Goal: Task Accomplishment & Management: Manage account settings

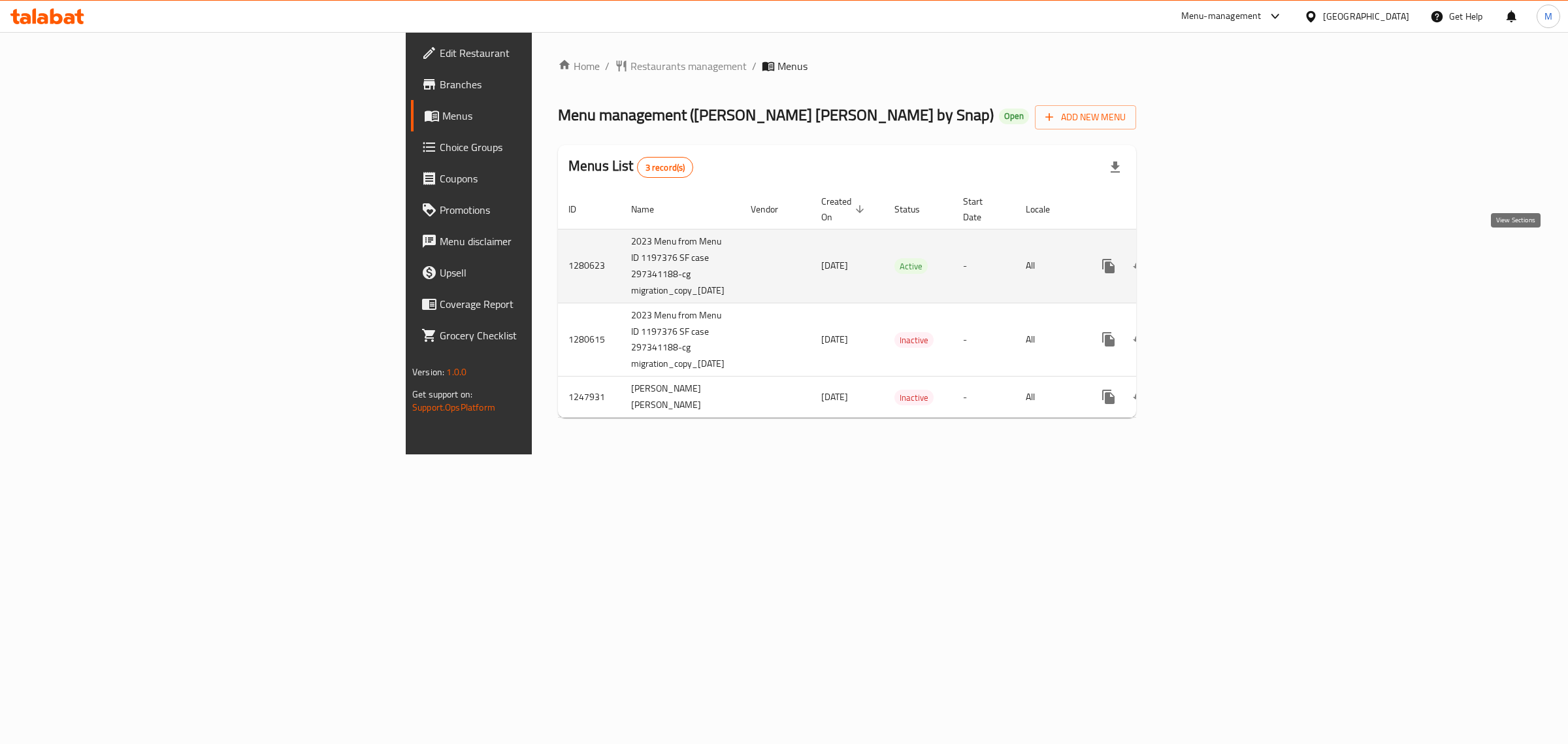
click at [1209, 260] on icon "enhanced table" at bounding box center [1203, 266] width 12 height 12
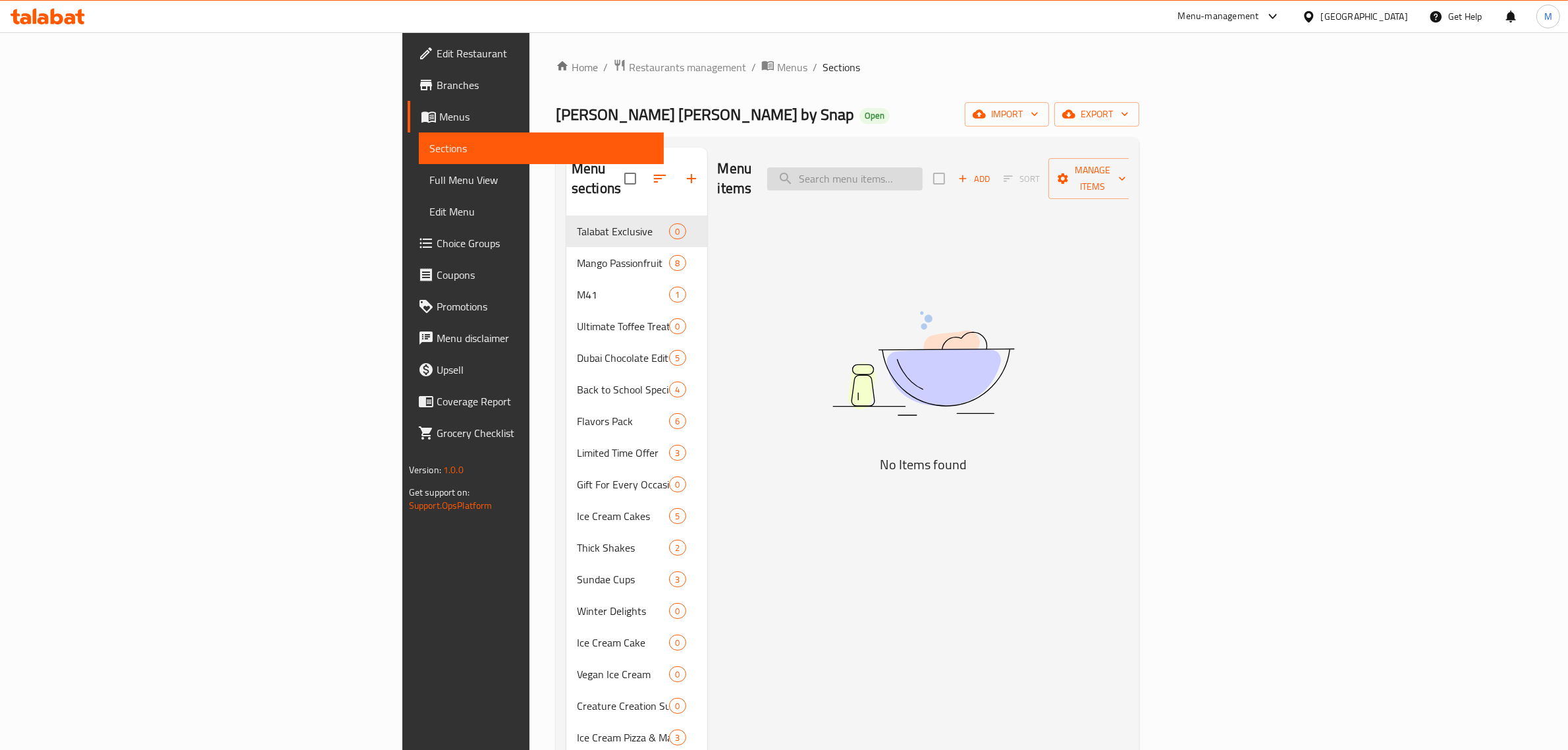
click at [923, 169] on input "search" at bounding box center [845, 178] width 155 height 23
paste input "Ultimate Sundae Gathering Pack"
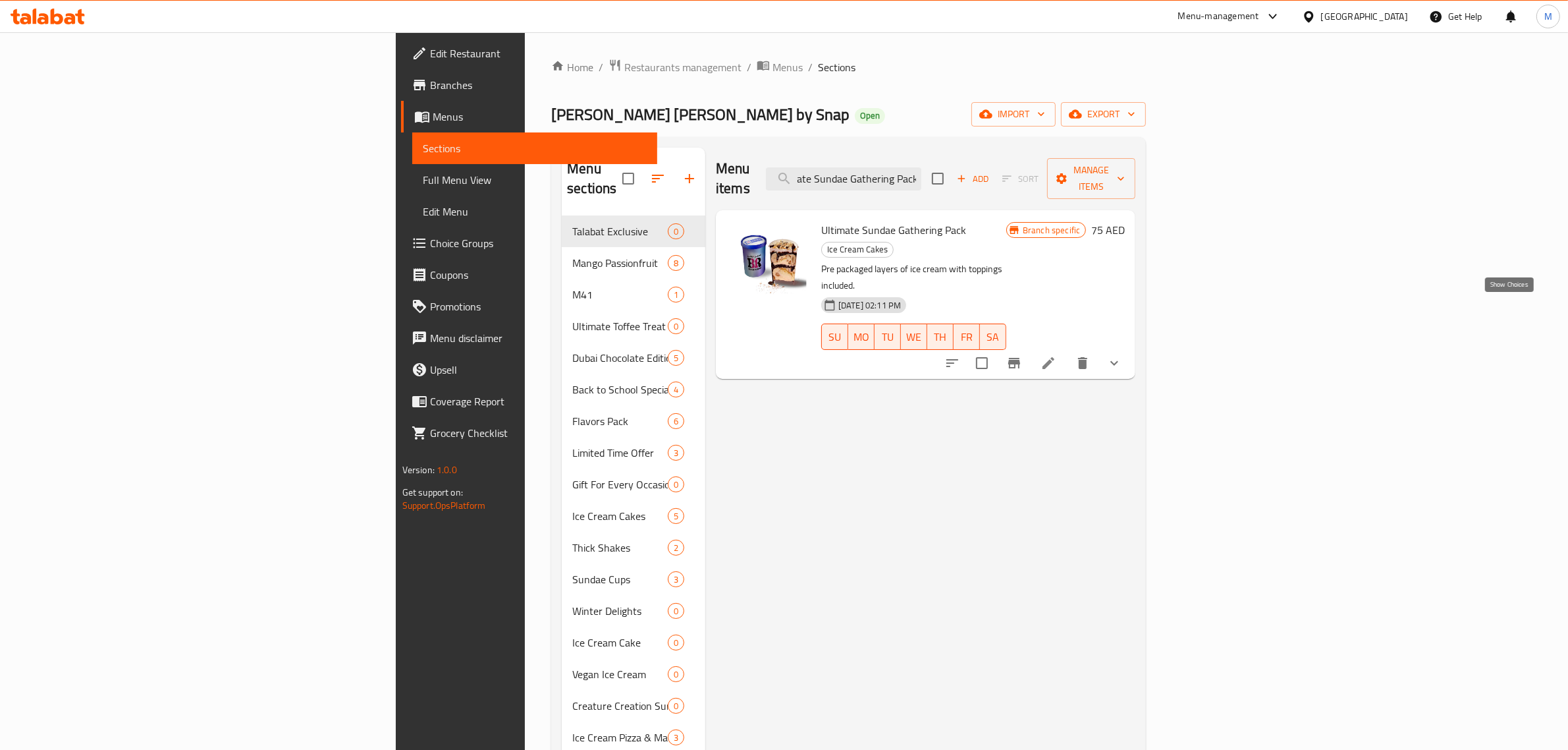
type input "Ultimate Sundae Gathering Pack"
click at [1122, 355] on icon "show more" at bounding box center [1114, 362] width 16 height 16
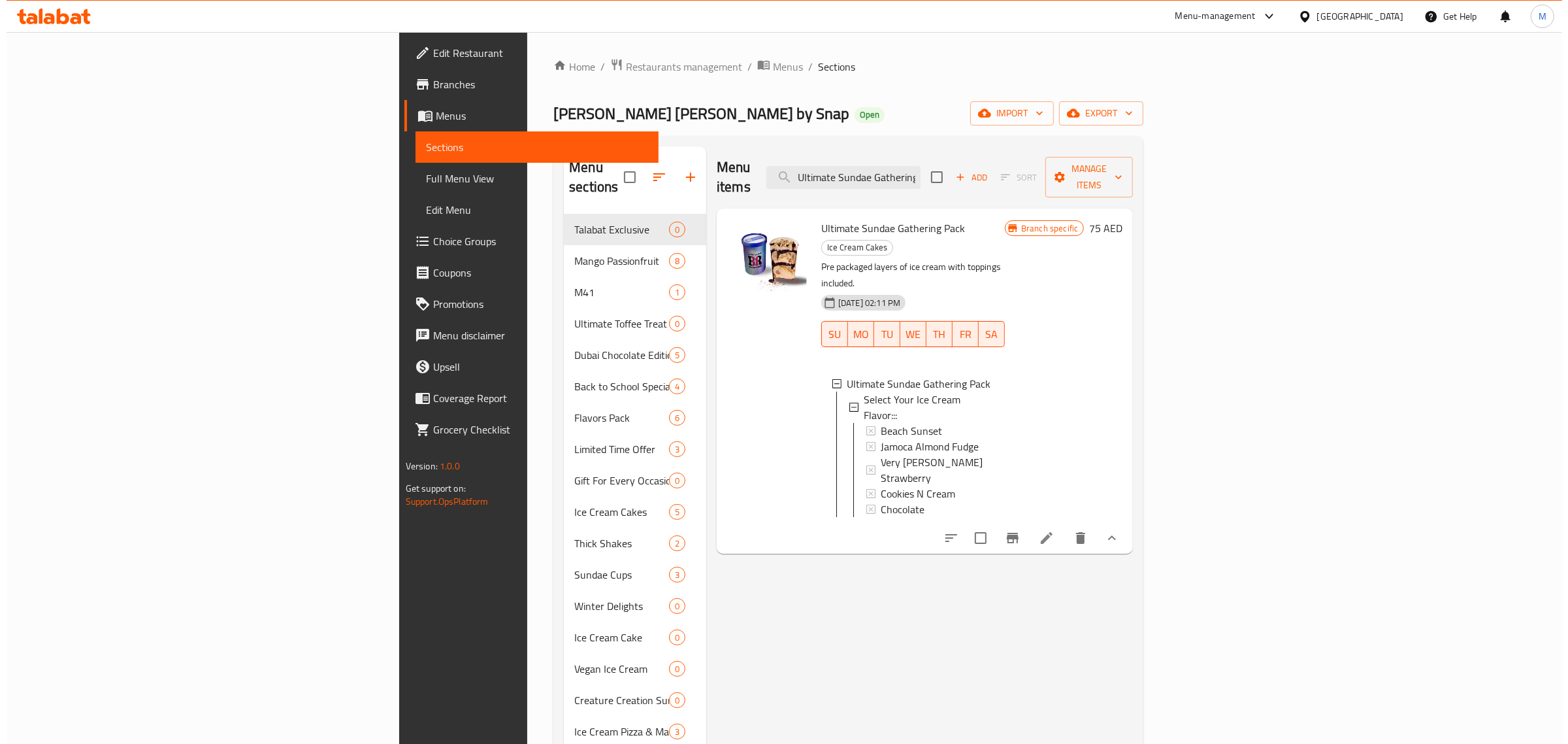
scroll to position [1, 0]
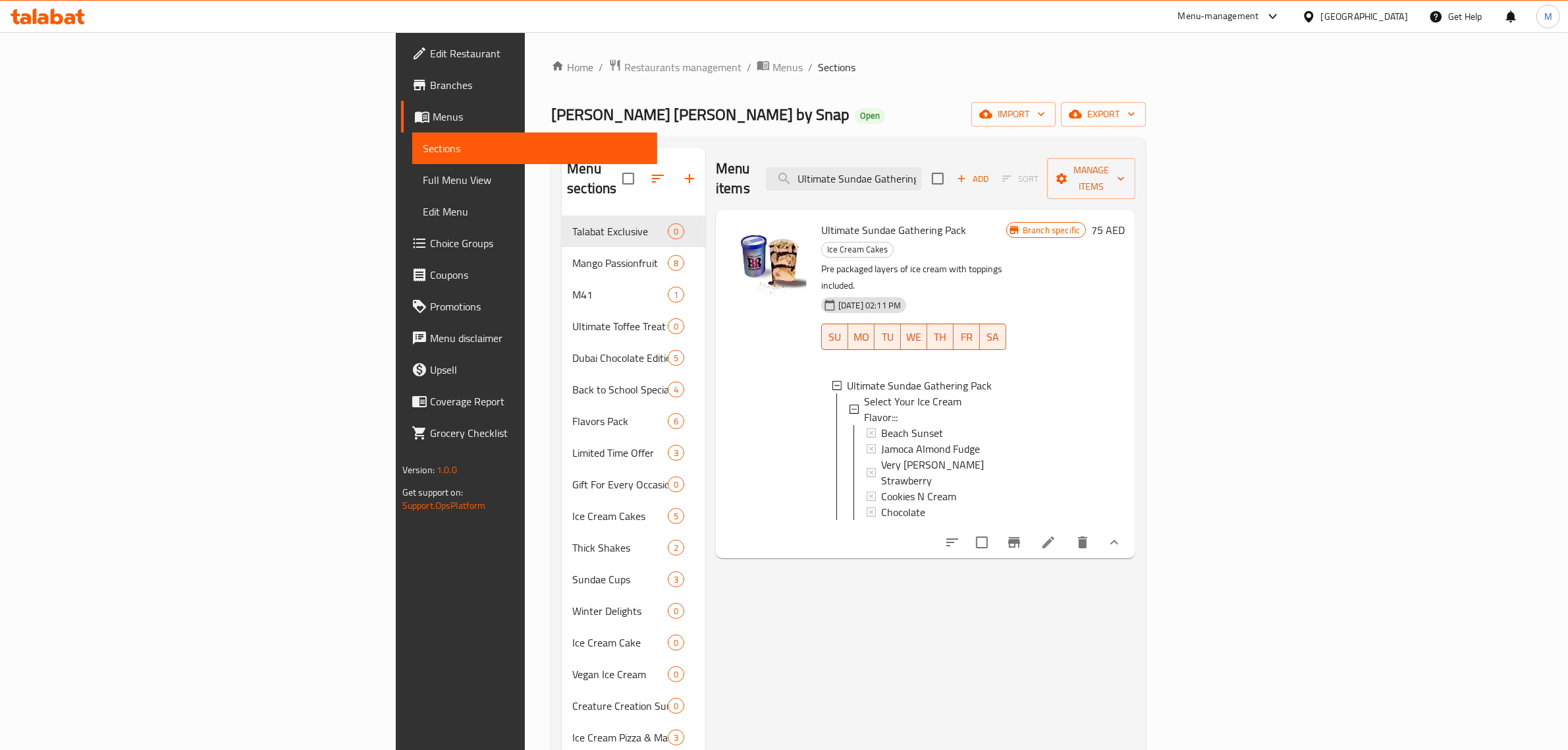
click at [1349, 23] on div "[GEOGRAPHIC_DATA]" at bounding box center [1365, 16] width 87 height 15
click at [1255, 104] on div "[GEOGRAPHIC_DATA]" at bounding box center [1309, 105] width 197 height 30
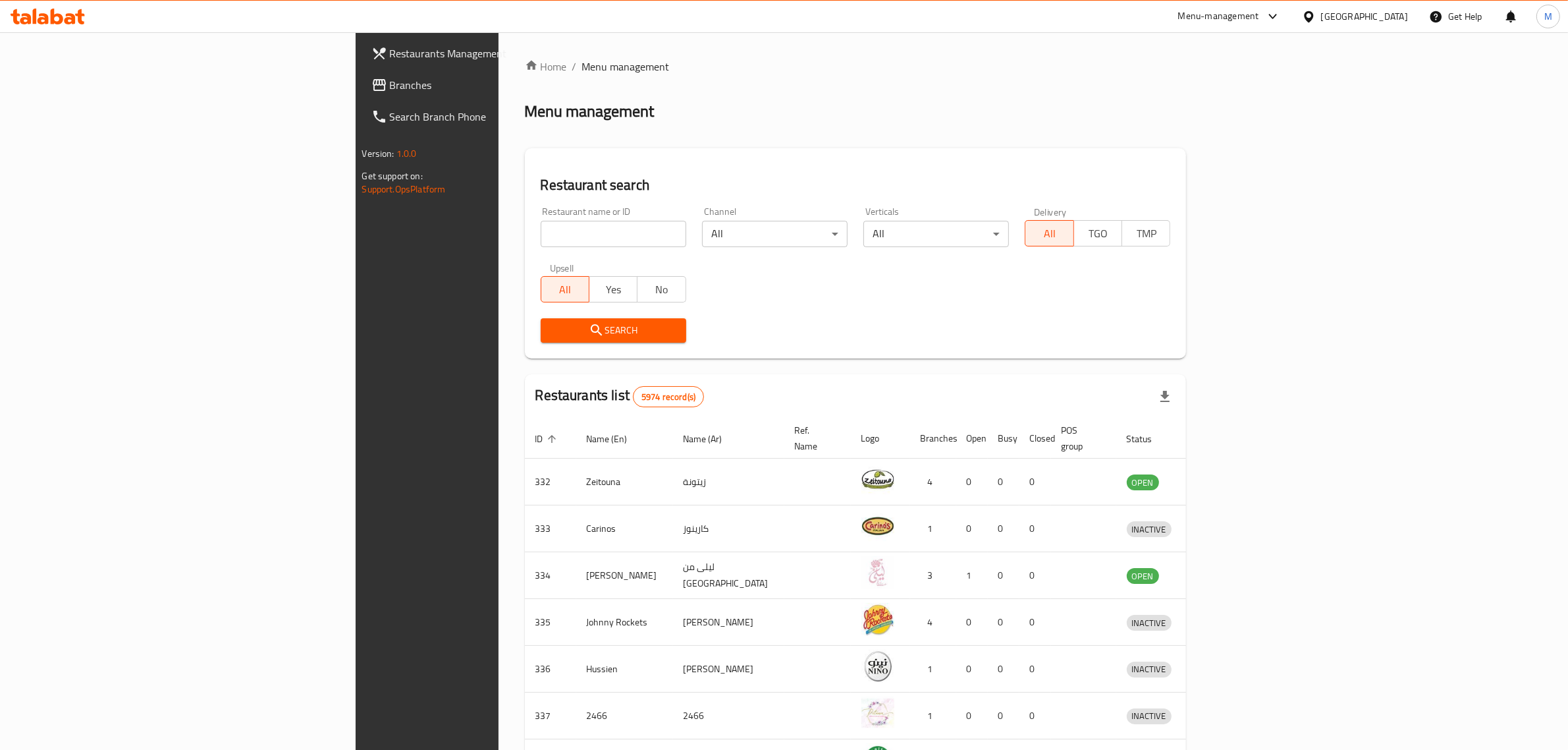
click at [1384, 21] on div "[GEOGRAPHIC_DATA]" at bounding box center [1365, 16] width 87 height 15
click at [1230, 260] on div "Oman" at bounding box center [1266, 254] width 87 height 15
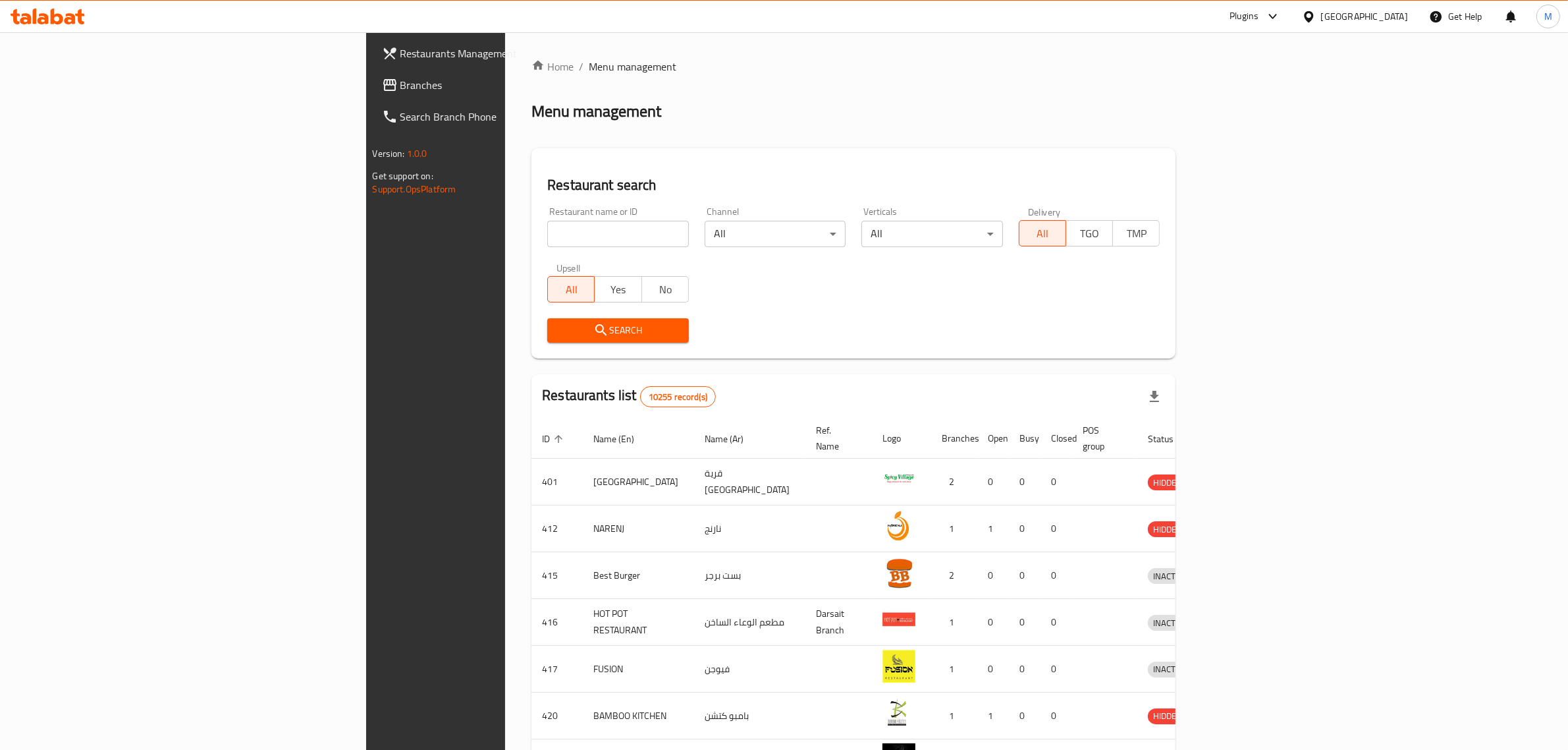
click at [532, 233] on div "Home / Menu management Menu management Restaurant search Restaurant name or ID …" at bounding box center [853, 515] width 644 height 913
click at [547, 229] on input "search" at bounding box center [618, 234] width 142 height 27
paste input "28607"
type input "28607"
click button "Search" at bounding box center [618, 330] width 142 height 24
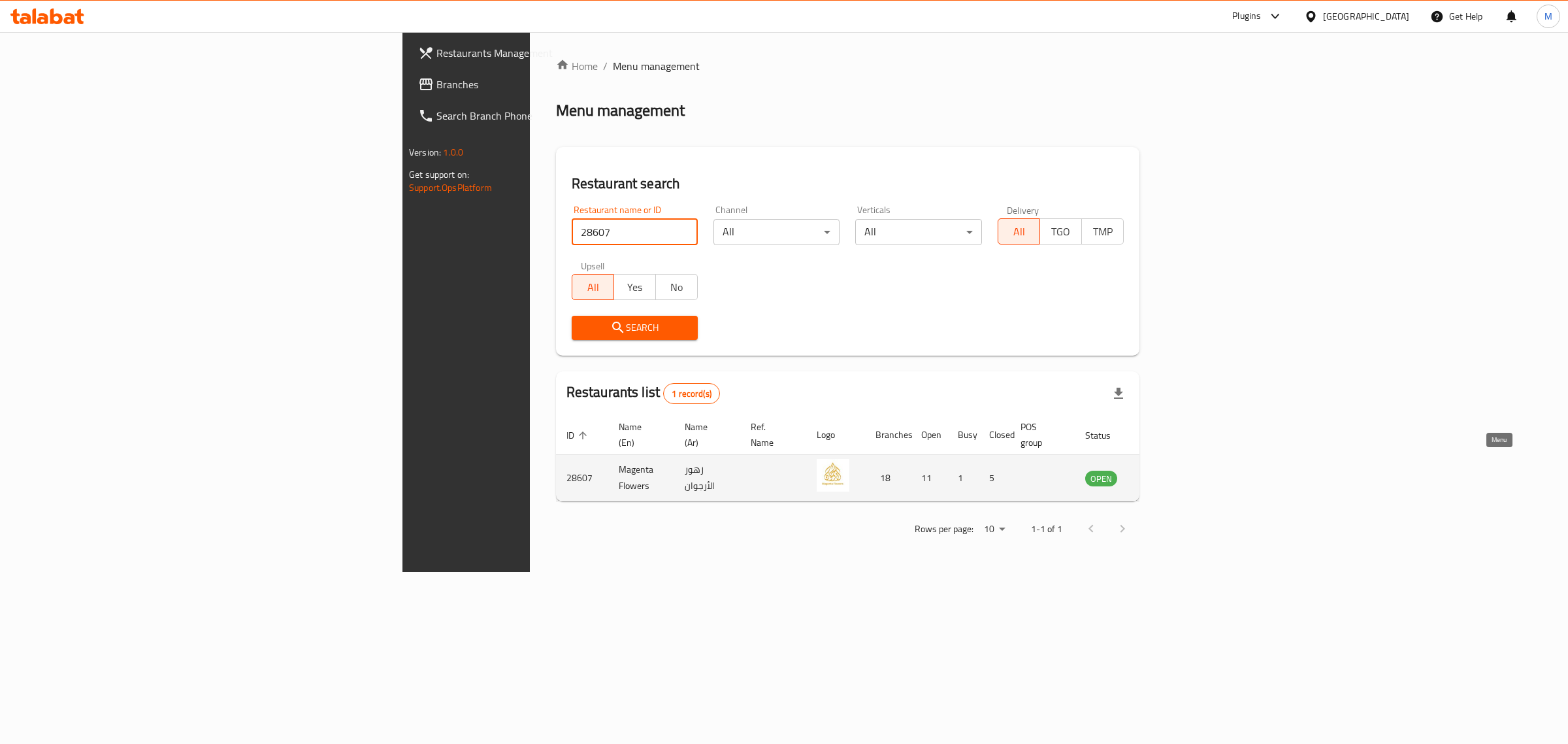
click at [1170, 470] on icon "enhanced table" at bounding box center [1161, 478] width 15 height 15
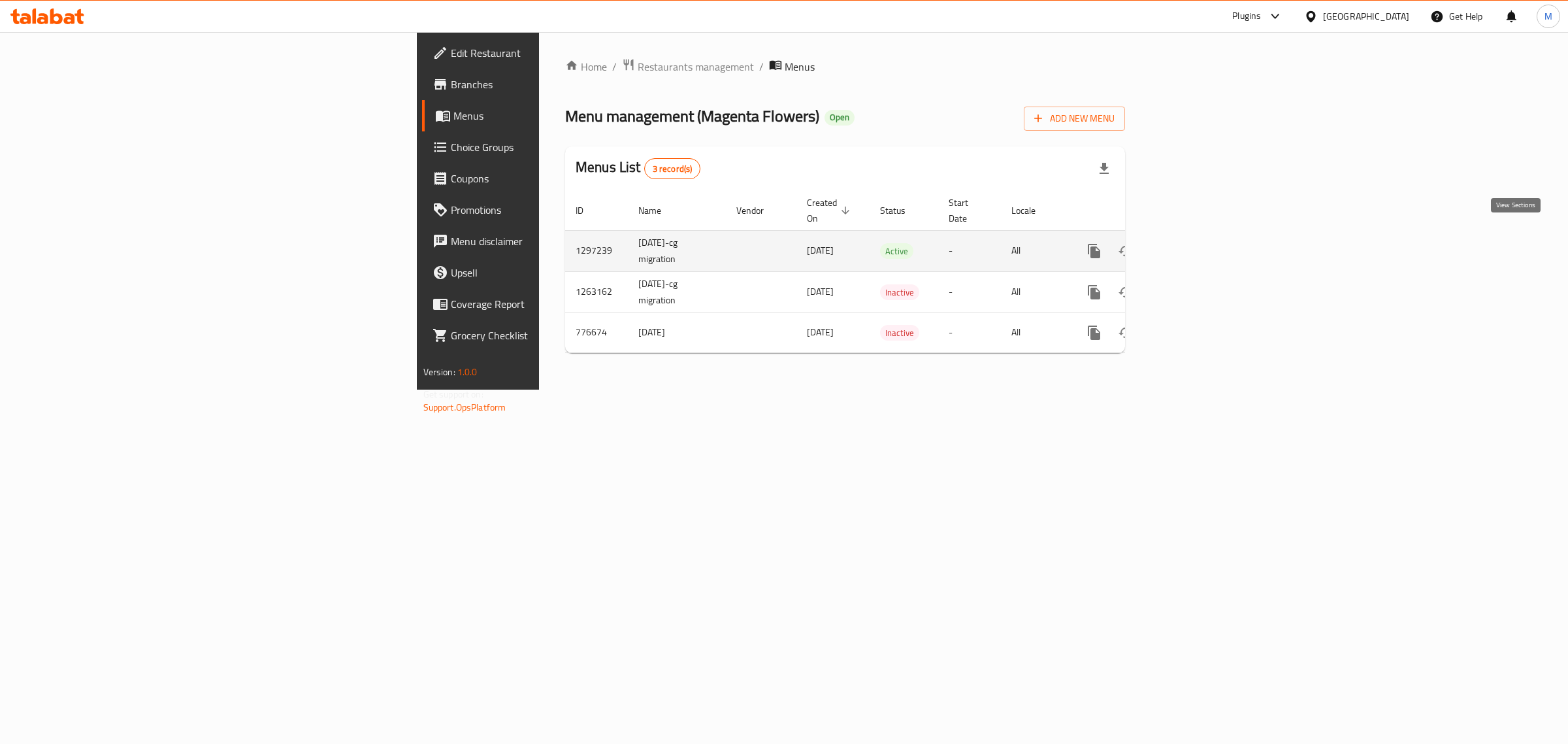
click at [1196, 243] on icon "enhanced table" at bounding box center [1188, 250] width 15 height 15
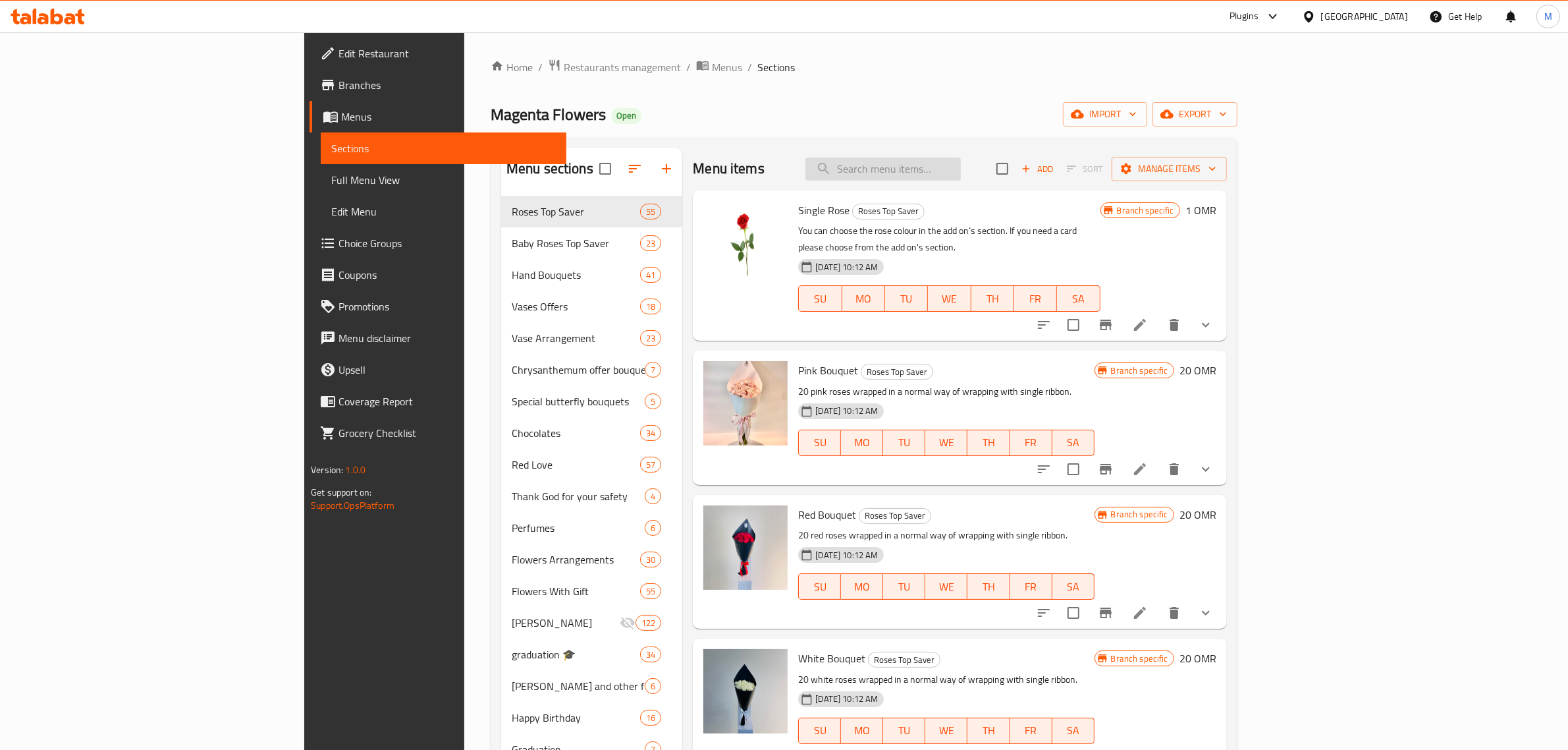
click at [961, 165] on input "search" at bounding box center [883, 169] width 155 height 23
paste input "Love Bouquet 4"
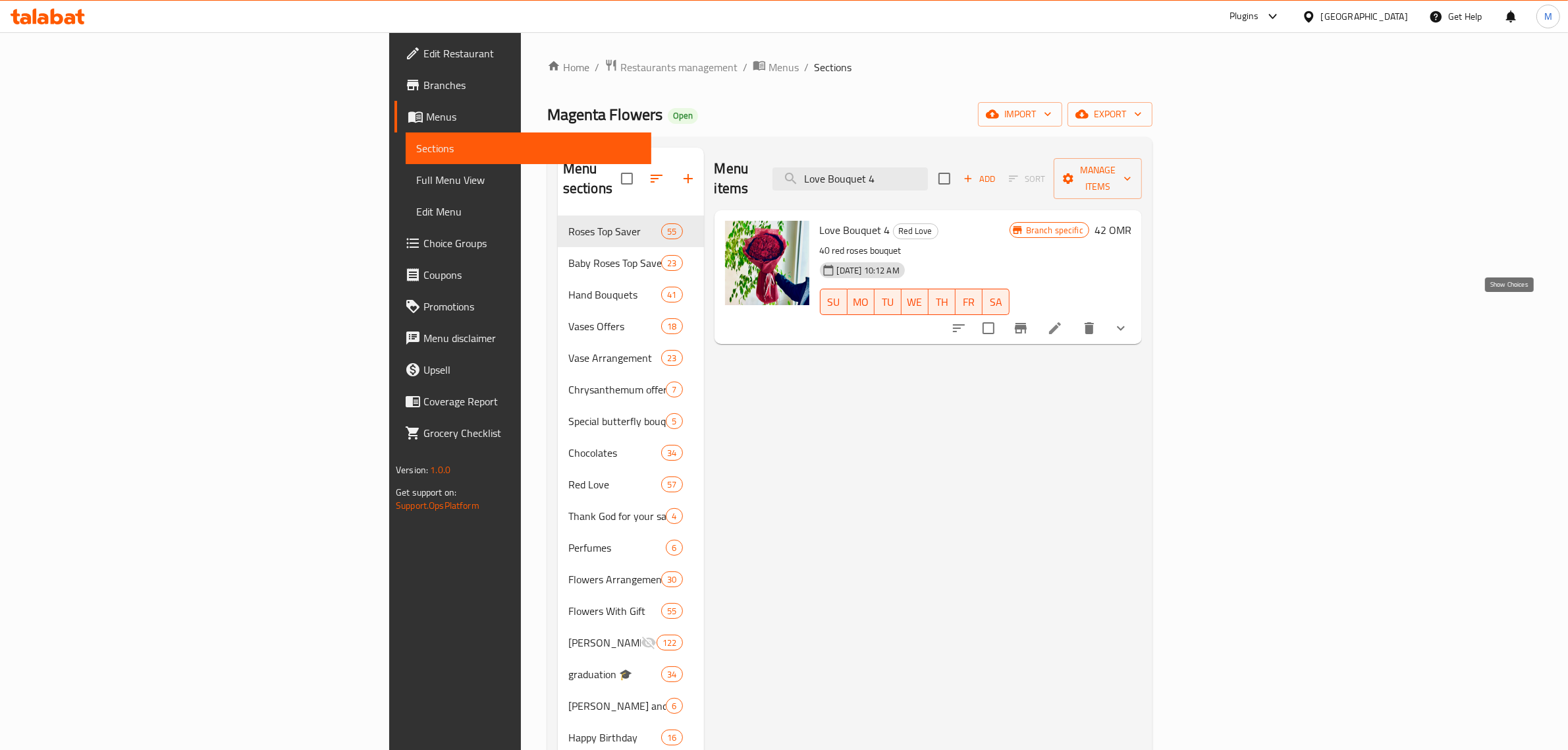
type input "Love Bouquet 4"
click at [1129, 320] on icon "show more" at bounding box center [1121, 328] width 16 height 16
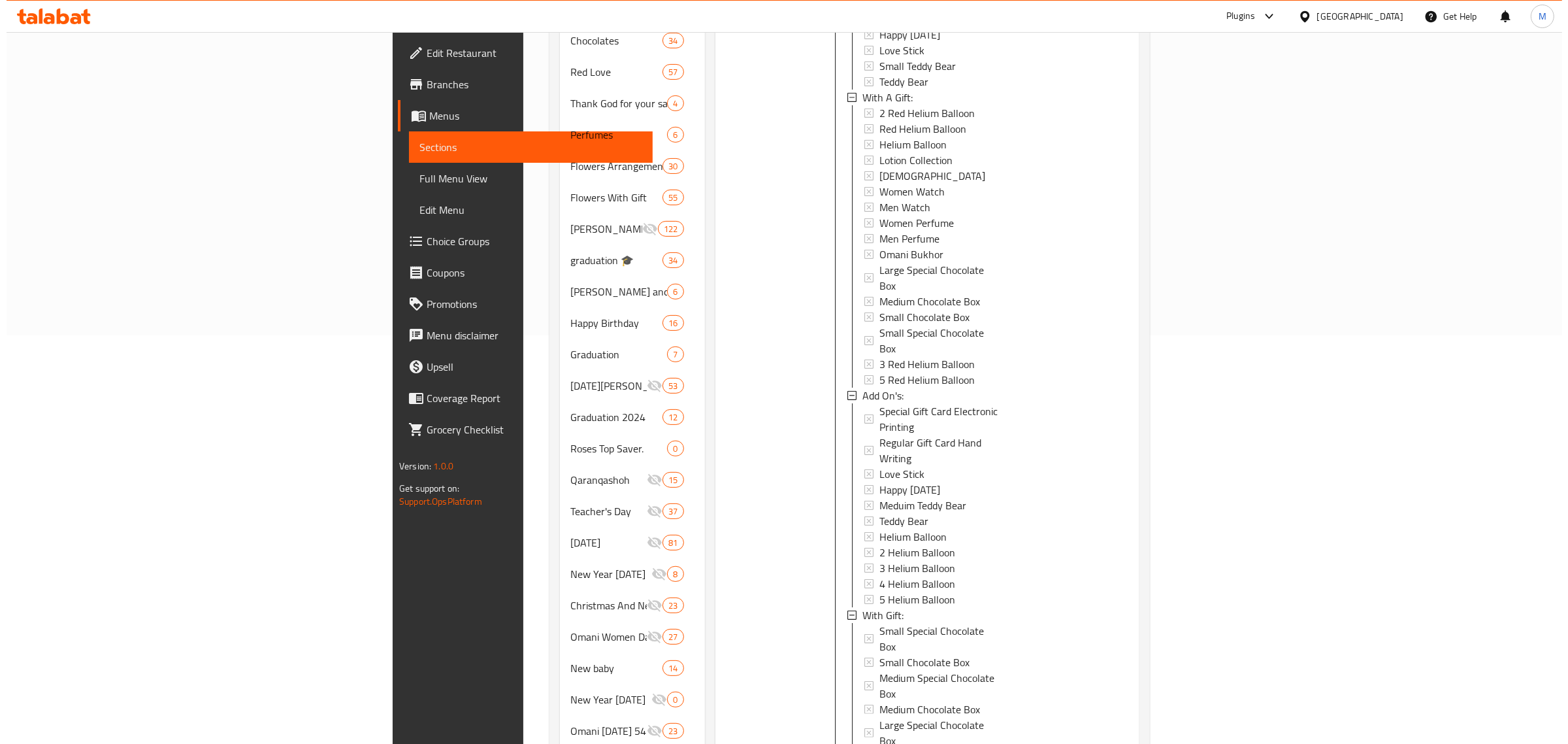
scroll to position [327, 0]
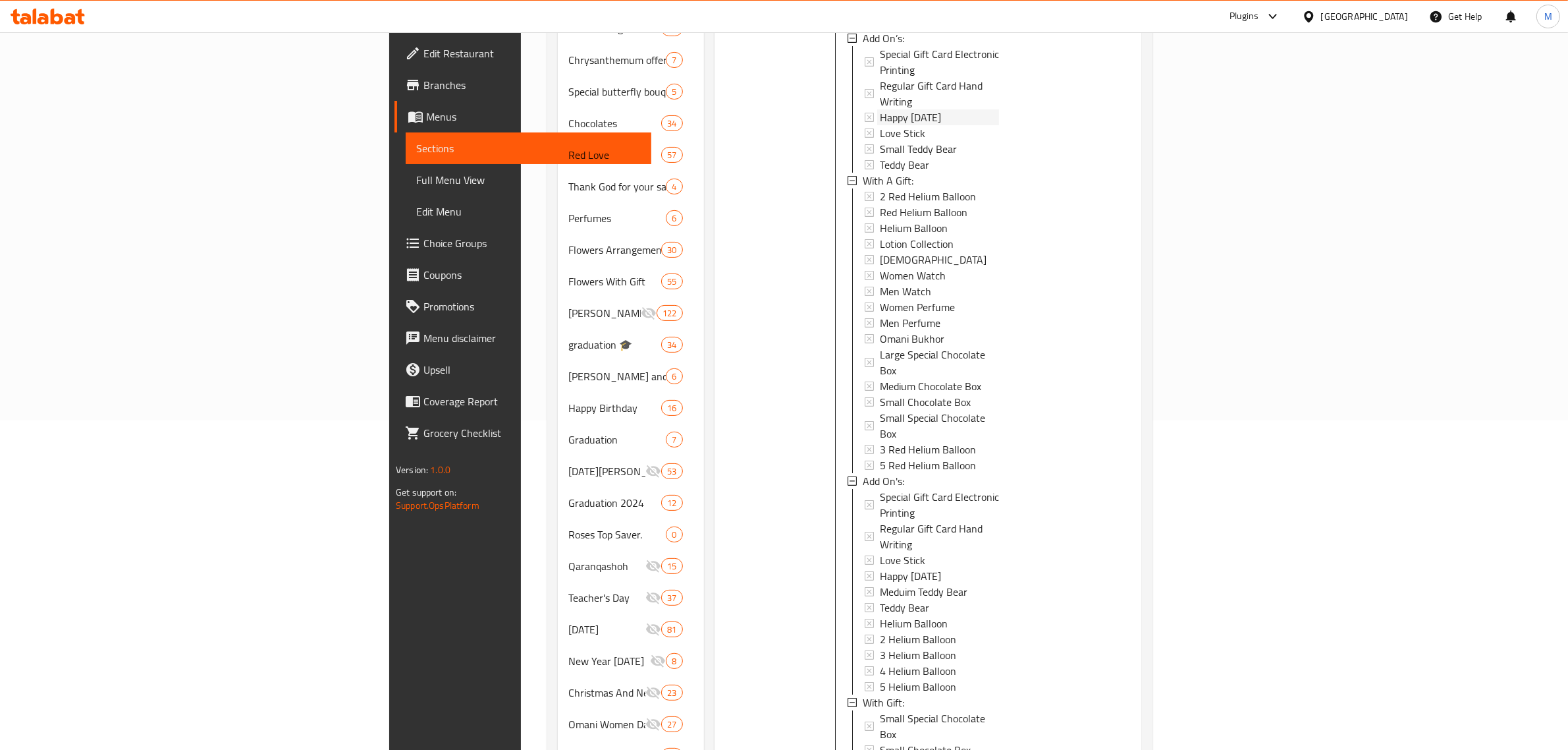
click at [880, 109] on span "Happy Valentine's Day" at bounding box center [910, 117] width 61 height 16
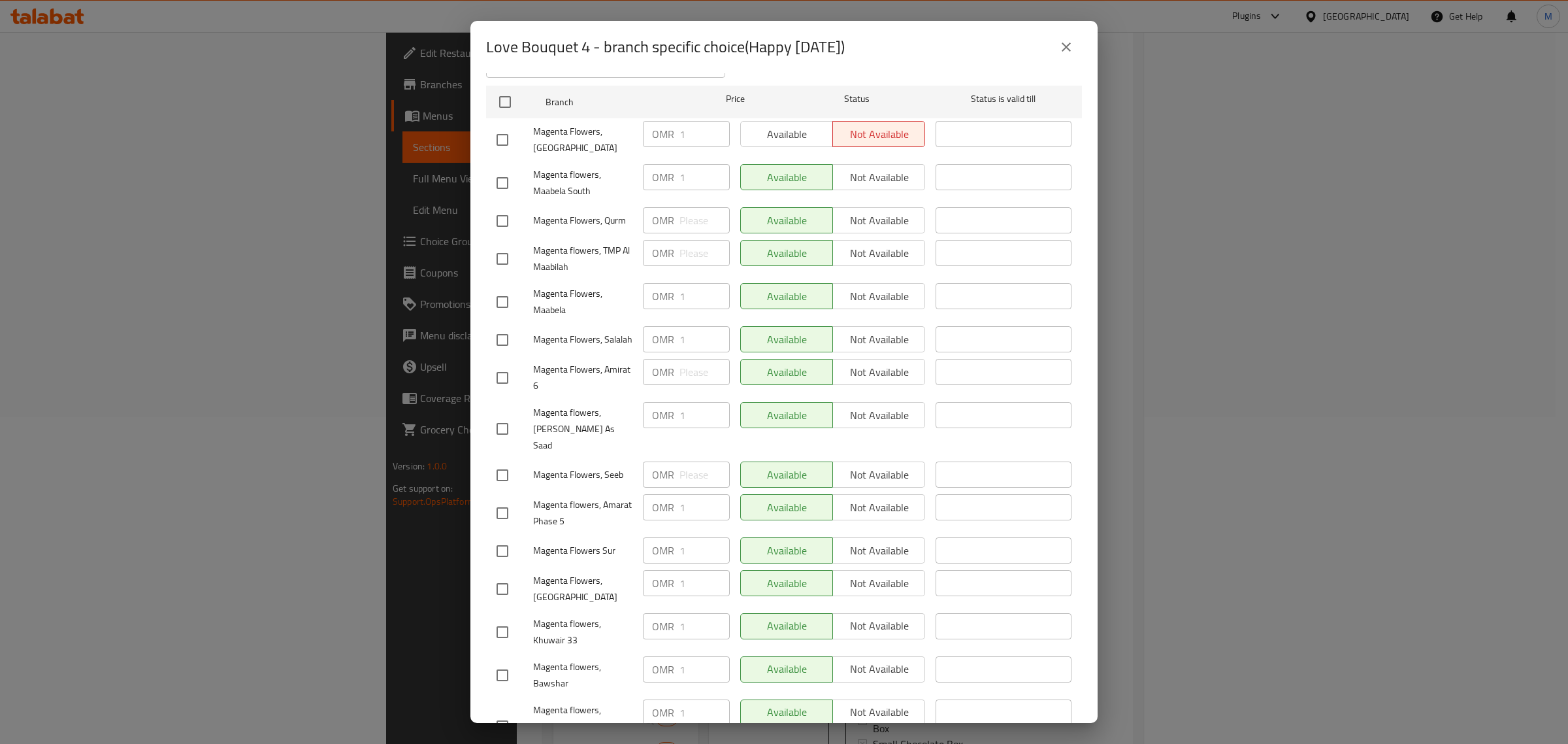
scroll to position [365, 0]
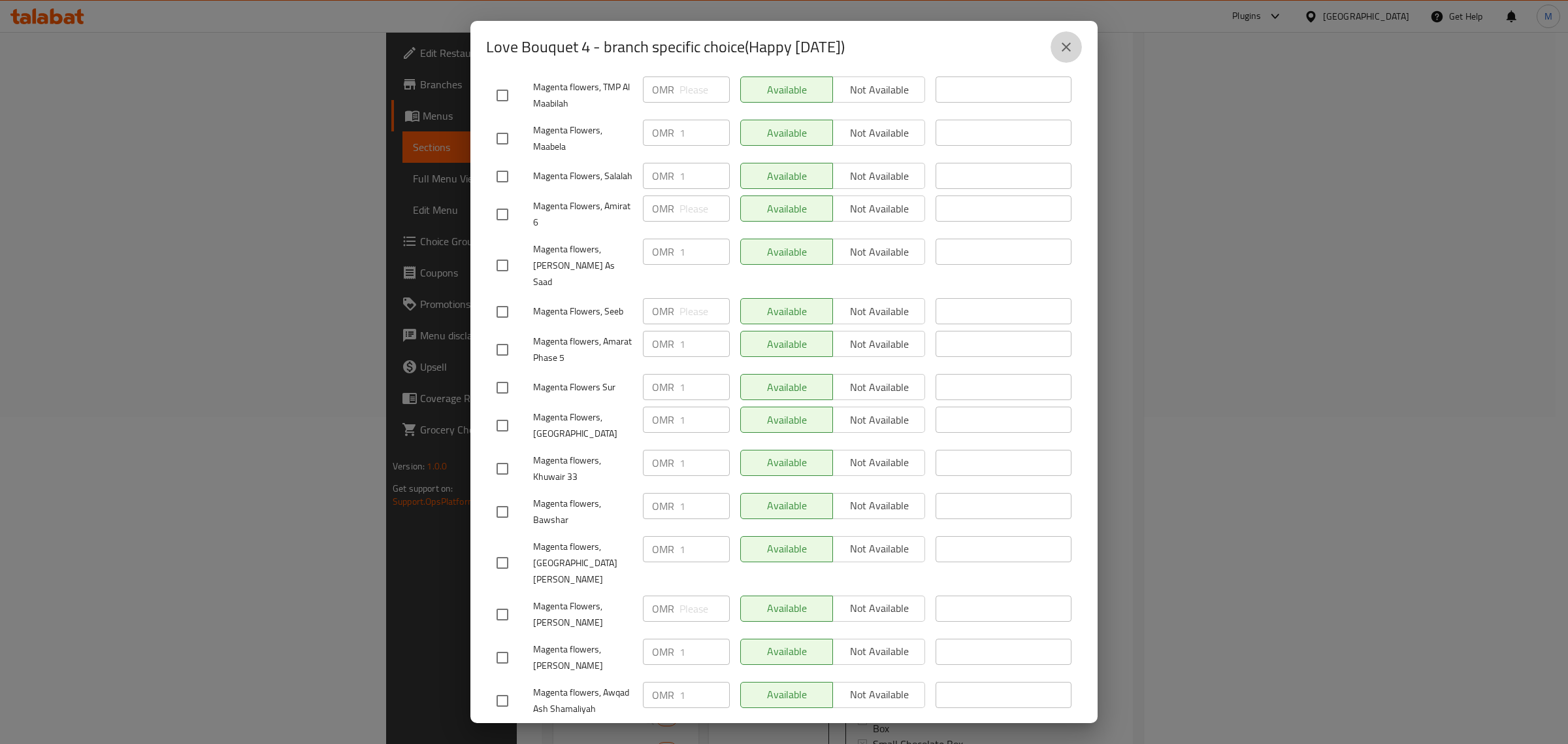
click at [1062, 40] on icon "close" at bounding box center [1066, 46] width 15 height 15
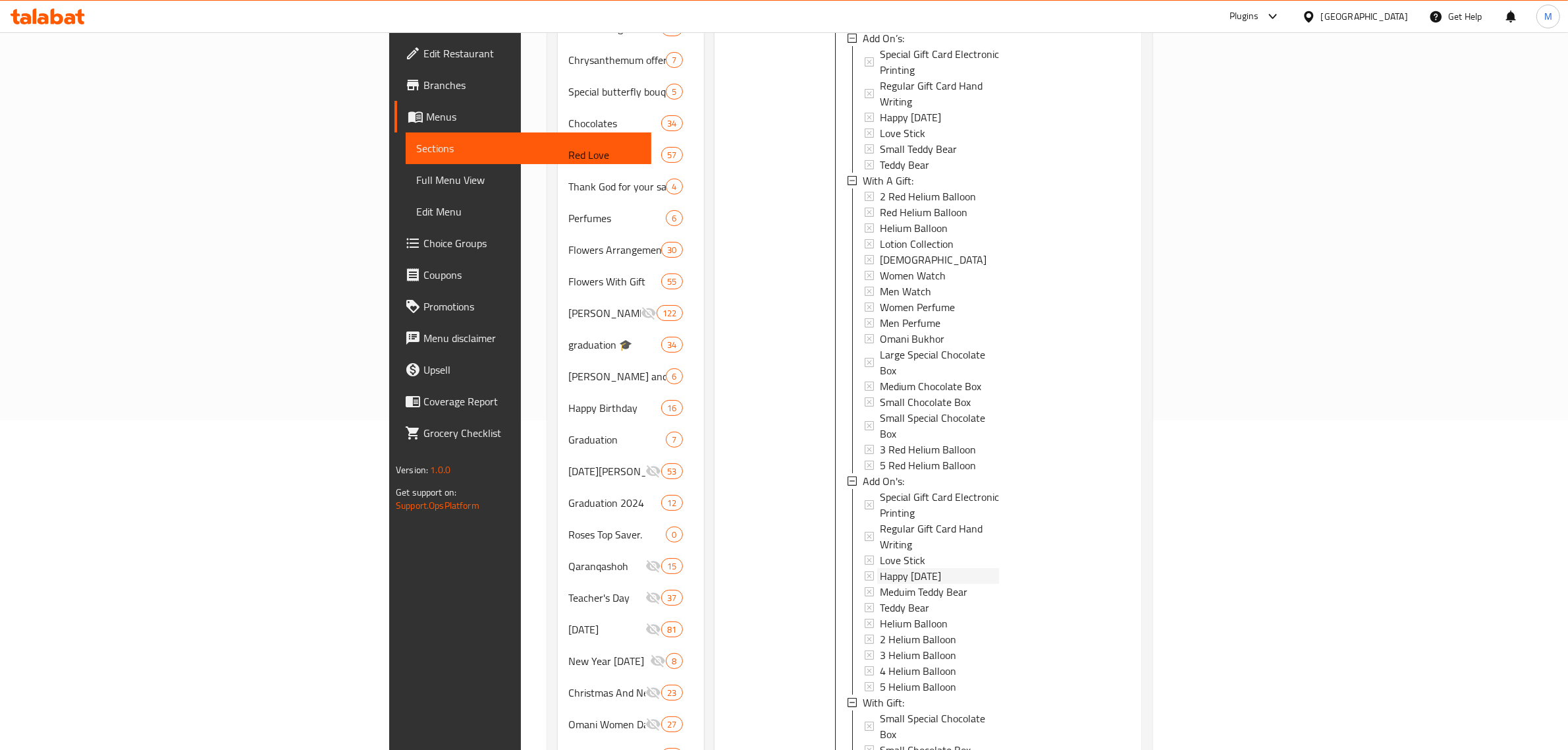
click at [880, 568] on span "Happy Valentine's Day" at bounding box center [910, 575] width 61 height 16
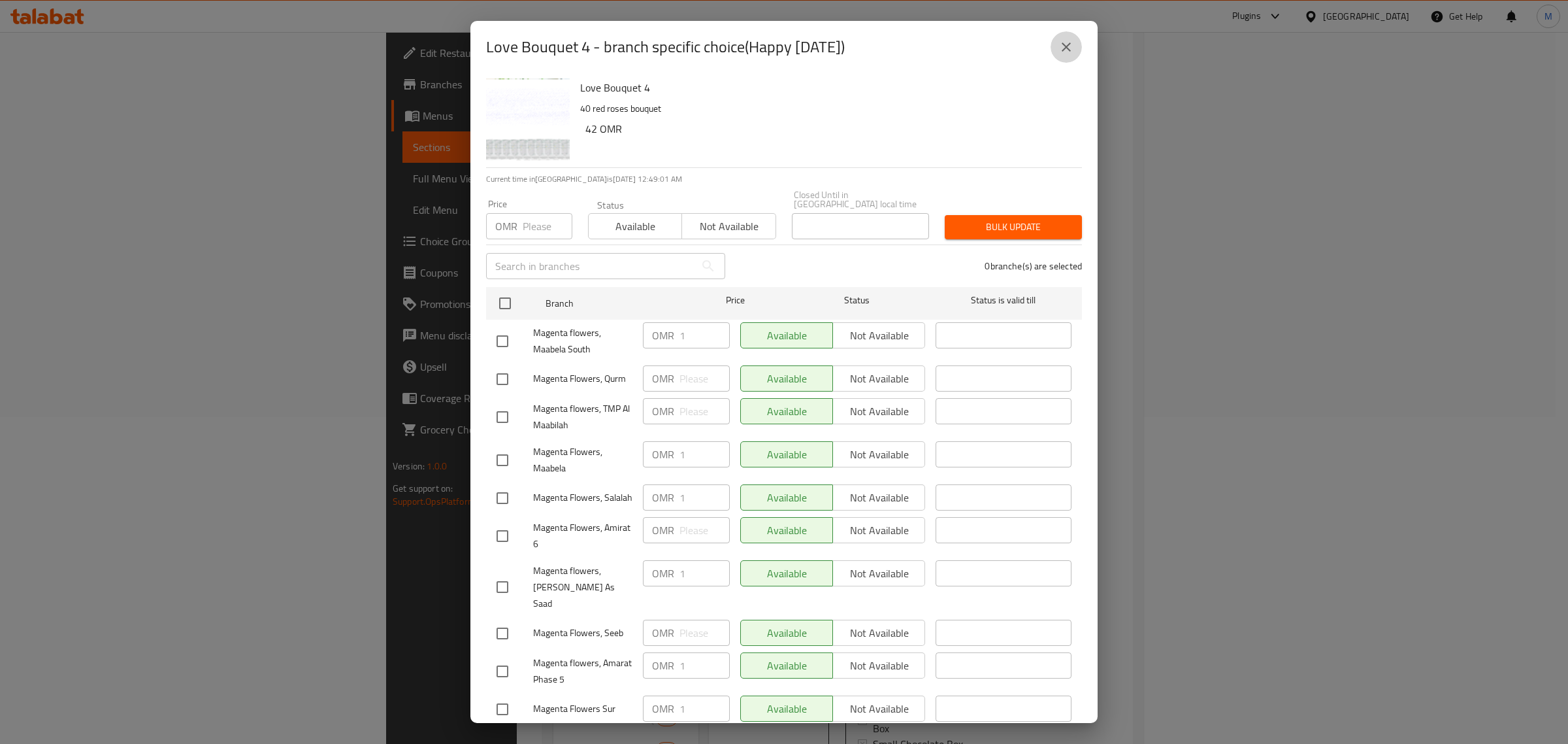
click at [1062, 46] on icon "close" at bounding box center [1066, 46] width 15 height 15
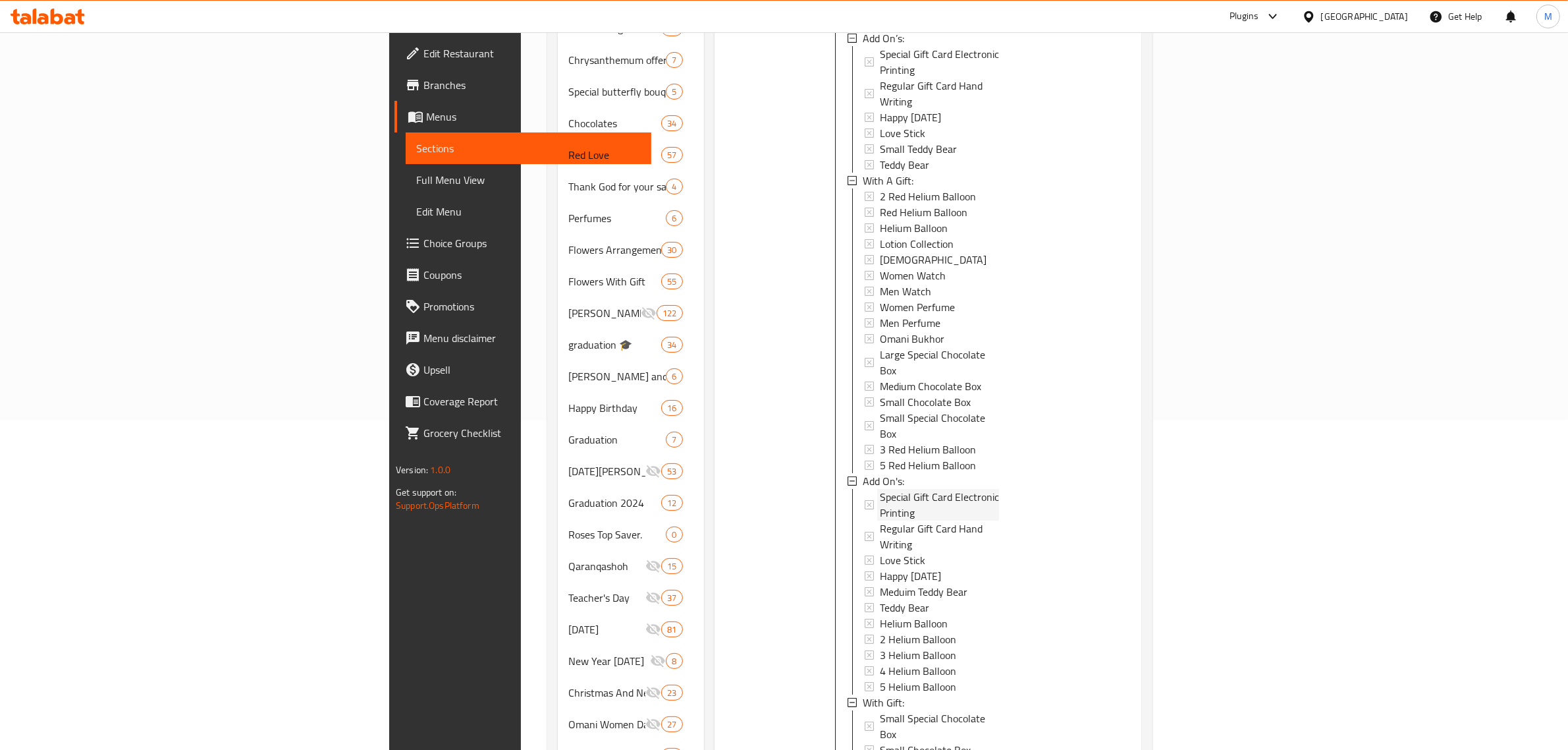
click at [880, 489] on span "Special Gift Card Electronic Printing" at bounding box center [939, 504] width 119 height 32
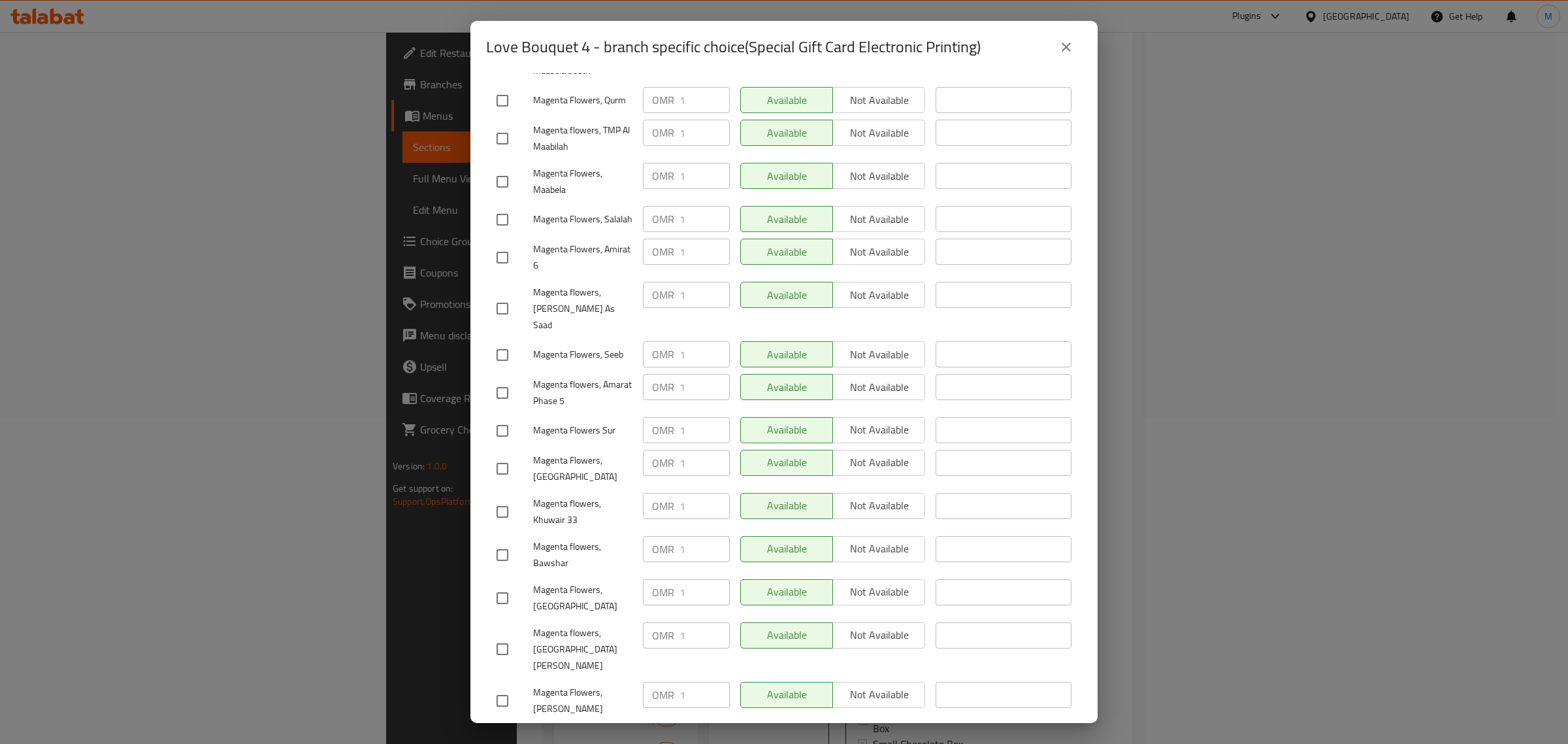
click at [1066, 43] on icon "close" at bounding box center [1066, 46] width 15 height 15
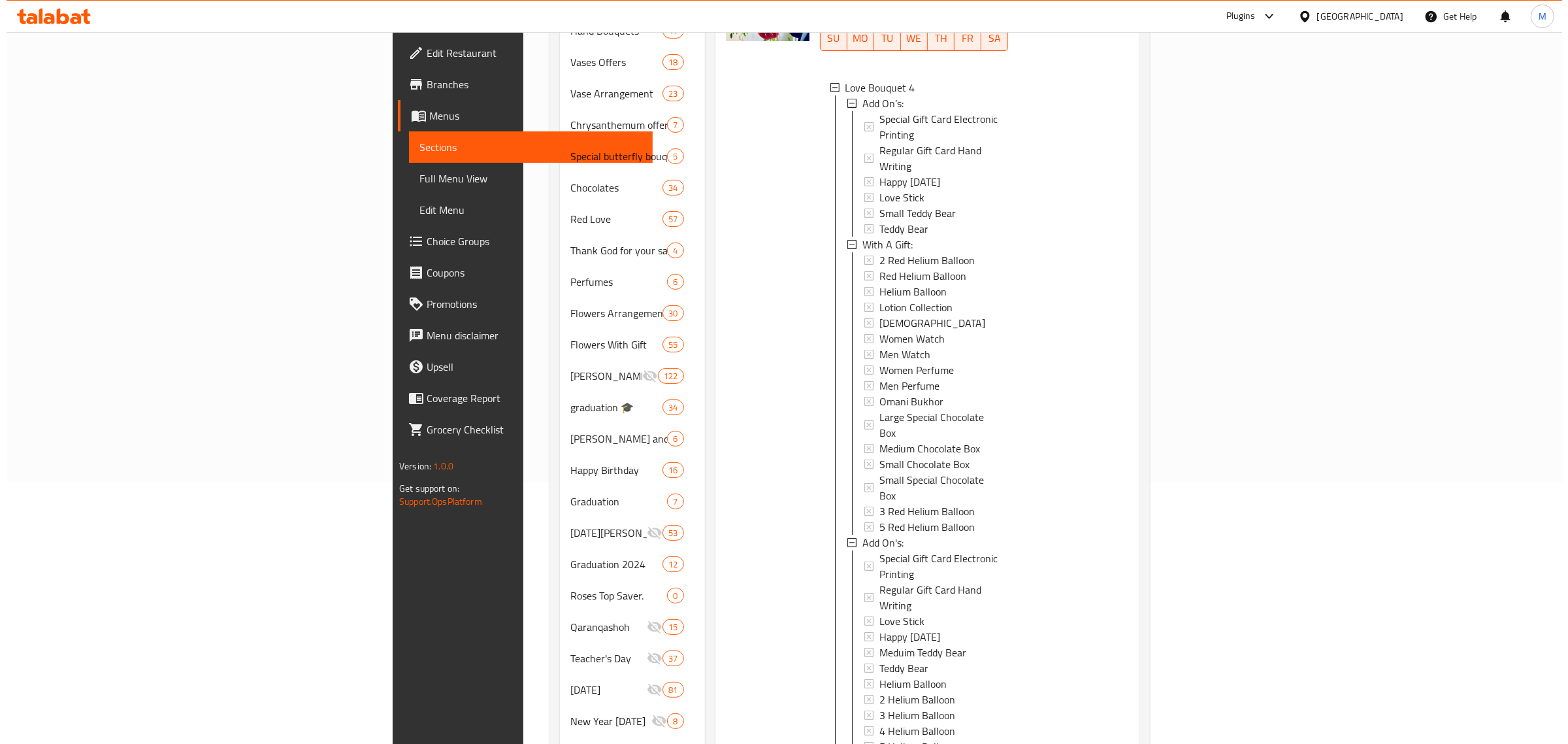
scroll to position [164, 0]
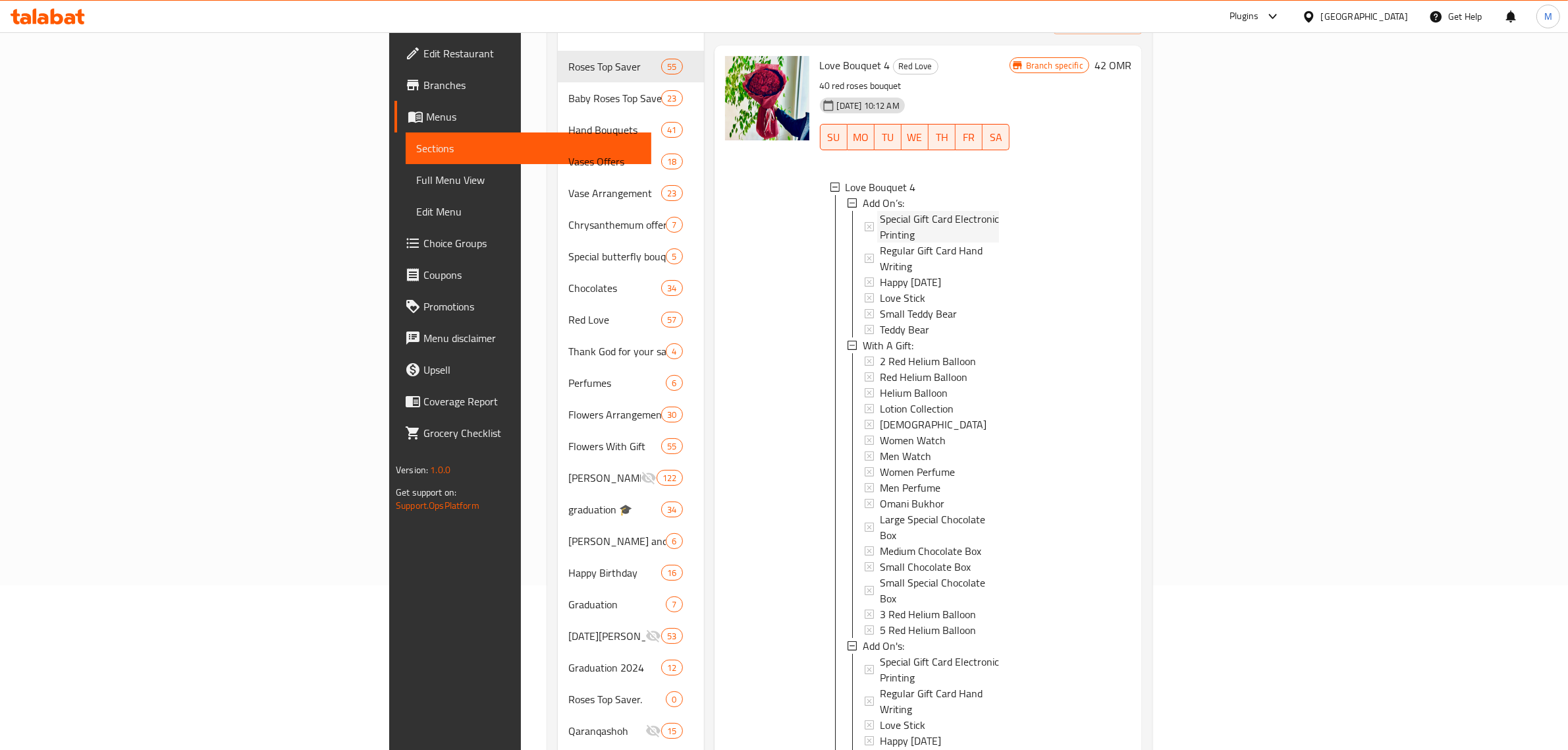
click at [880, 211] on span "Special Gift Card Electronic Printing" at bounding box center [939, 226] width 119 height 32
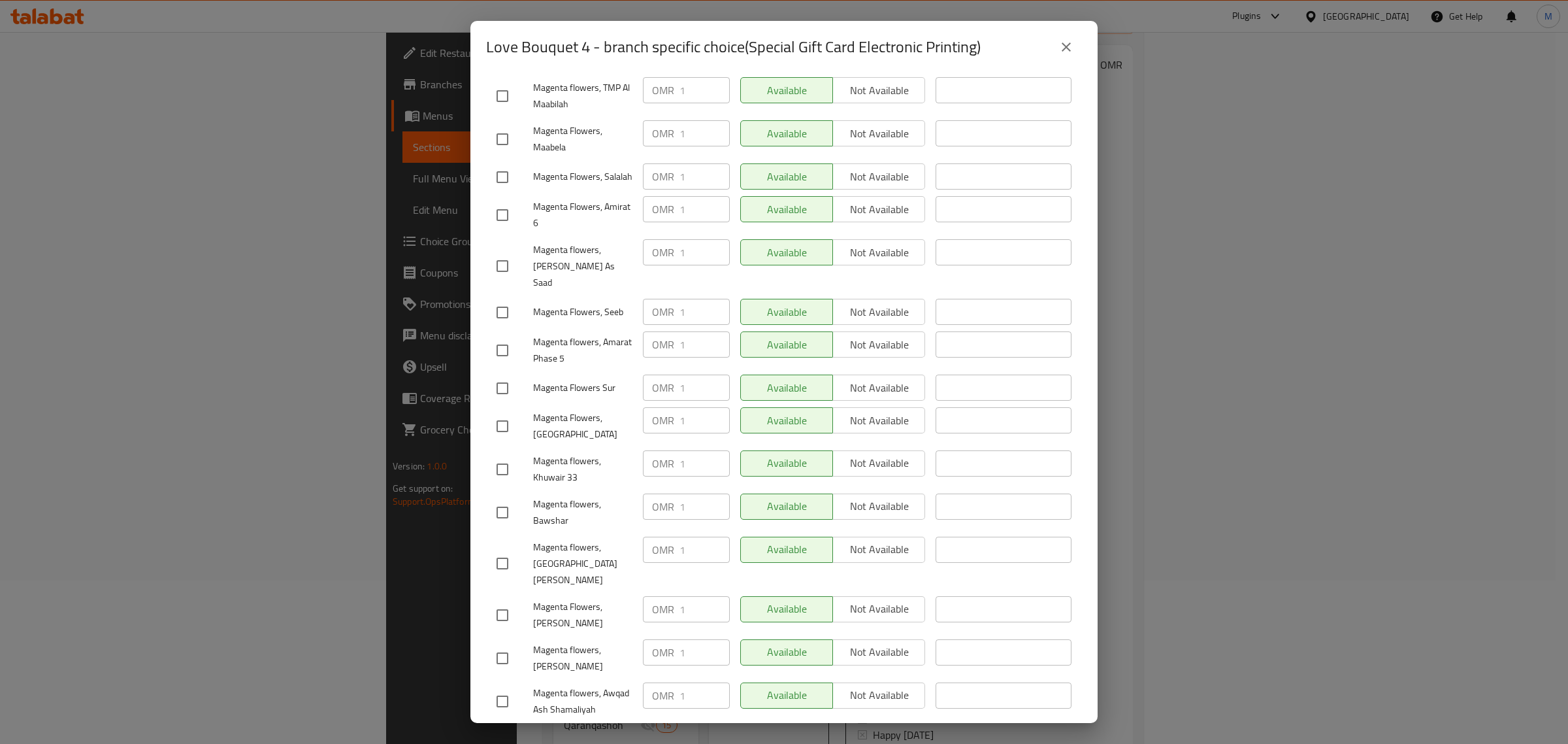
scroll to position [365, 0]
click at [1066, 48] on icon "close" at bounding box center [1066, 47] width 9 height 9
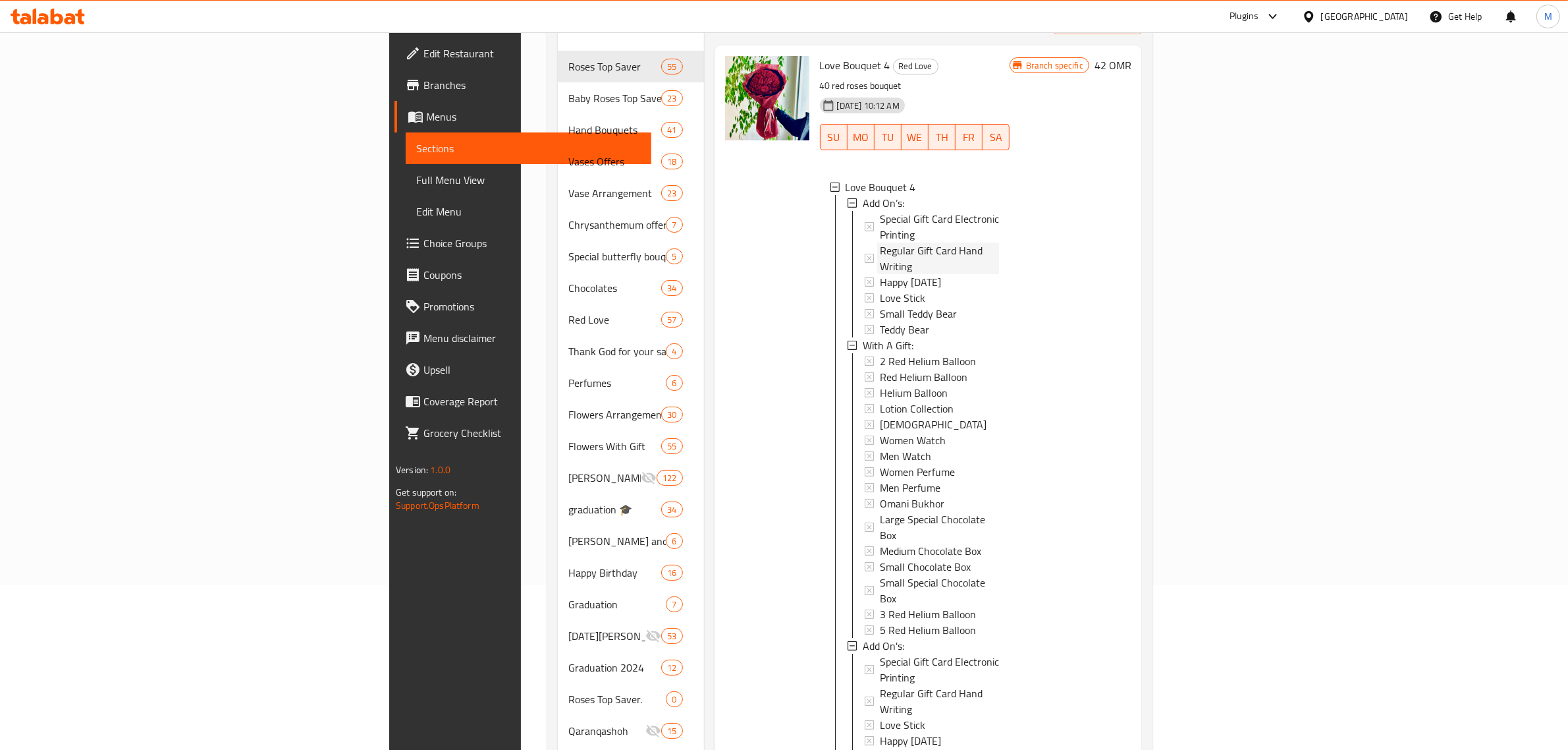
click at [880, 243] on span "Regular Gift Card Hand Writing" at bounding box center [939, 258] width 119 height 32
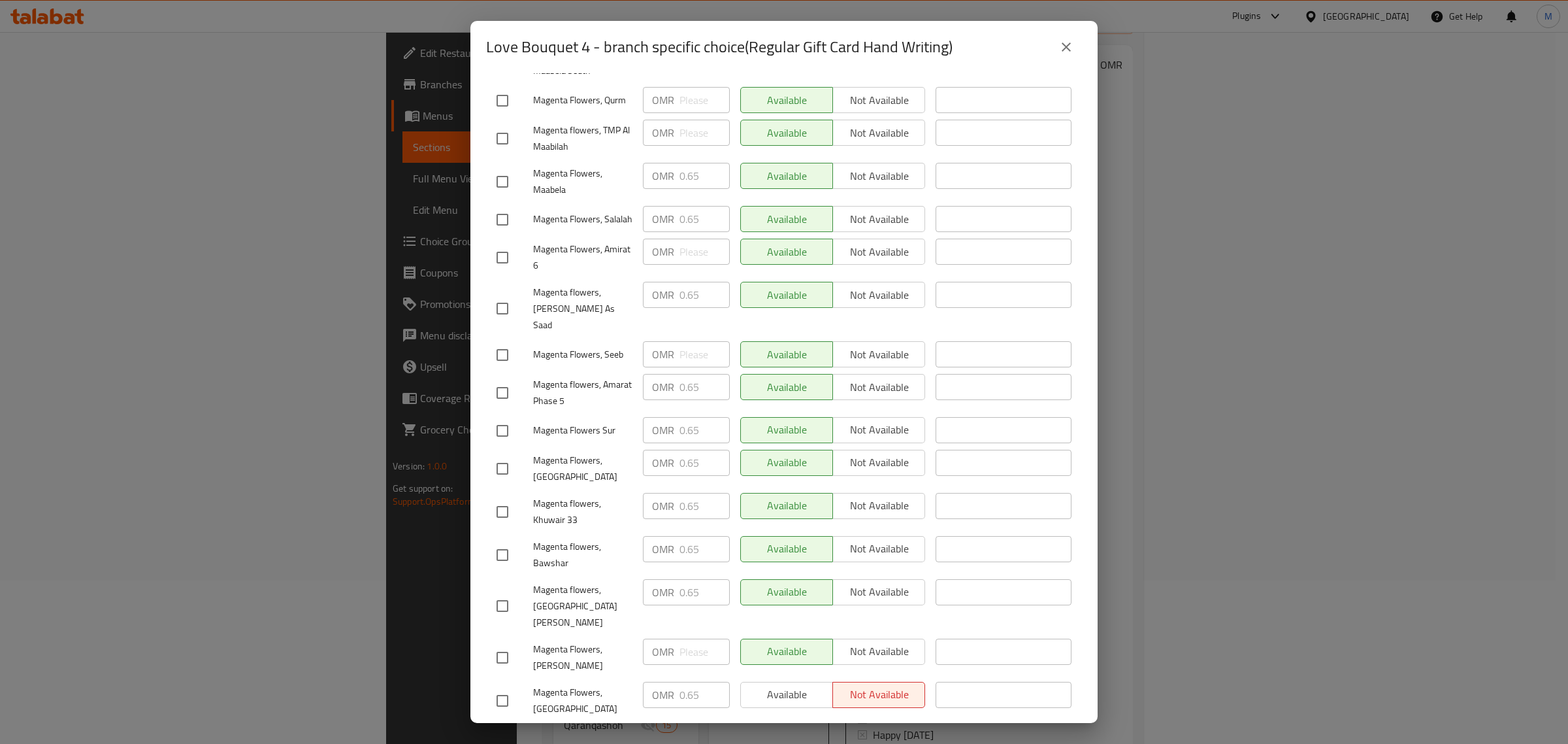
click at [1069, 45] on icon "close" at bounding box center [1066, 46] width 15 height 15
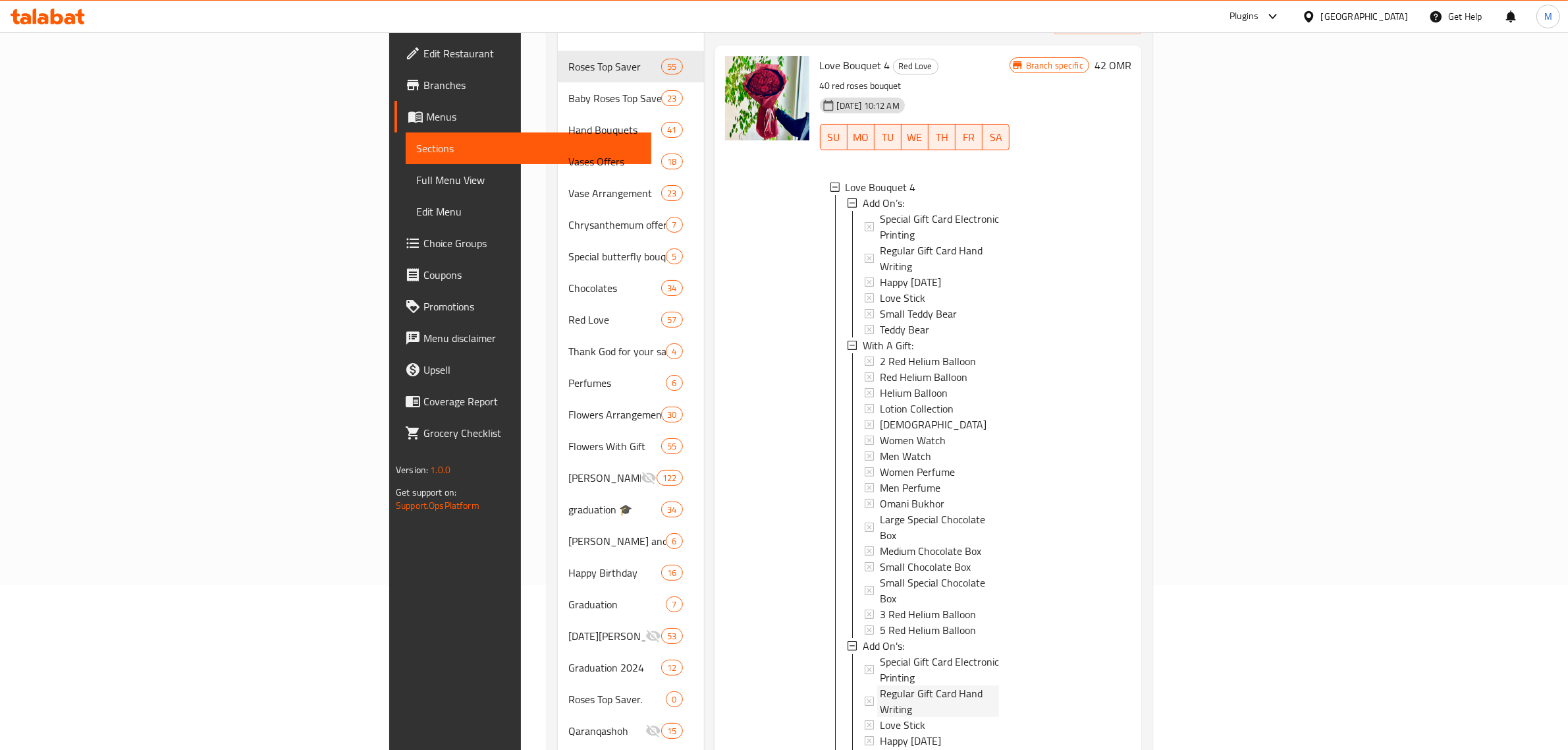
click at [880, 686] on span "Regular Gift Card Hand Writing" at bounding box center [939, 701] width 119 height 32
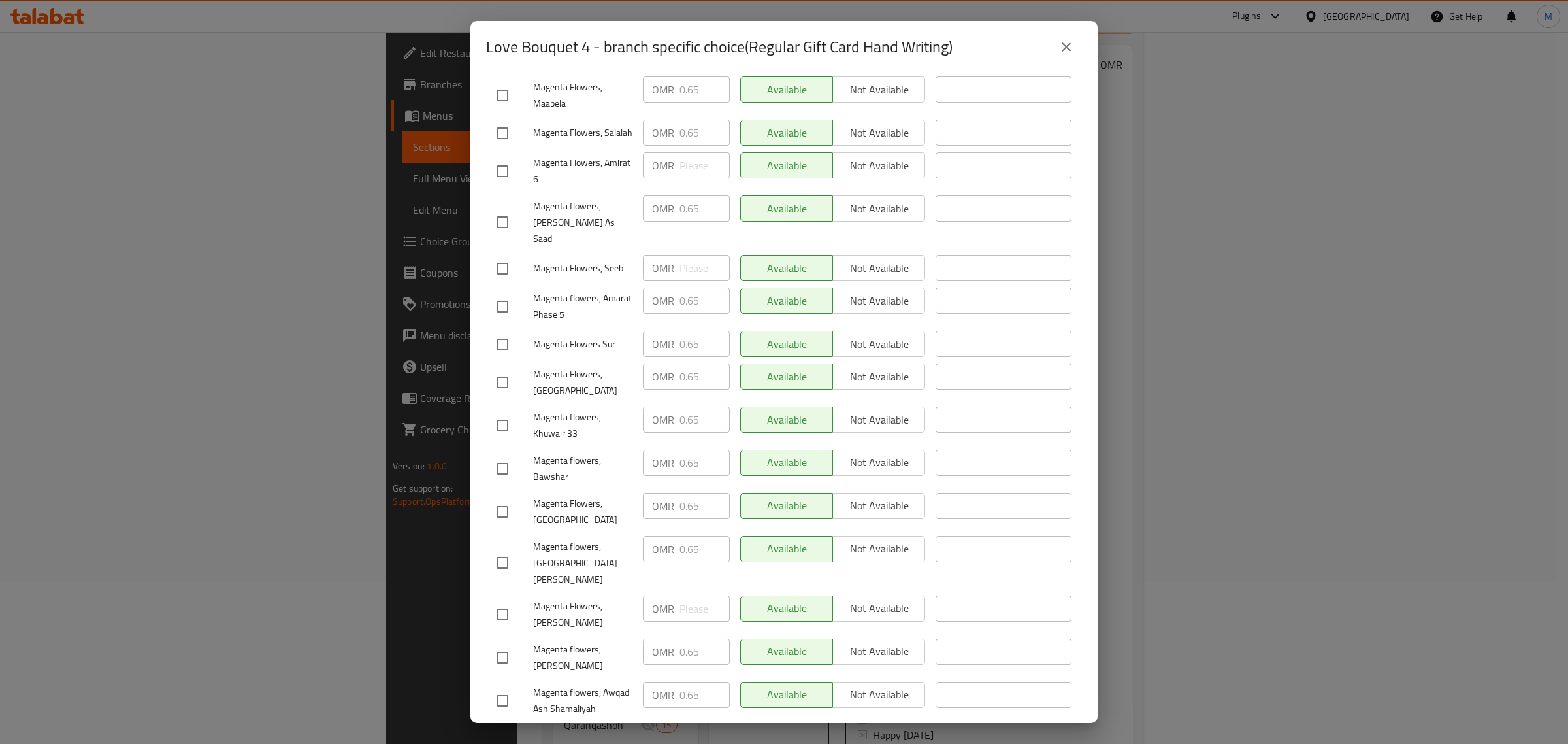
click at [1067, 51] on icon "close" at bounding box center [1066, 46] width 15 height 15
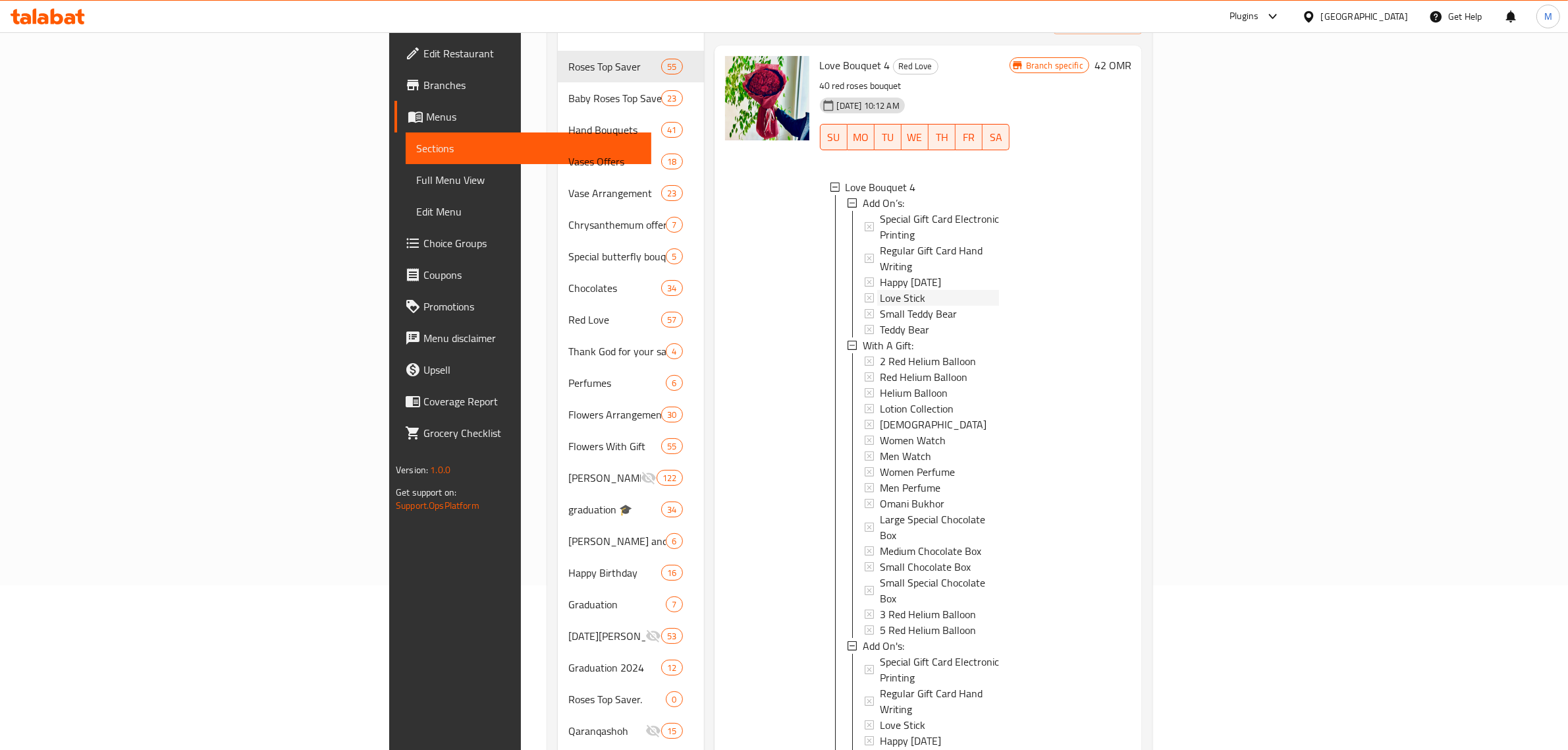
click at [880, 290] on span "Love Stick" at bounding box center [902, 297] width 45 height 16
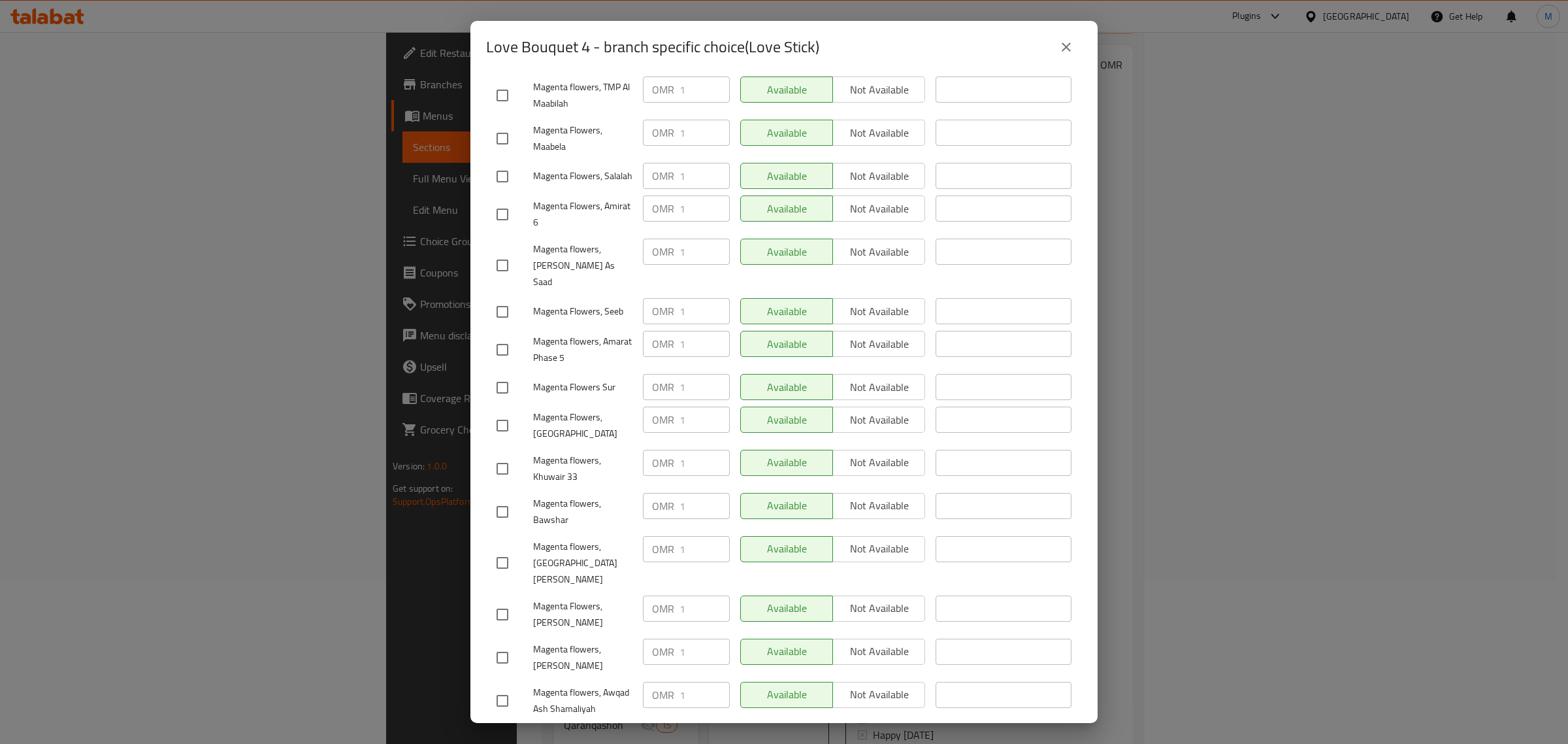
click at [1065, 46] on icon "close" at bounding box center [1066, 47] width 9 height 9
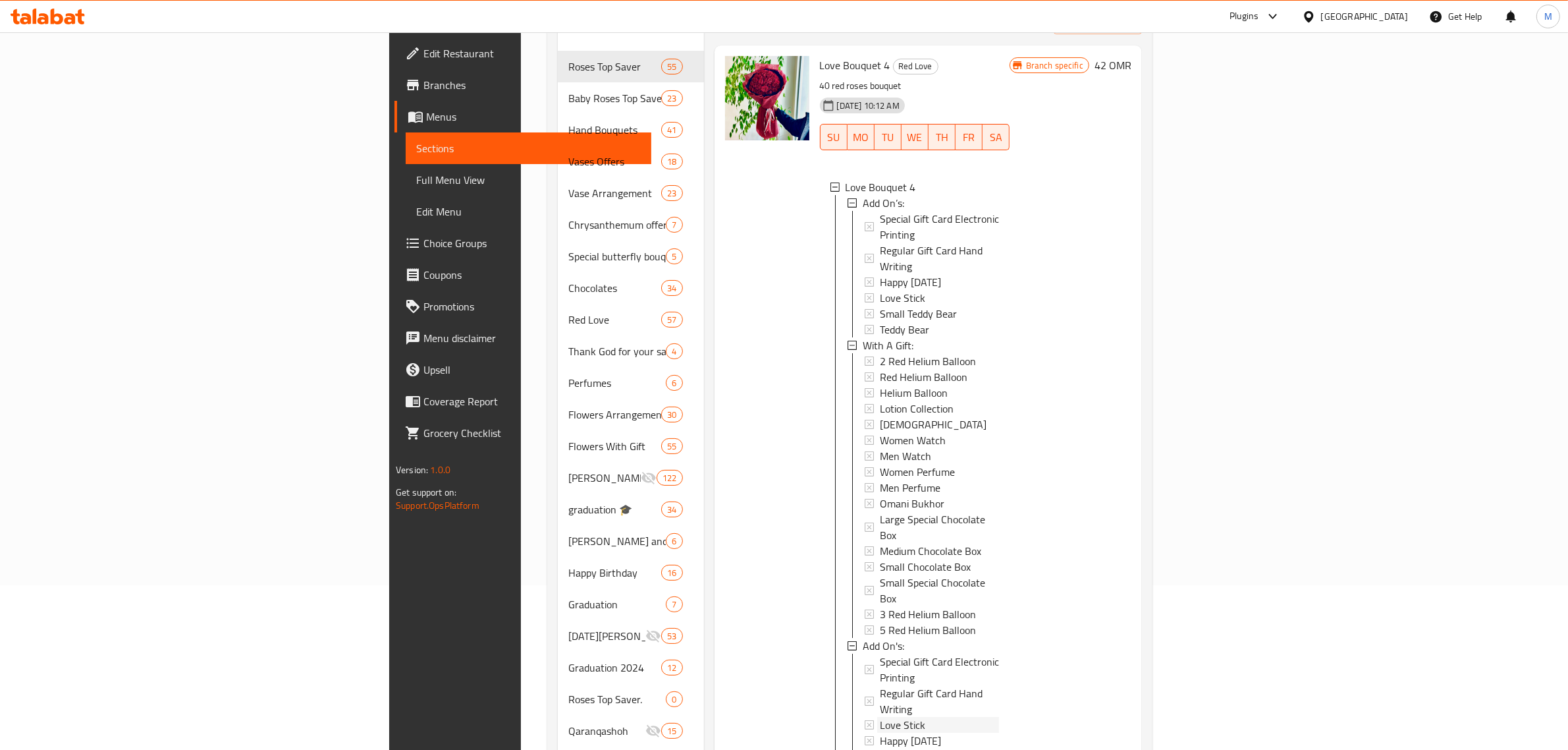
click at [880, 717] on span "Love Stick" at bounding box center [902, 724] width 45 height 16
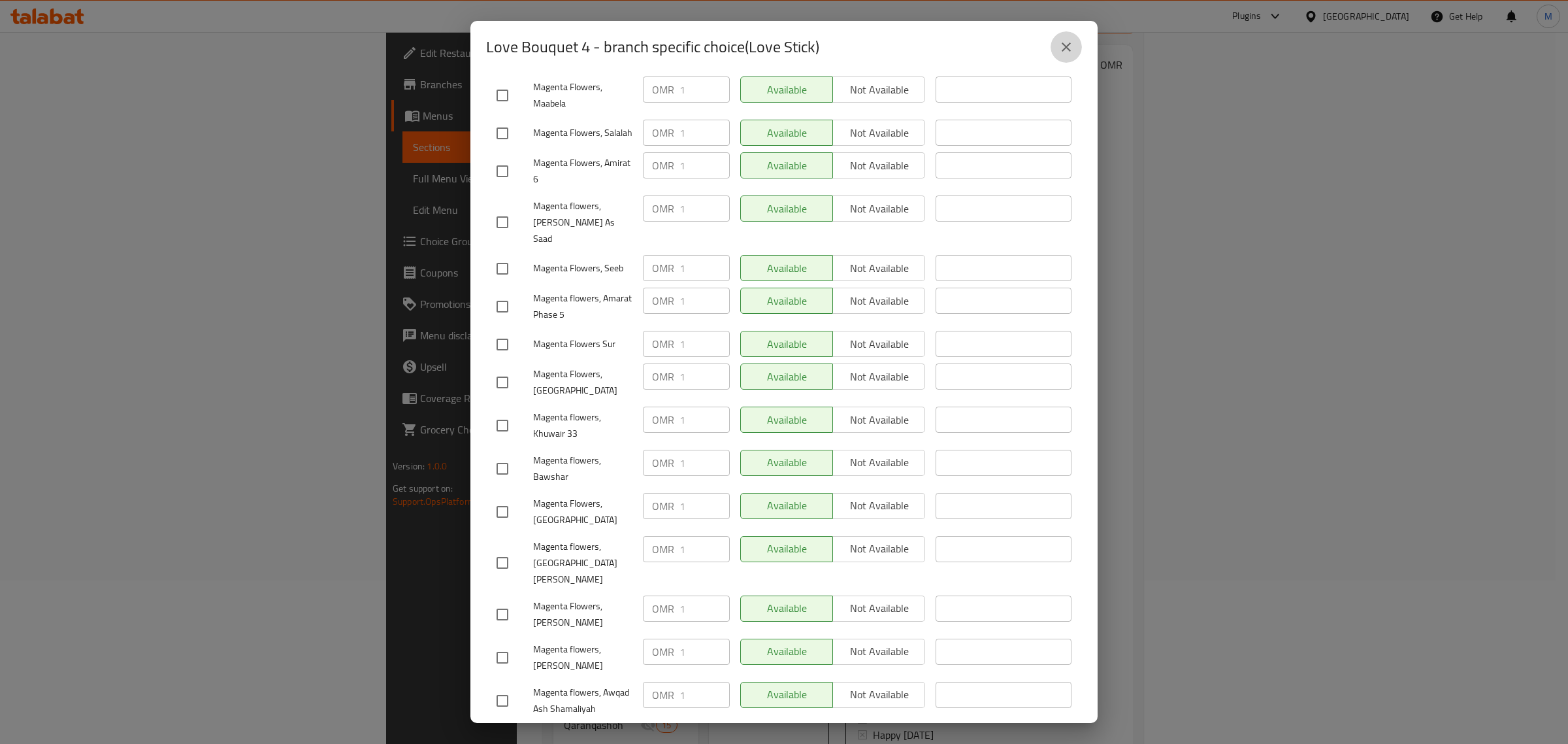
click at [1066, 59] on button "close" at bounding box center [1066, 47] width 32 height 32
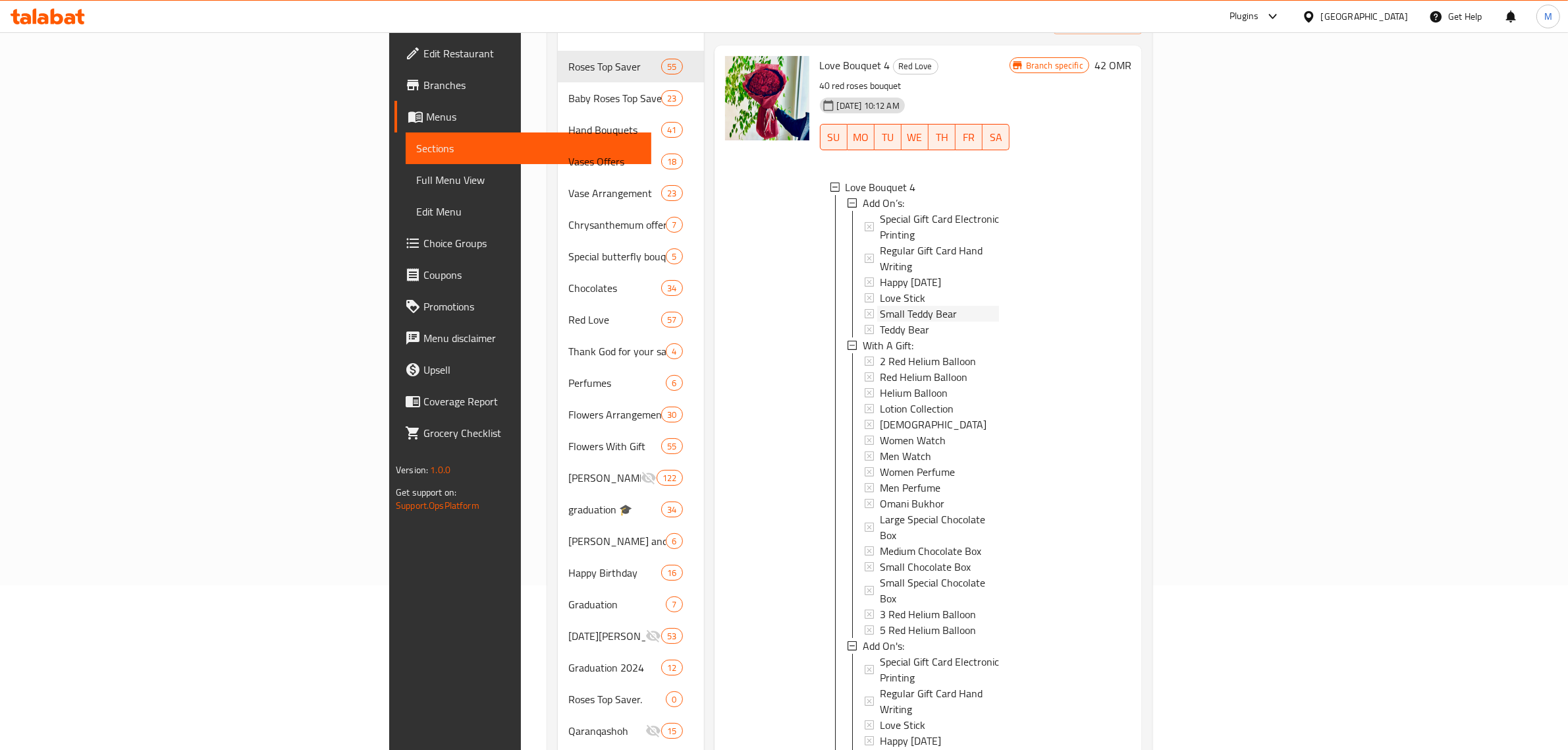
click at [880, 305] on span "Small Teddy Bear" at bounding box center [918, 313] width 77 height 16
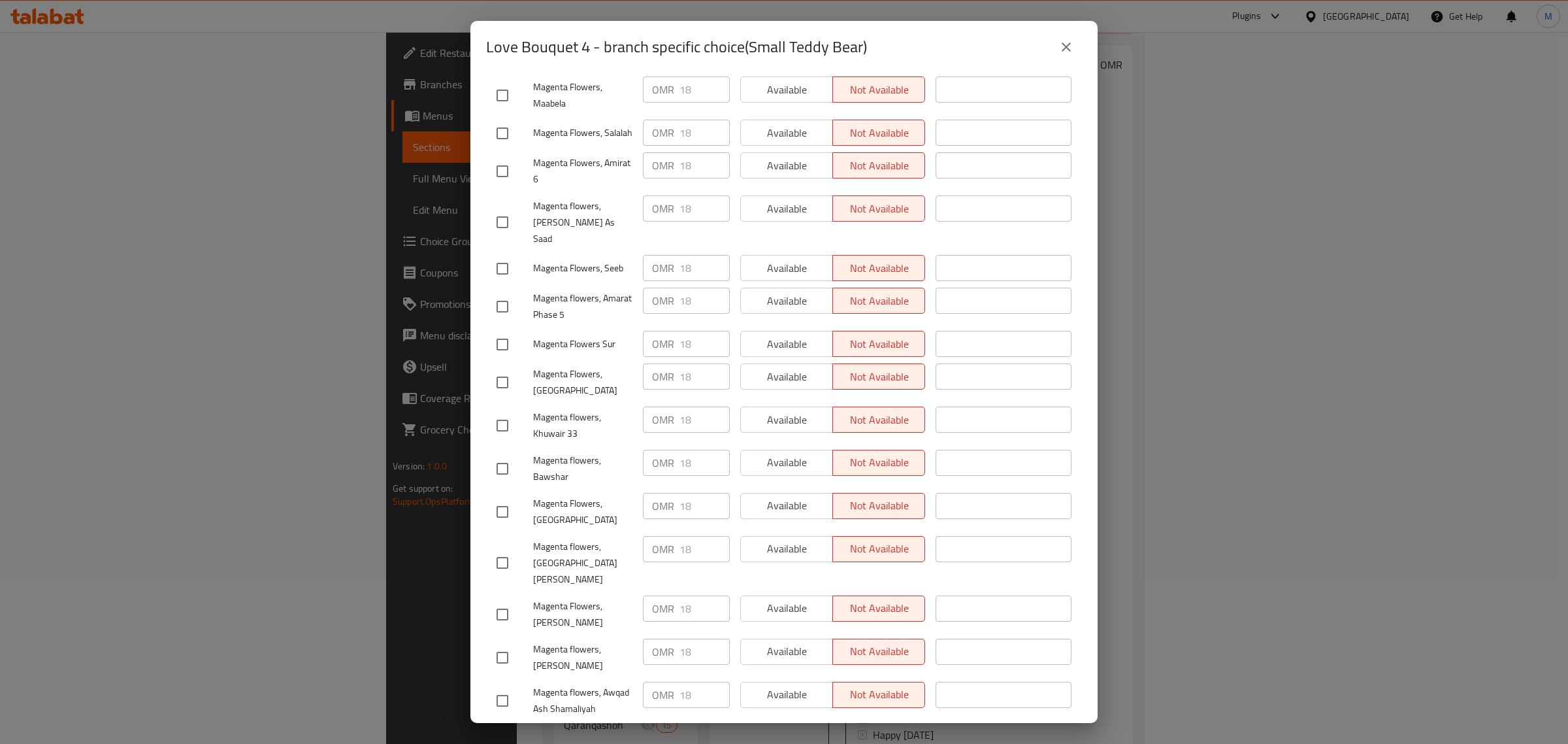
click at [1063, 47] on icon "close" at bounding box center [1066, 46] width 15 height 15
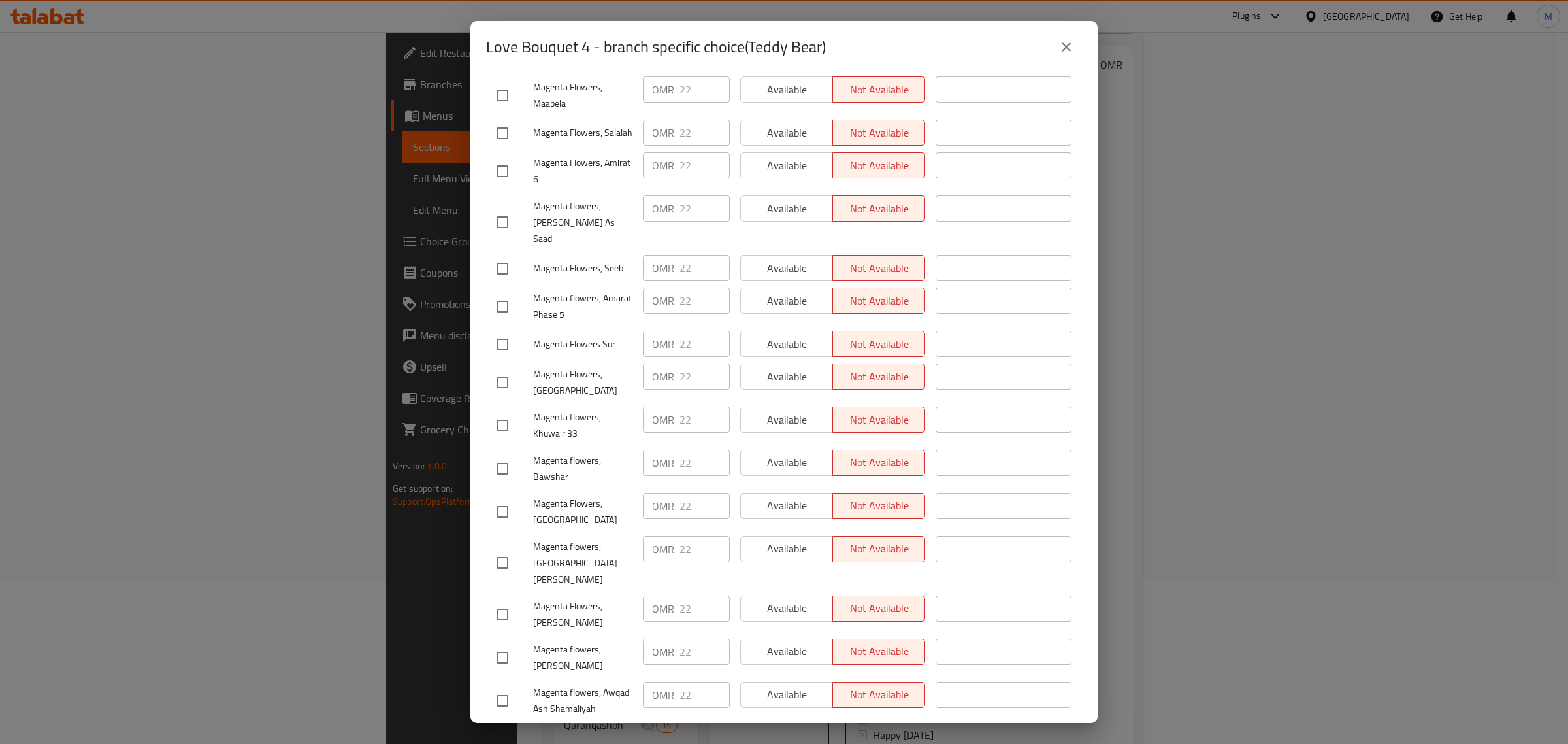
click at [1066, 39] on icon "close" at bounding box center [1066, 46] width 15 height 15
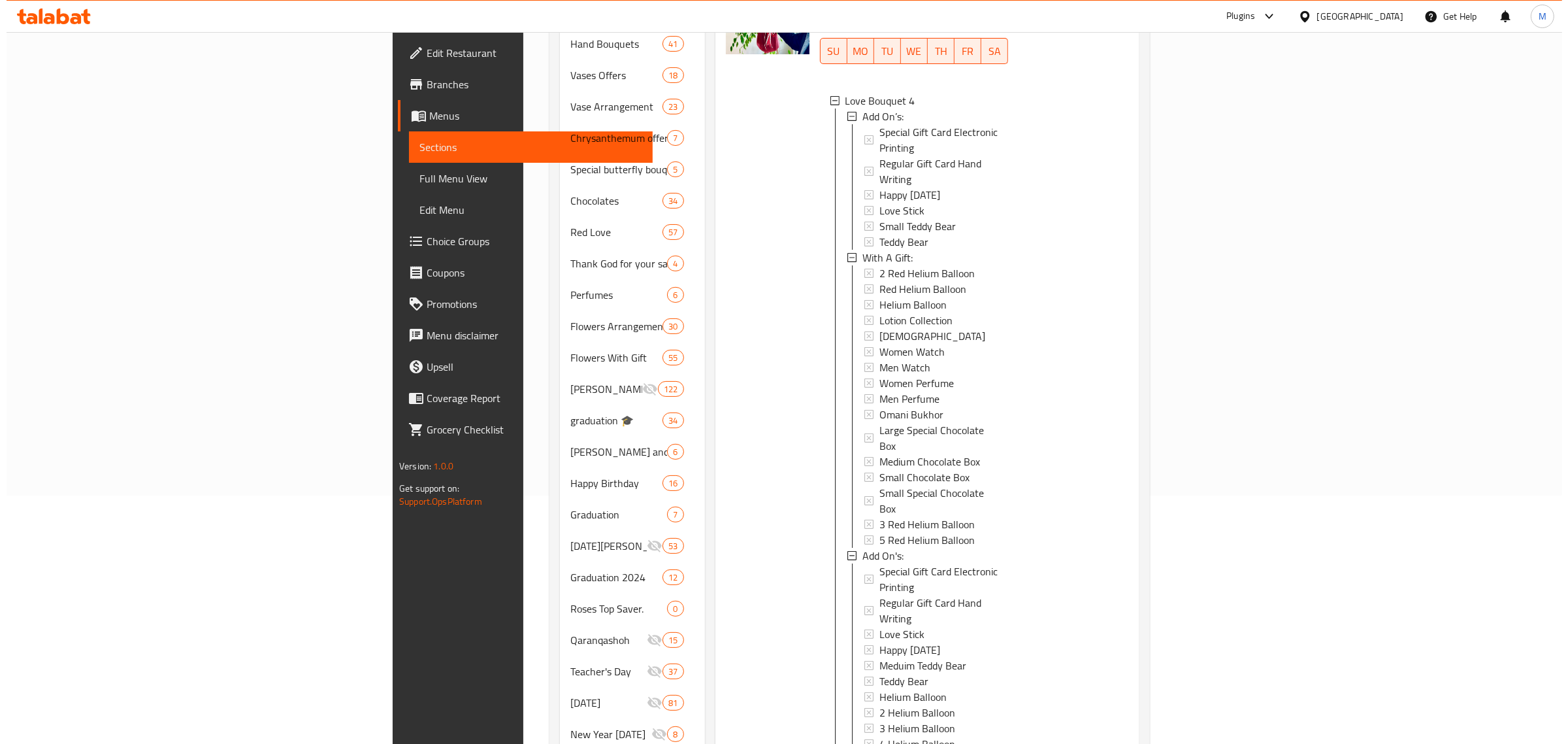
scroll to position [245, 0]
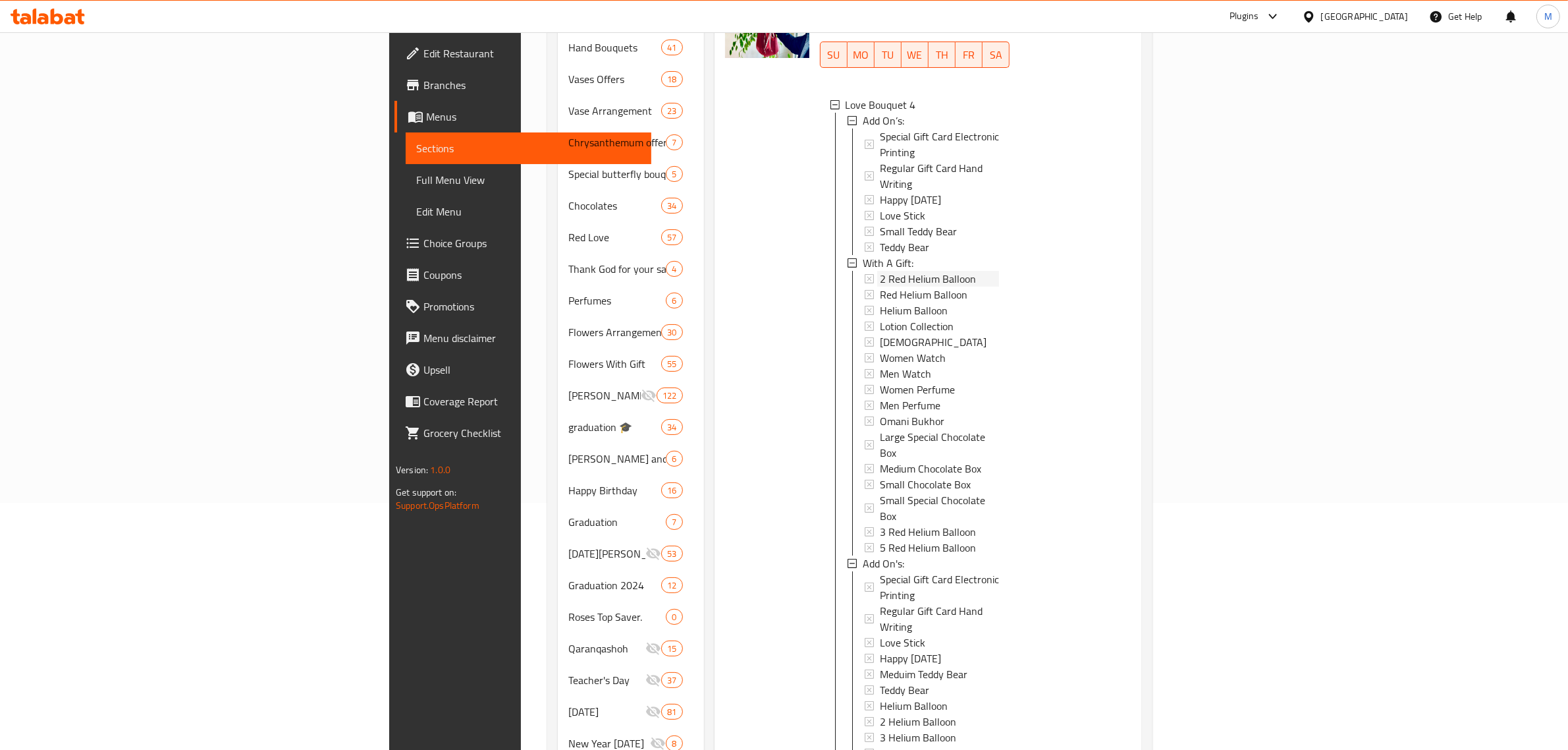
click at [880, 271] on span "2 Red Helium Balloon" at bounding box center [928, 278] width 96 height 16
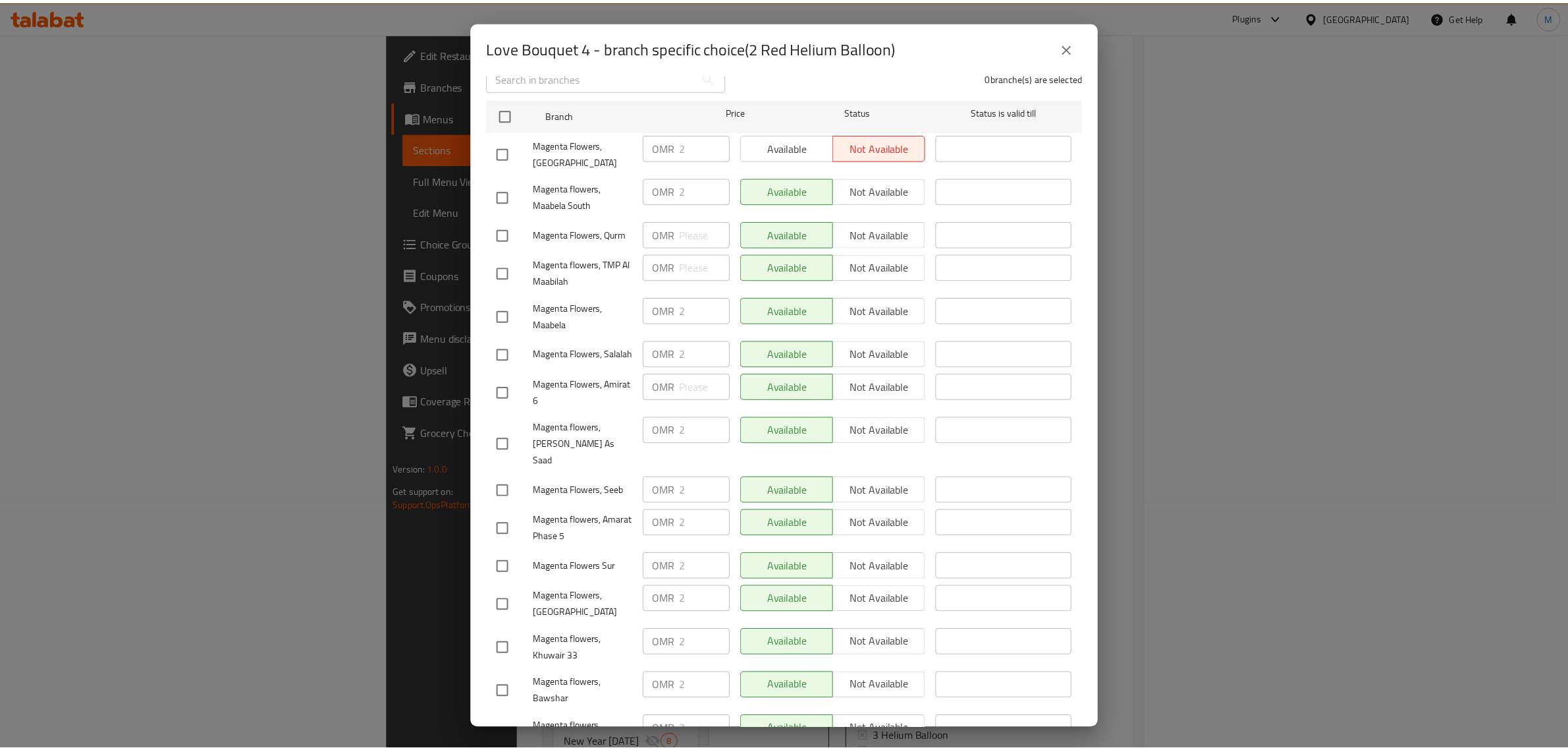
scroll to position [368, 0]
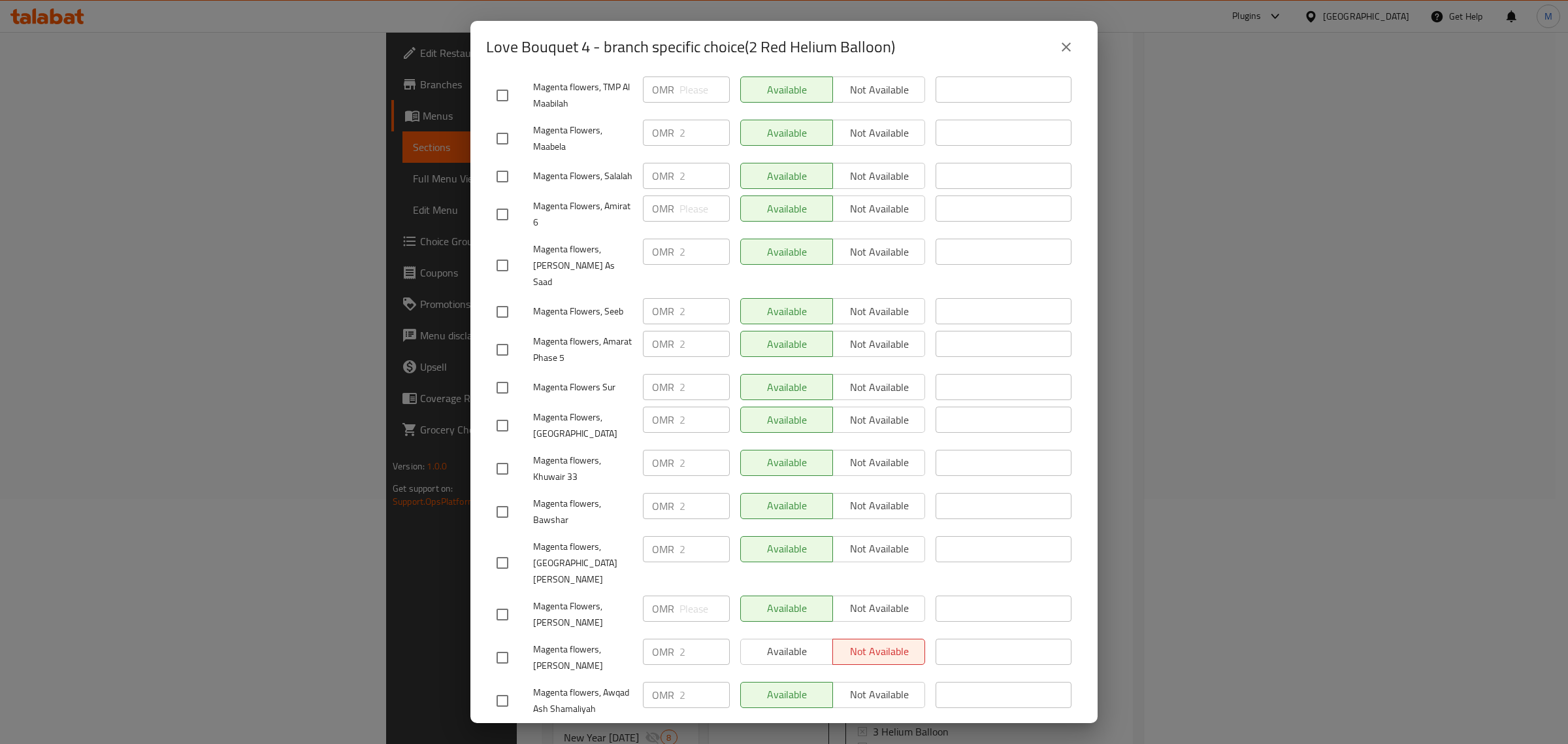
click at [1063, 43] on icon "close" at bounding box center [1066, 47] width 9 height 9
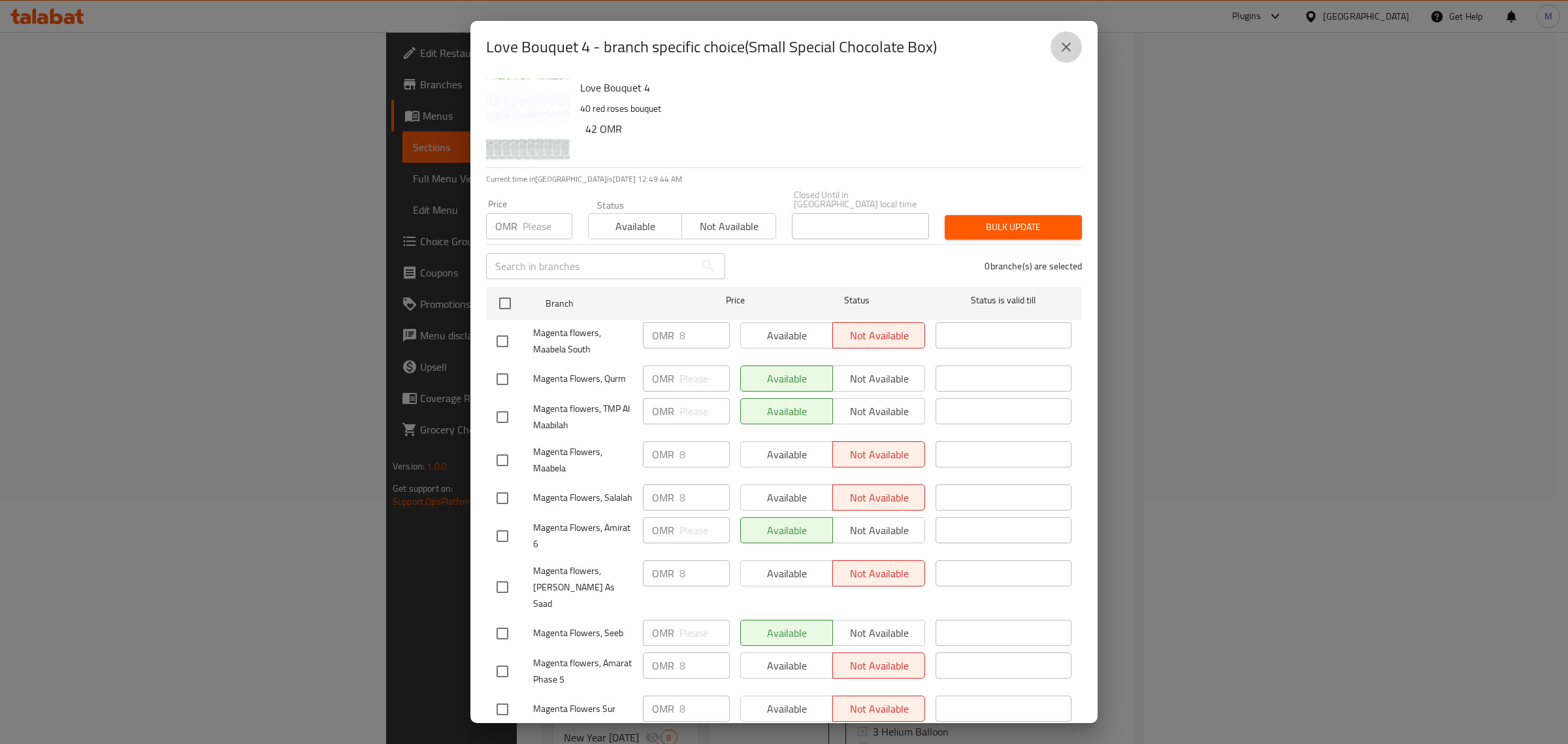
click at [1070, 50] on icon "close" at bounding box center [1066, 46] width 15 height 15
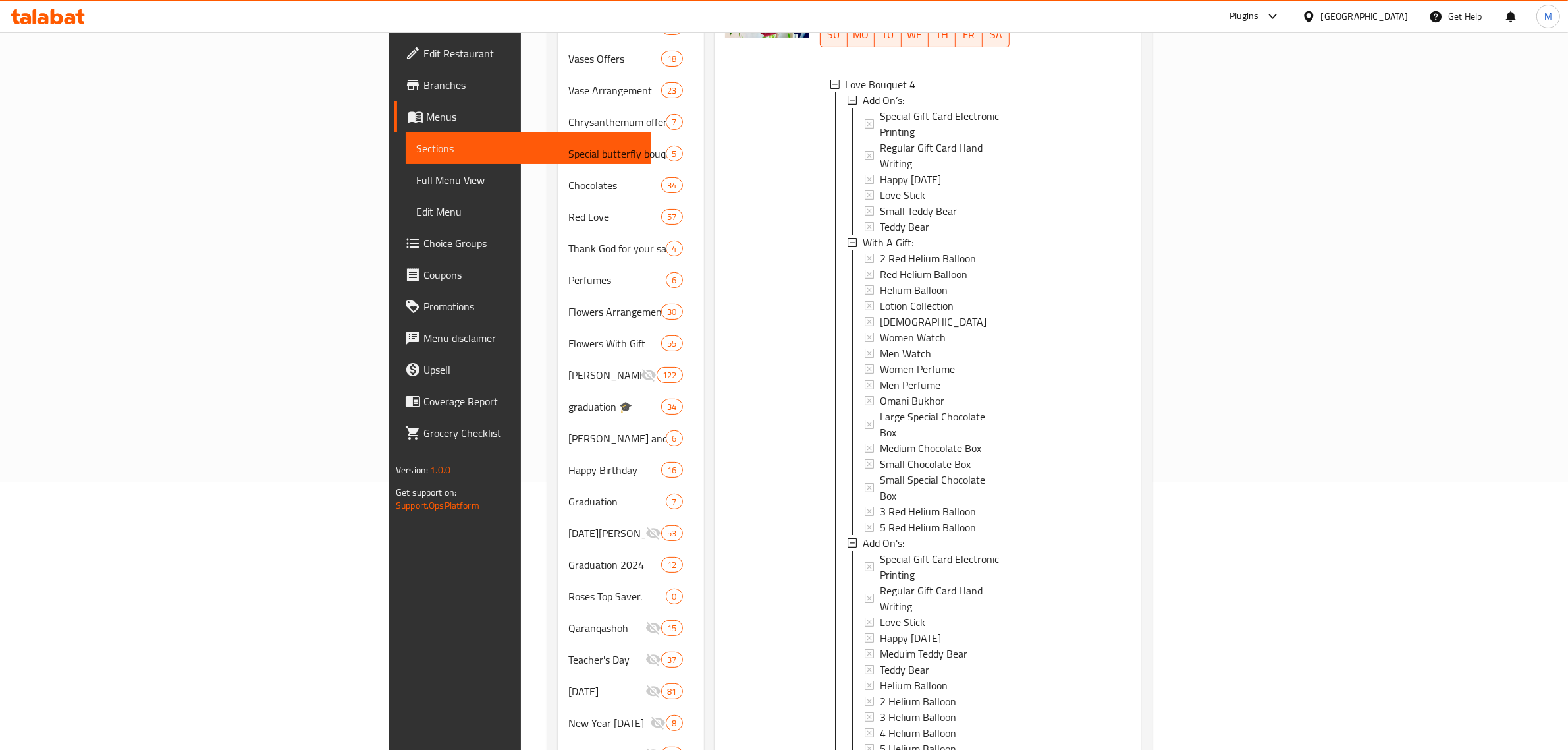
scroll to position [247, 0]
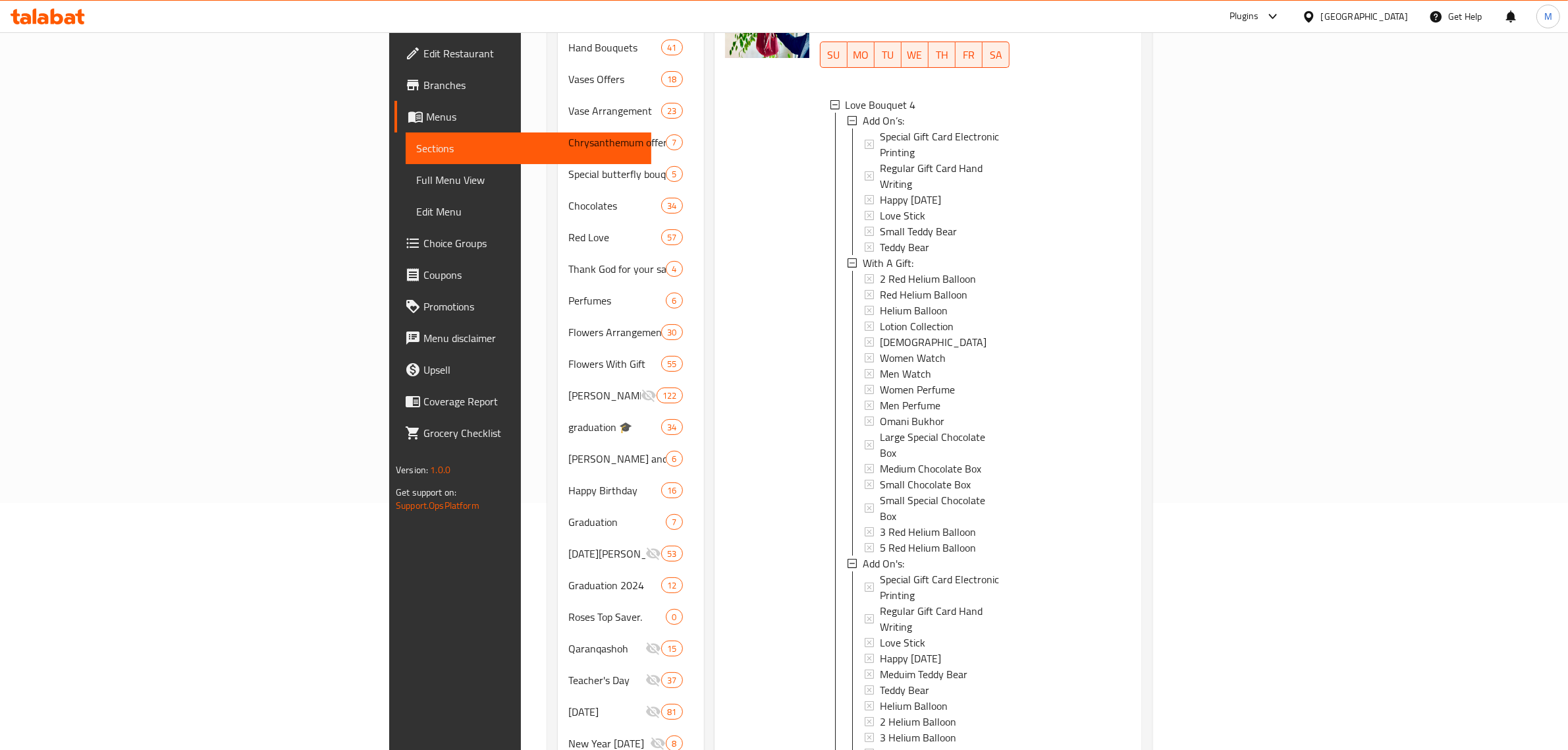
click at [1398, 10] on div "Oman" at bounding box center [1365, 16] width 87 height 15
click at [1269, 133] on div "[GEOGRAPHIC_DATA]" at bounding box center [1309, 135] width 197 height 30
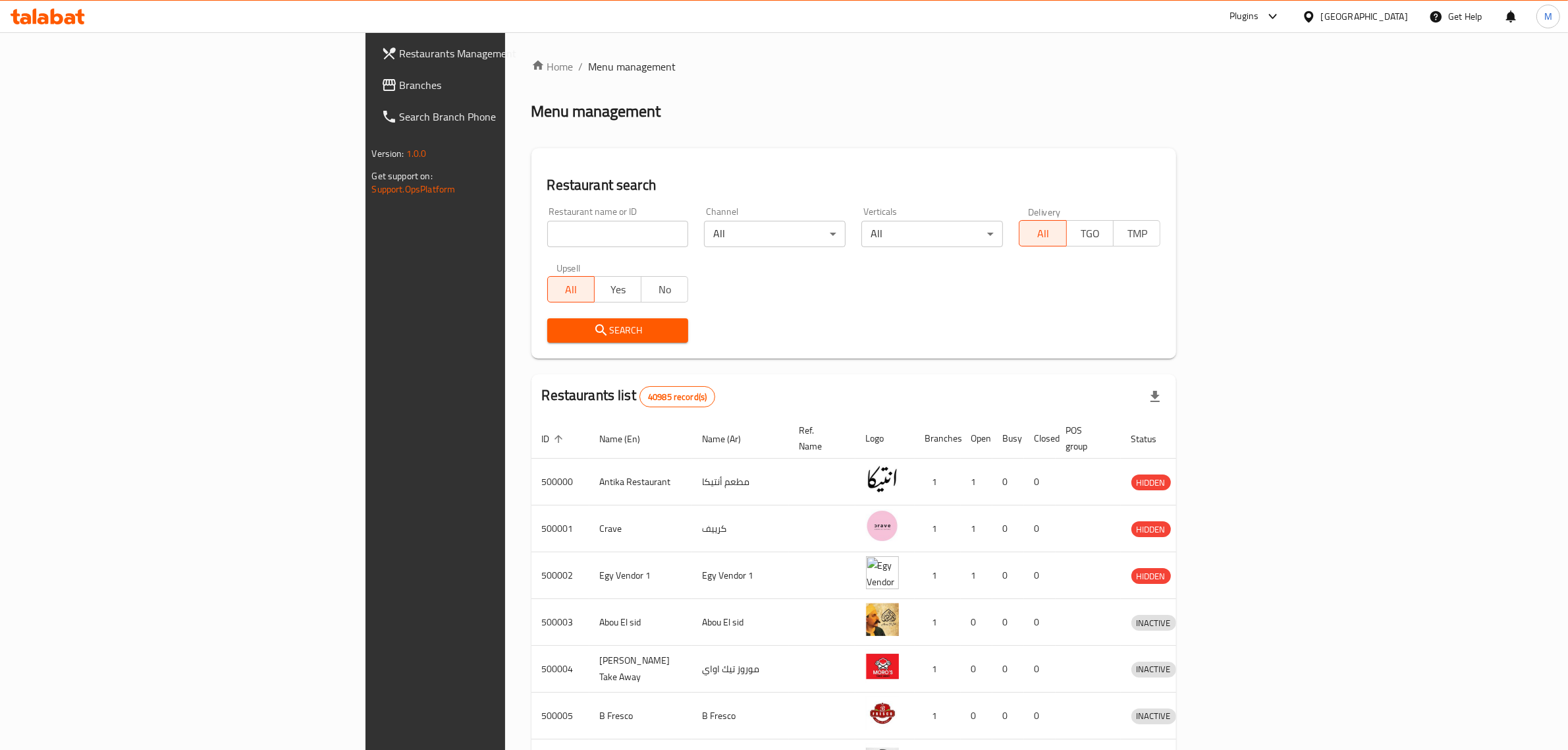
click at [400, 81] on span "Branches" at bounding box center [509, 84] width 217 height 16
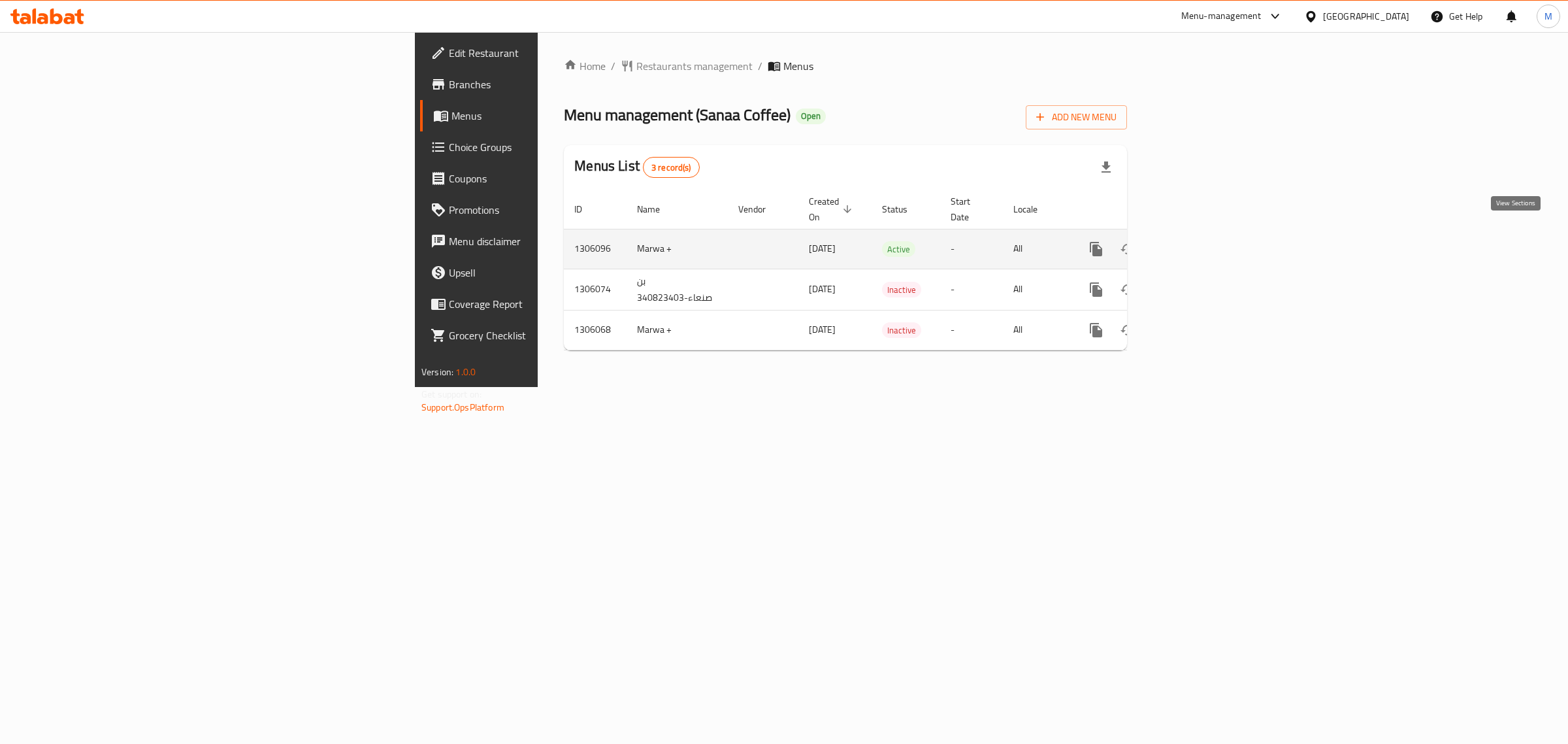
click at [1196, 243] on icon "enhanced table" at bounding box center [1190, 249] width 12 height 12
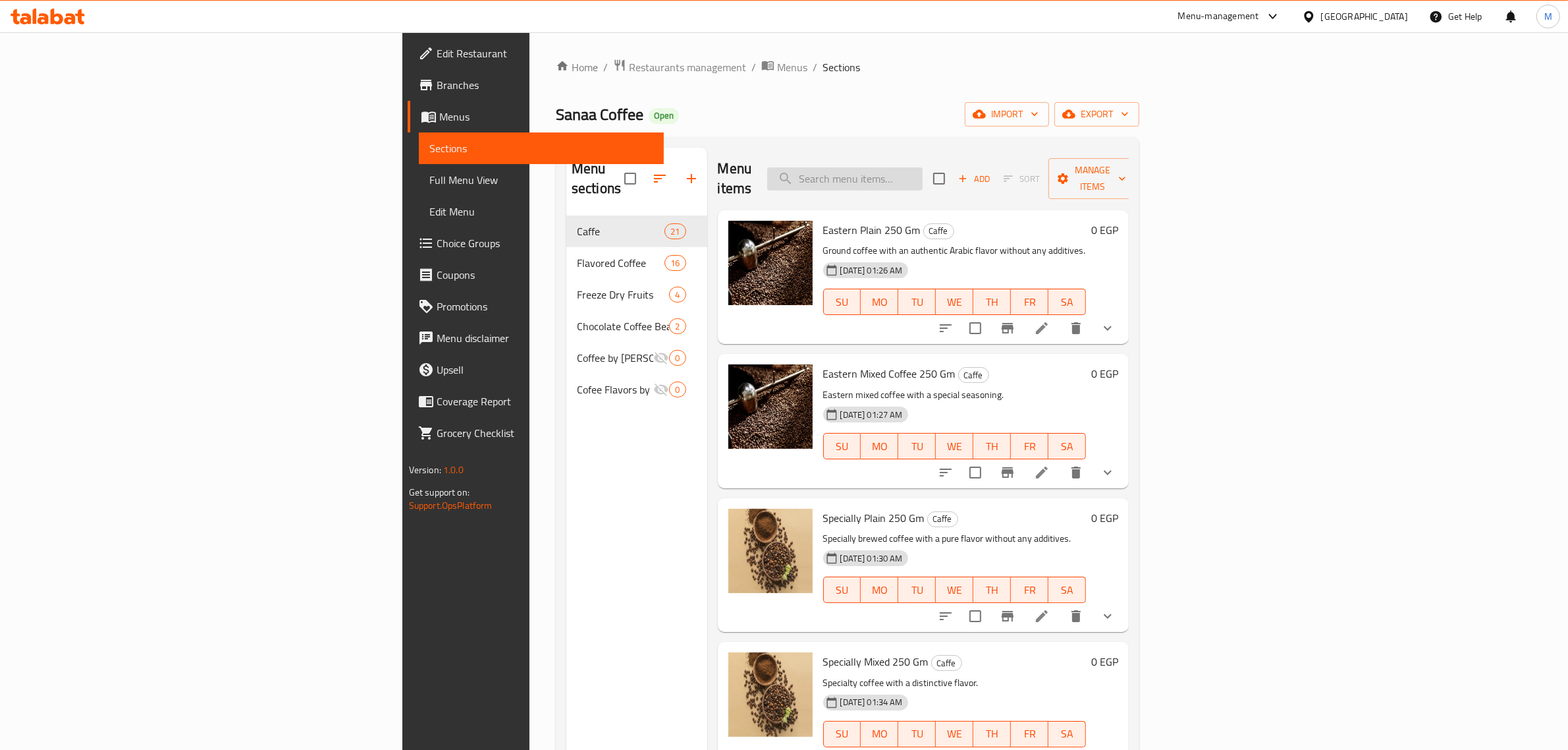
click at [923, 167] on input "search" at bounding box center [845, 178] width 155 height 23
paste input "Special Mixed 250 Gm"
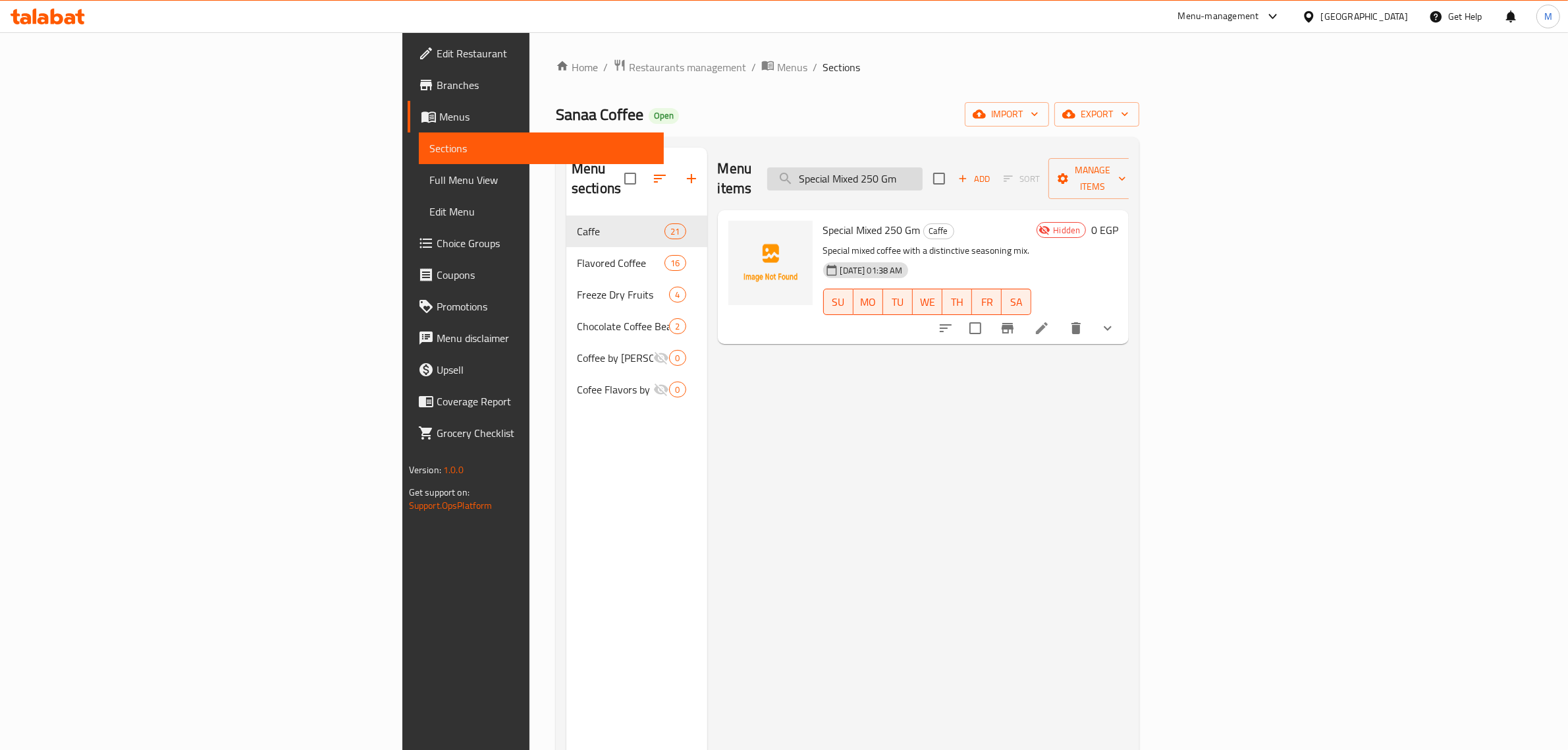
click at [923, 167] on input "Special Mixed 250 Gm" at bounding box center [845, 178] width 155 height 23
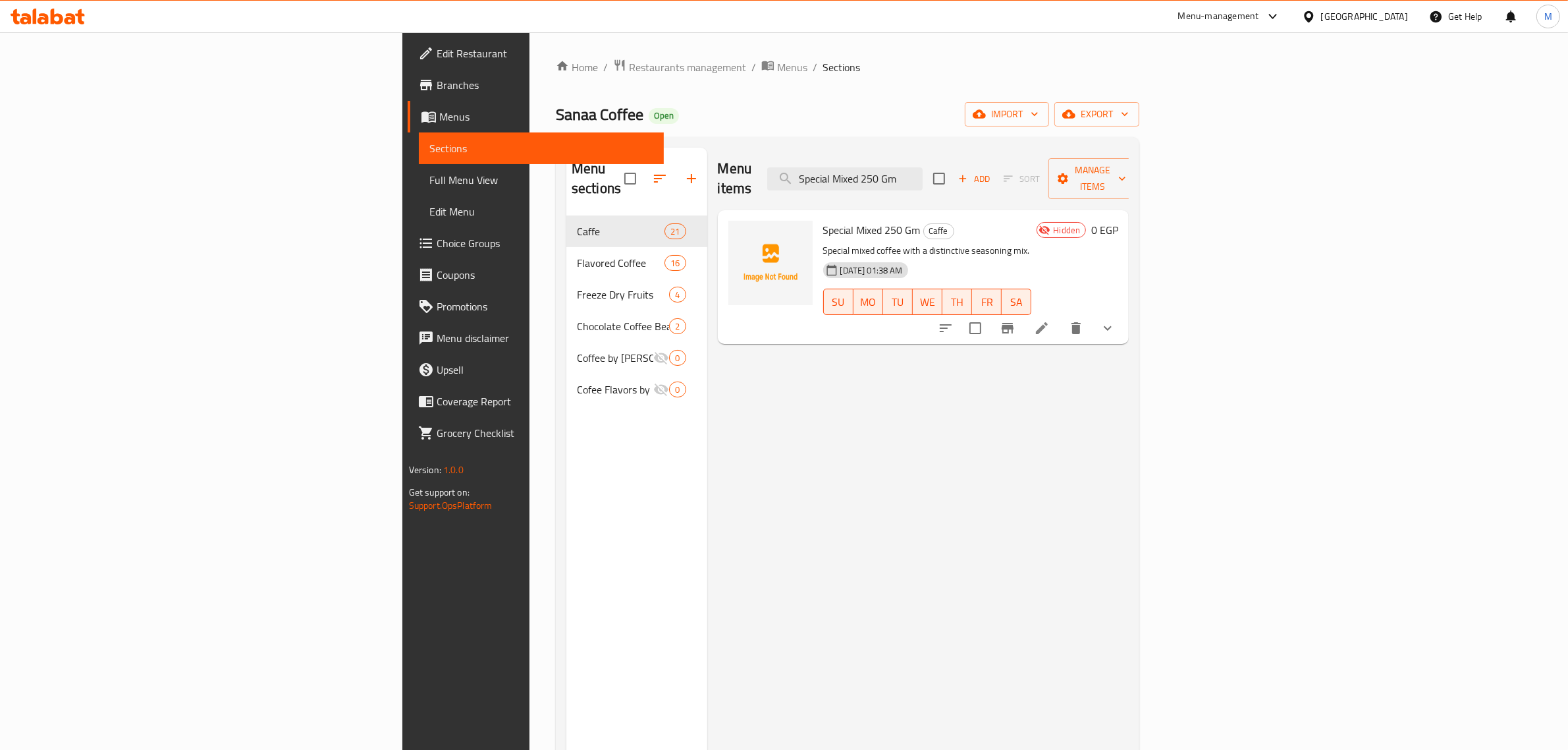
paste input "Al-Ameed"
click at [923, 167] on input "Al-Ameed Mixed 250 Gm" at bounding box center [845, 178] width 155 height 23
paste input "125 Gm Of Plain Colombian Coffee"
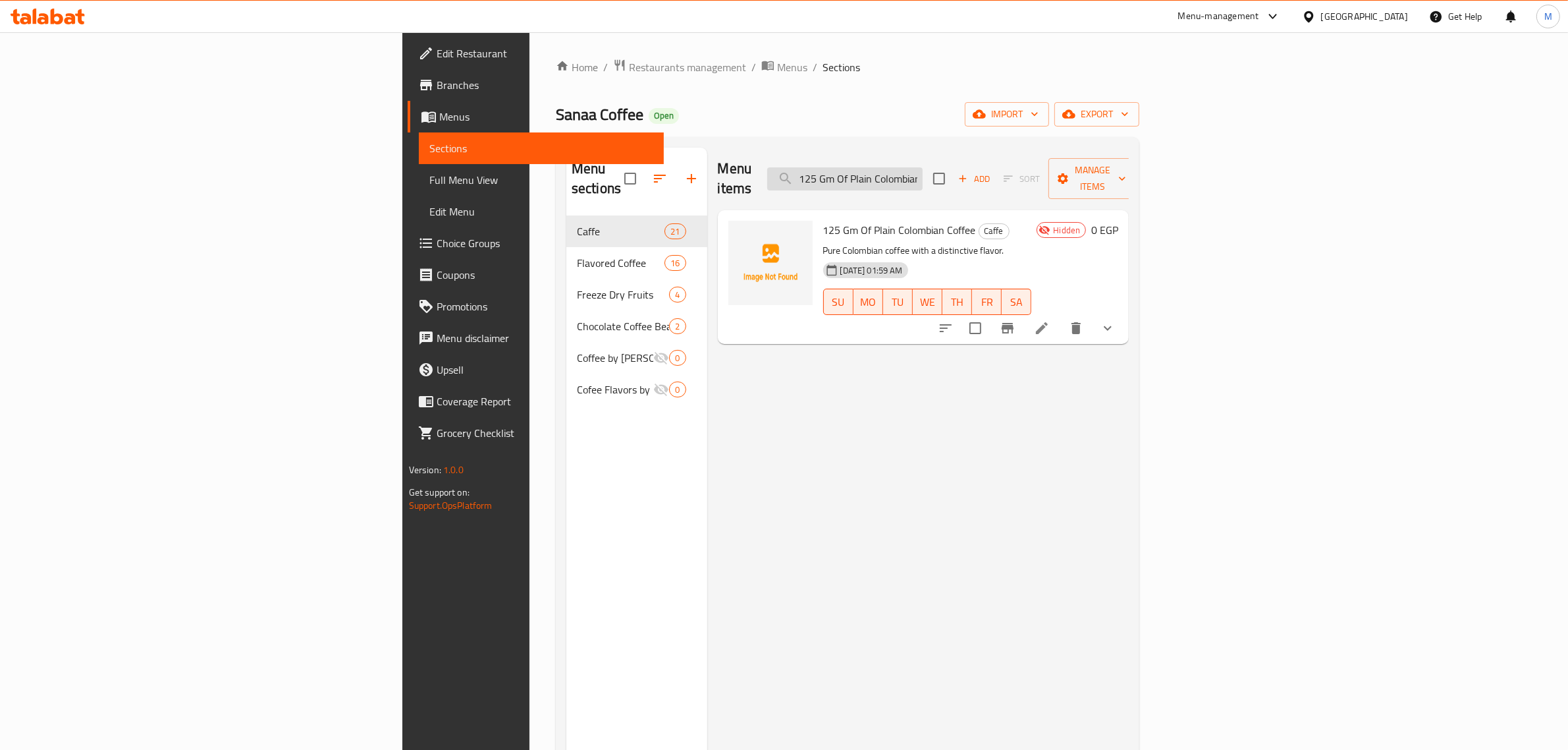
click at [923, 172] on input "125 Gm Of Plain Colombian Coffee" at bounding box center [845, 178] width 155 height 23
paste input "Roasted Colombian Mixed"
click at [923, 168] on input "125 Gm Of Roasted Colombian Mixed" at bounding box center [845, 178] width 155 height 23
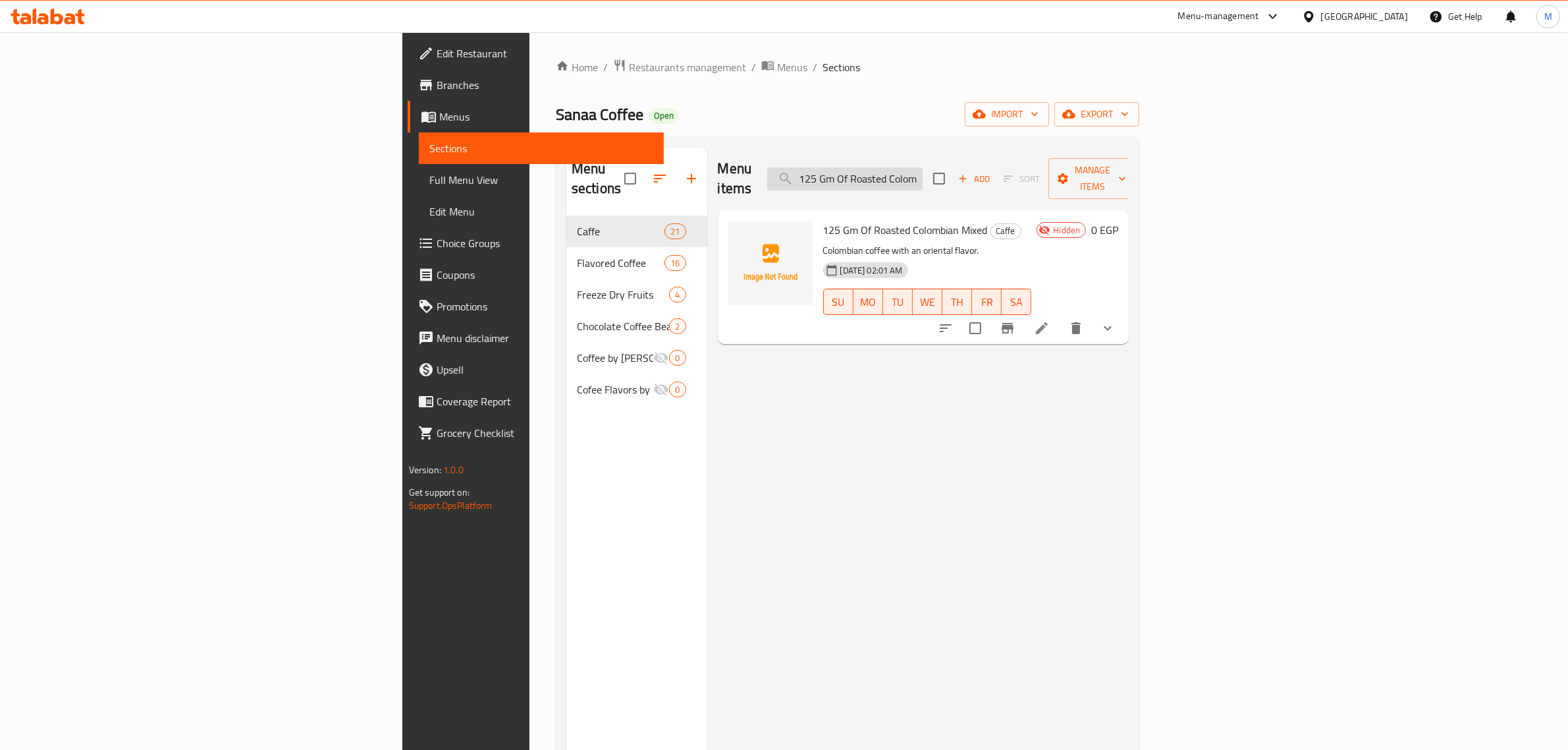
click at [923, 168] on input "125 Gm Of Roasted Colombian Mixed" at bounding box center [845, 178] width 155 height 23
paste input "Plain Yemeni Coffee"
click at [923, 167] on input "125 Gm Of Plain Yemeni Coffee" at bounding box center [845, 178] width 155 height 23
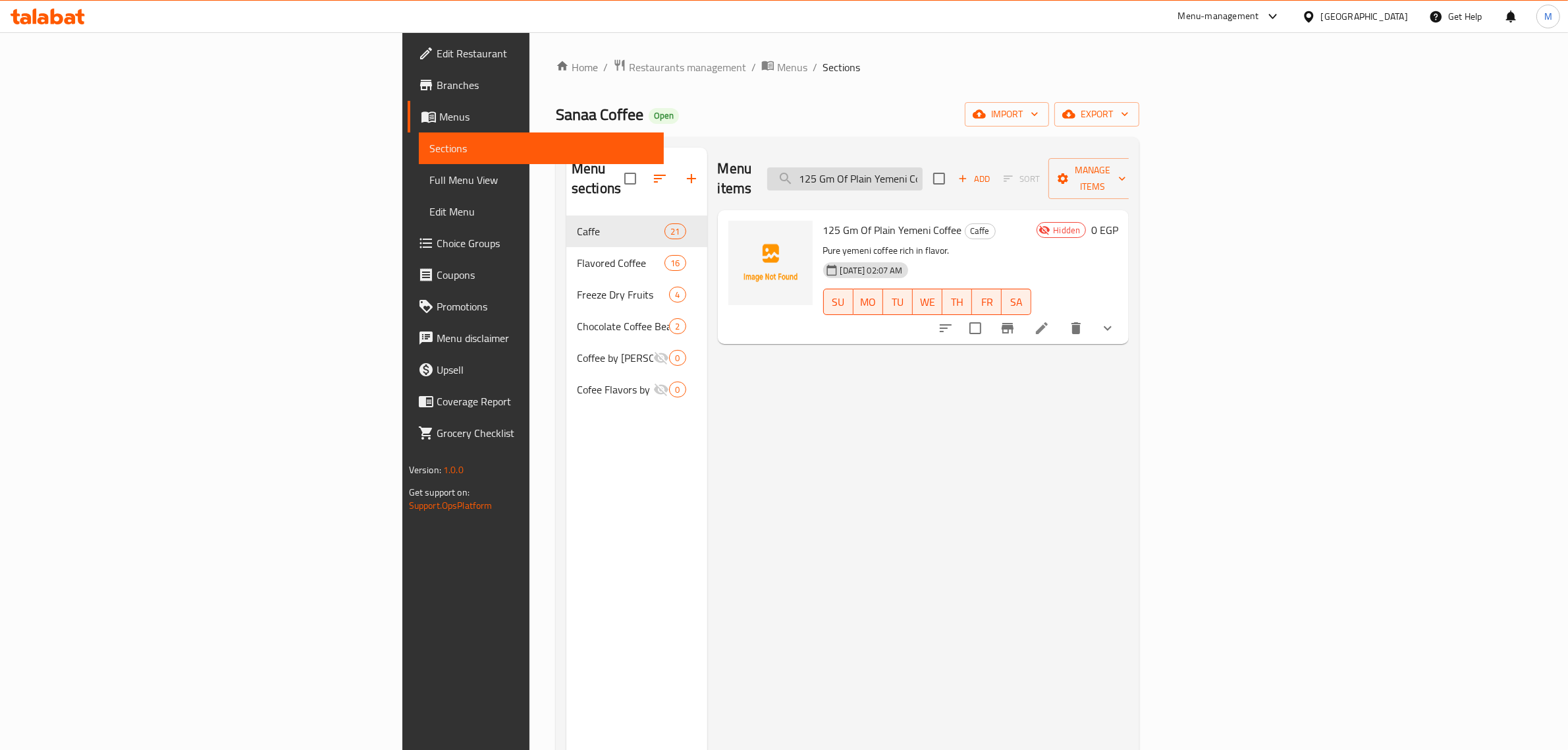
click at [923, 167] on input "125 Gm Of Plain Yemeni Coffee" at bounding box center [845, 178] width 155 height 23
paste input "Yemeni Mixed"
click at [923, 172] on input "125 Gm Of Yemeni Mixed Coffee" at bounding box center [845, 178] width 155 height 23
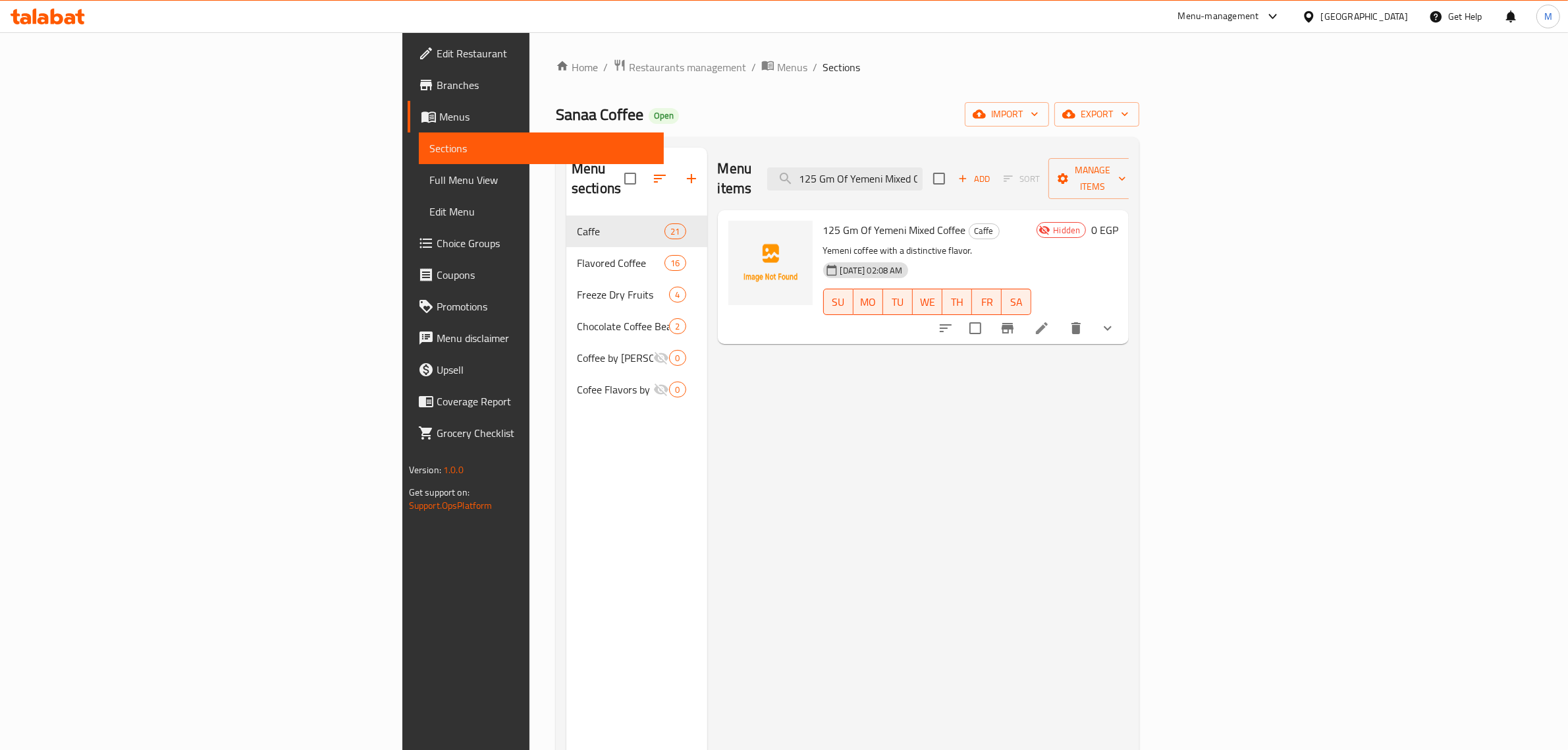
paste input "Hazelnut Pieces"
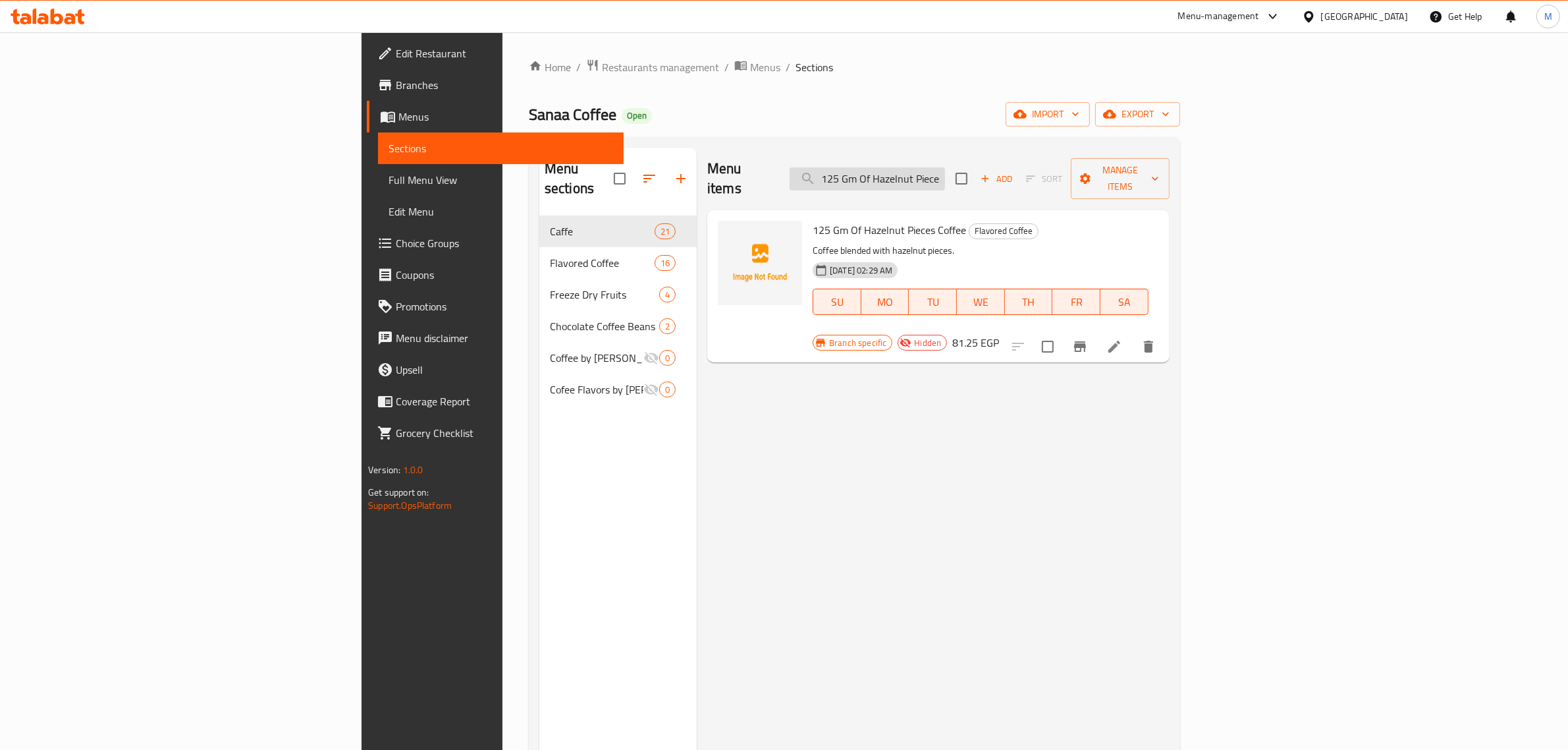
click at [1036, 178] on div "Menu items 125 Gm Of Hazelnut Pieces Coffee Add Sort Manage items" at bounding box center [938, 179] width 462 height 63
click at [946, 168] on input "125 Gm Of Hazelnut Pieces Coffee" at bounding box center [867, 178] width 155 height 23
paste input "Apple Shisha"
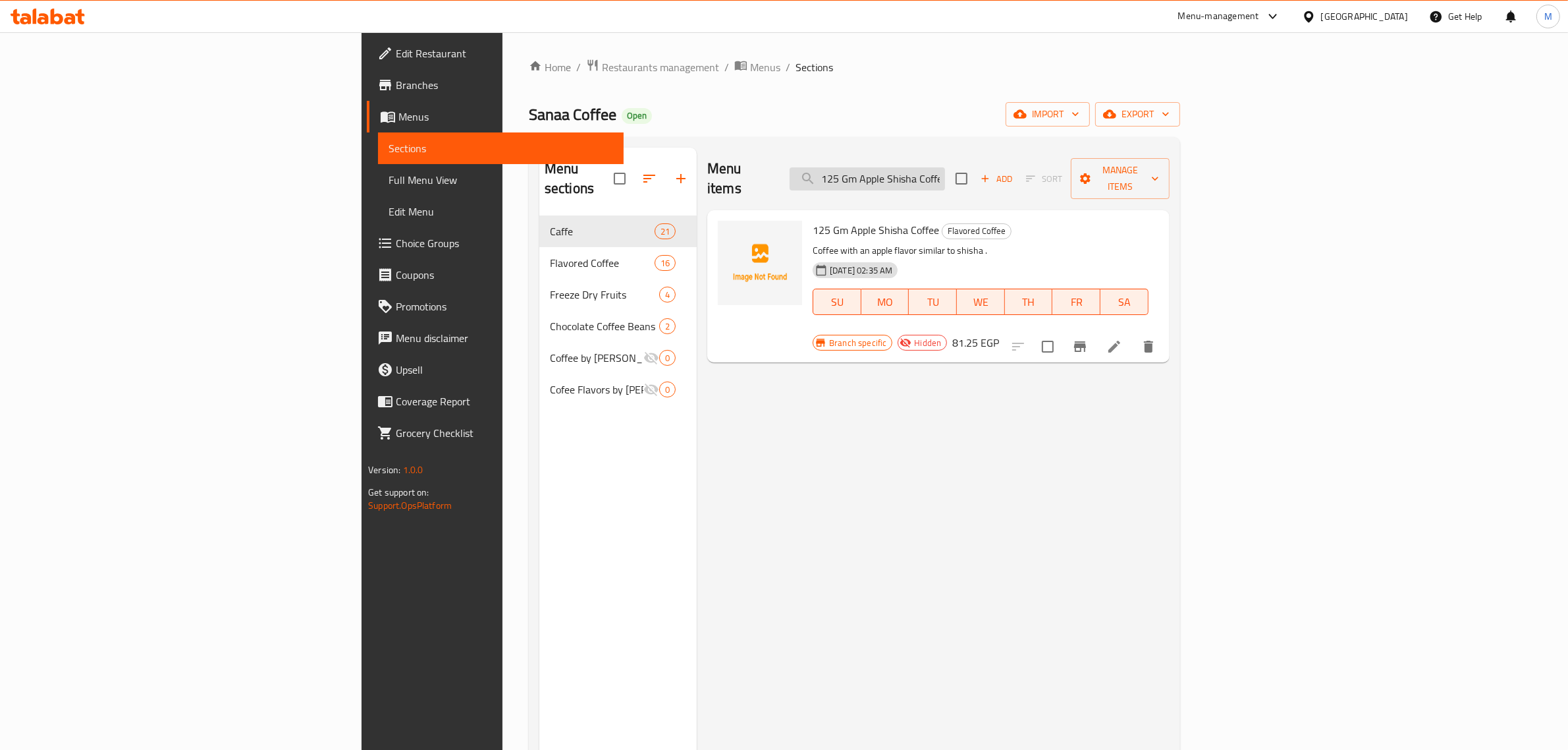
click at [946, 167] on input "125 Gm Apple Shisha Coffee" at bounding box center [867, 178] width 155 height 23
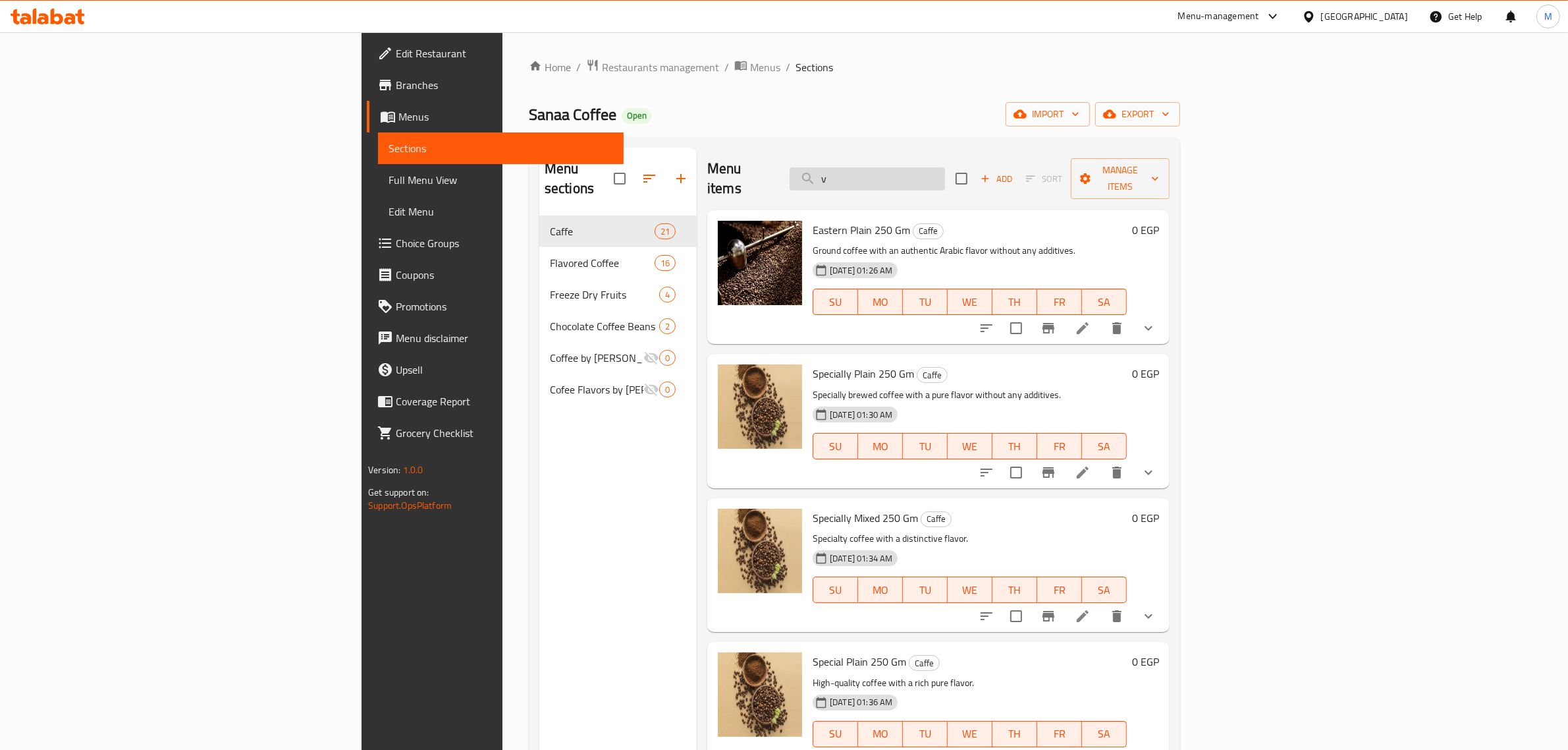
click at [946, 173] on input "v" at bounding box center [867, 178] width 155 height 23
paste input "125 Gm Of Watermelon Coffee"
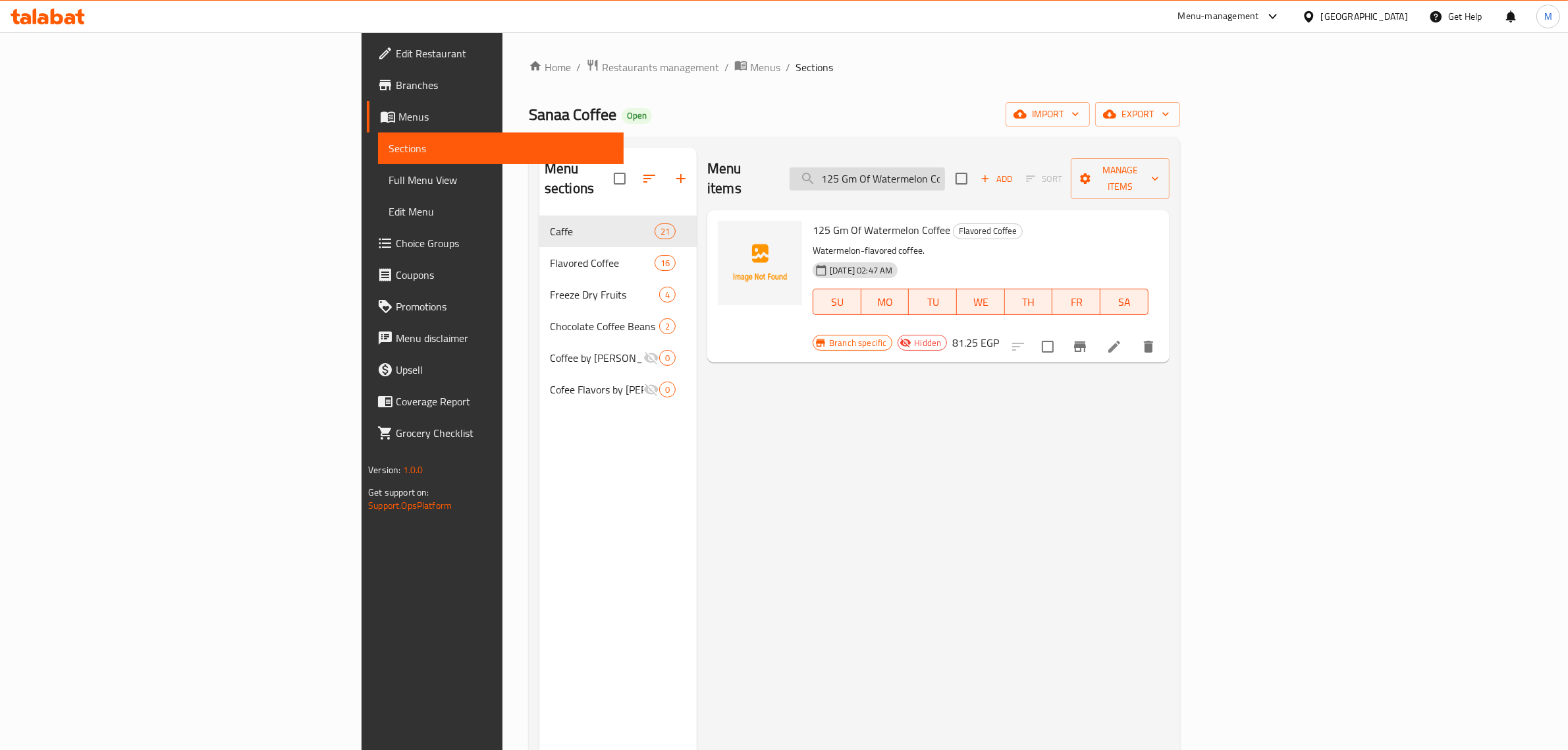
click at [946, 172] on input "125 Gm Of Watermelon Coffee" at bounding box center [867, 178] width 155 height 23
paste input "Blueberry"
click at [946, 167] on input "125 Gm Blueberry Coffee" at bounding box center [867, 178] width 155 height 23
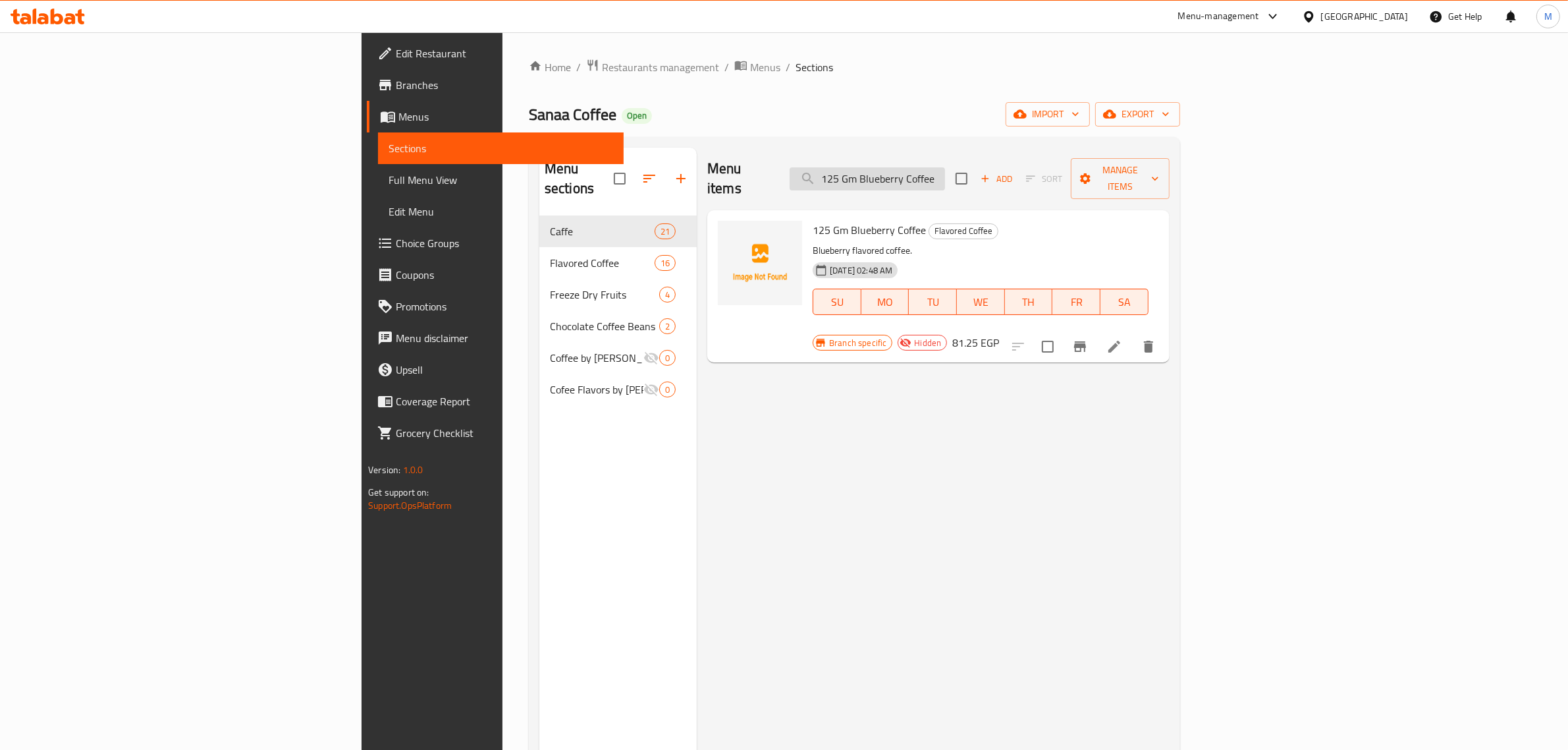
click at [946, 167] on input "125 Gm Blueberry Coffee" at bounding box center [867, 178] width 155 height 23
paste input "anana"
type input "125 Gm Banana Coffee"
click at [602, 70] on span "Restaurants management" at bounding box center [660, 67] width 118 height 16
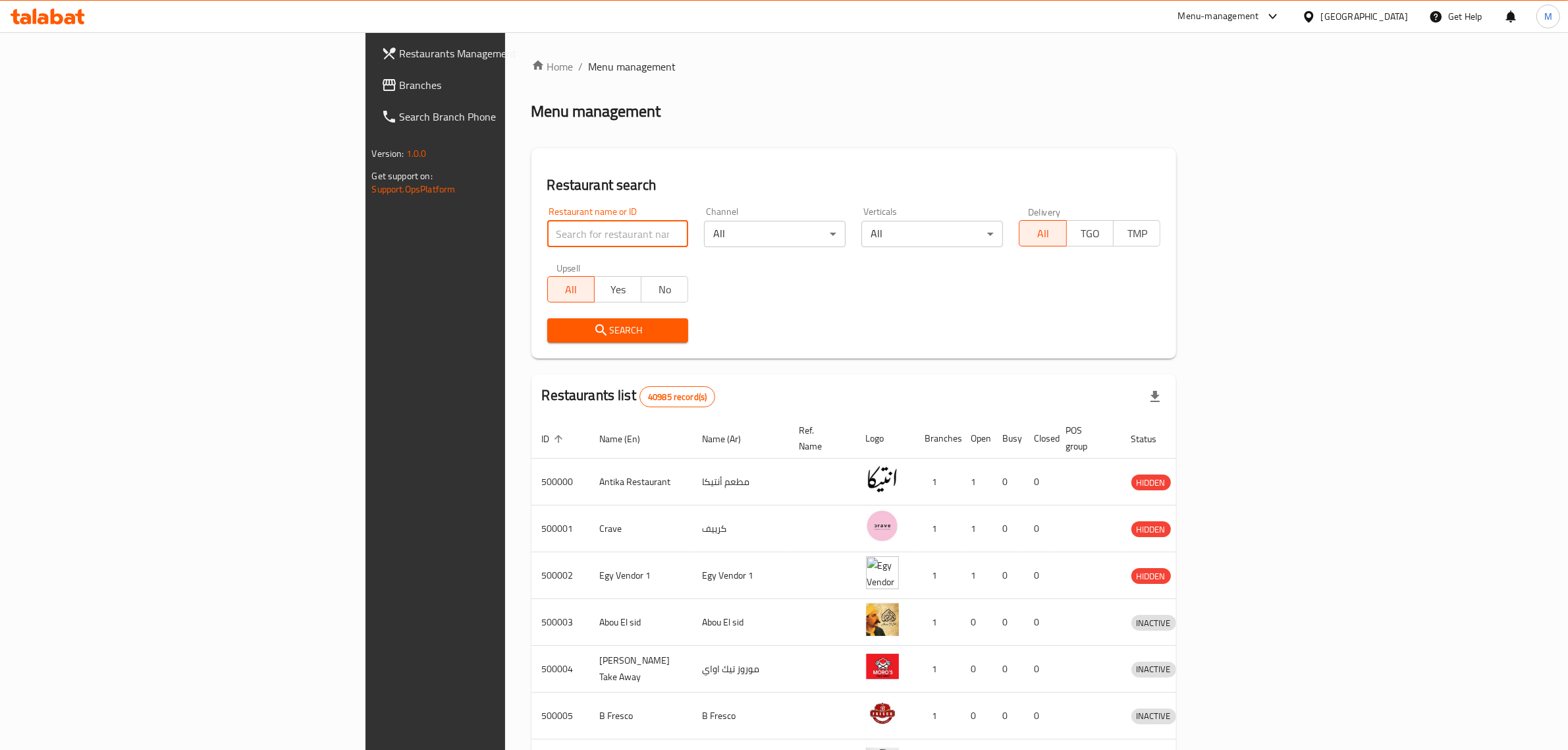
click at [547, 231] on input "search" at bounding box center [618, 234] width 142 height 27
paste input "660106"
type input "660106"
click button "Search" at bounding box center [618, 330] width 142 height 24
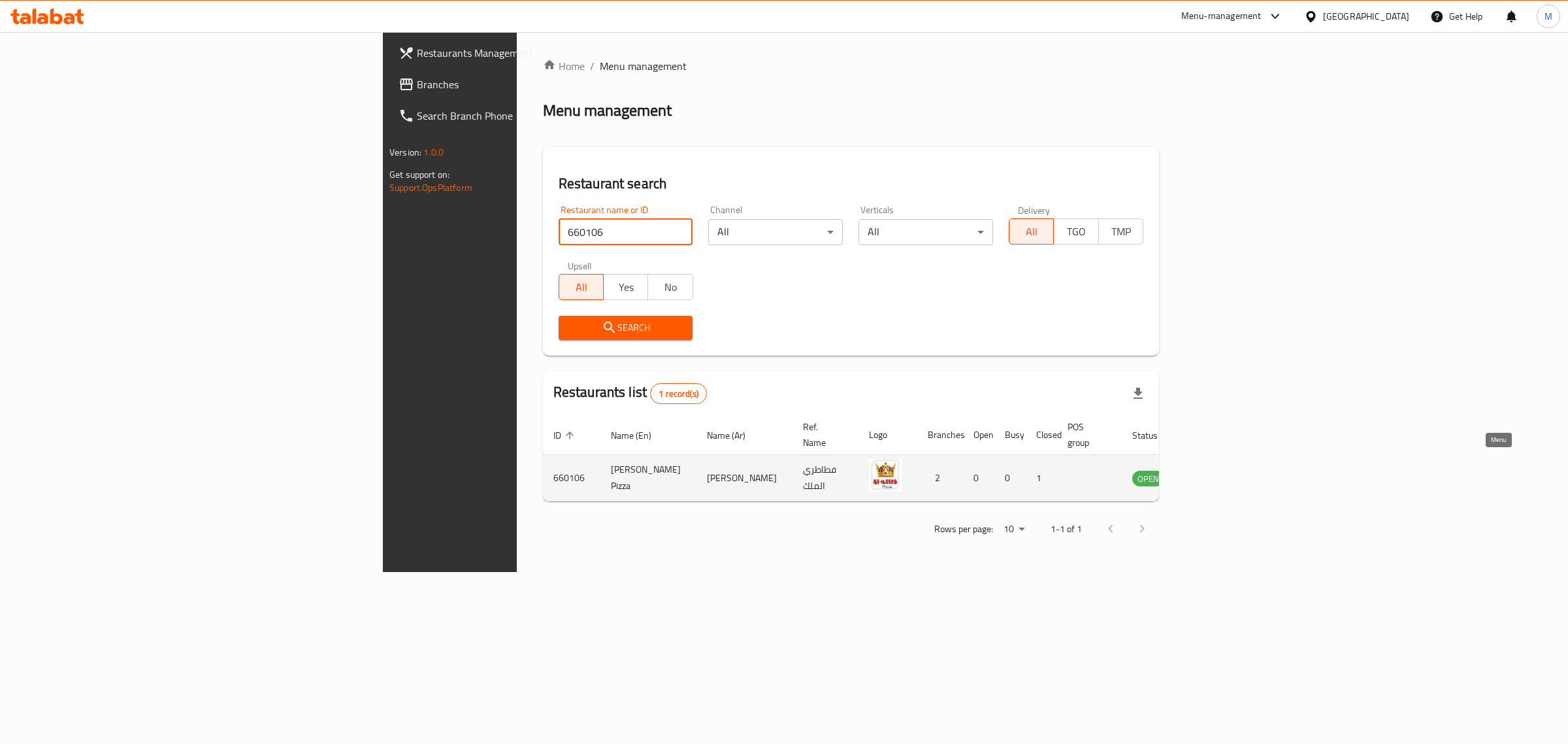
click at [1216, 473] on icon "enhanced table" at bounding box center [1209, 478] width 15 height 11
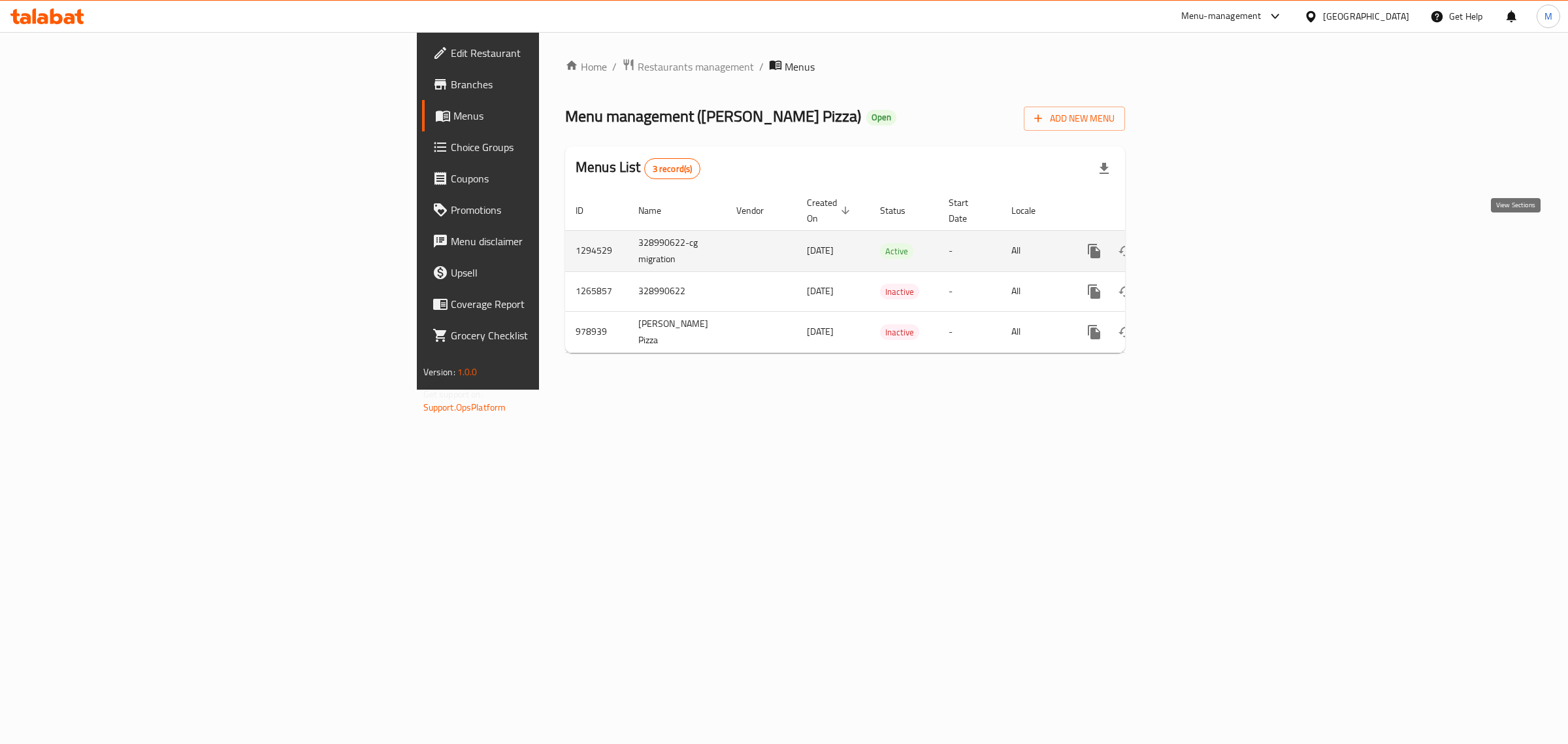
click at [1195, 245] on icon "enhanced table" at bounding box center [1189, 251] width 12 height 12
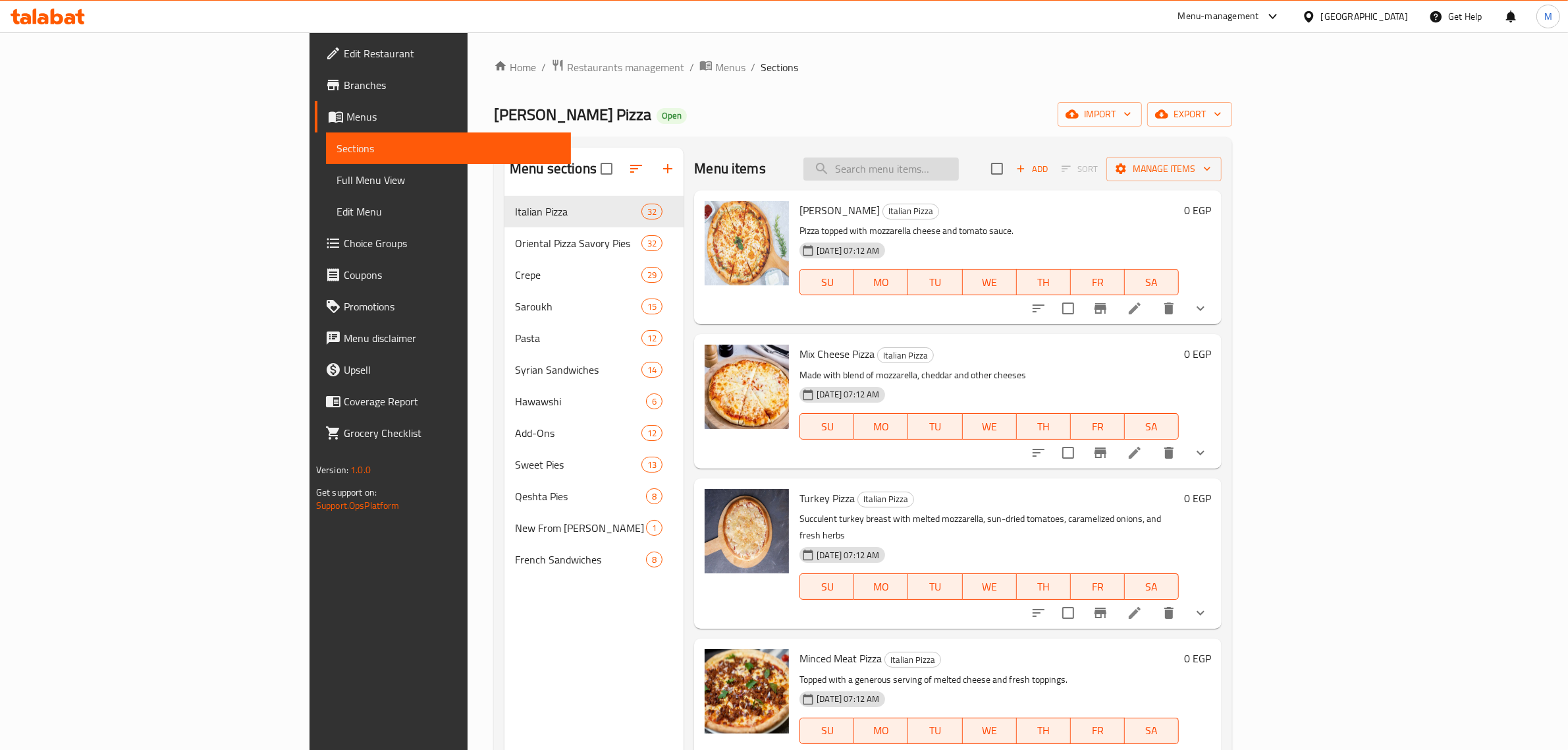
click at [959, 172] on input "search" at bounding box center [881, 169] width 155 height 23
paste input "Anchovies Pizza"
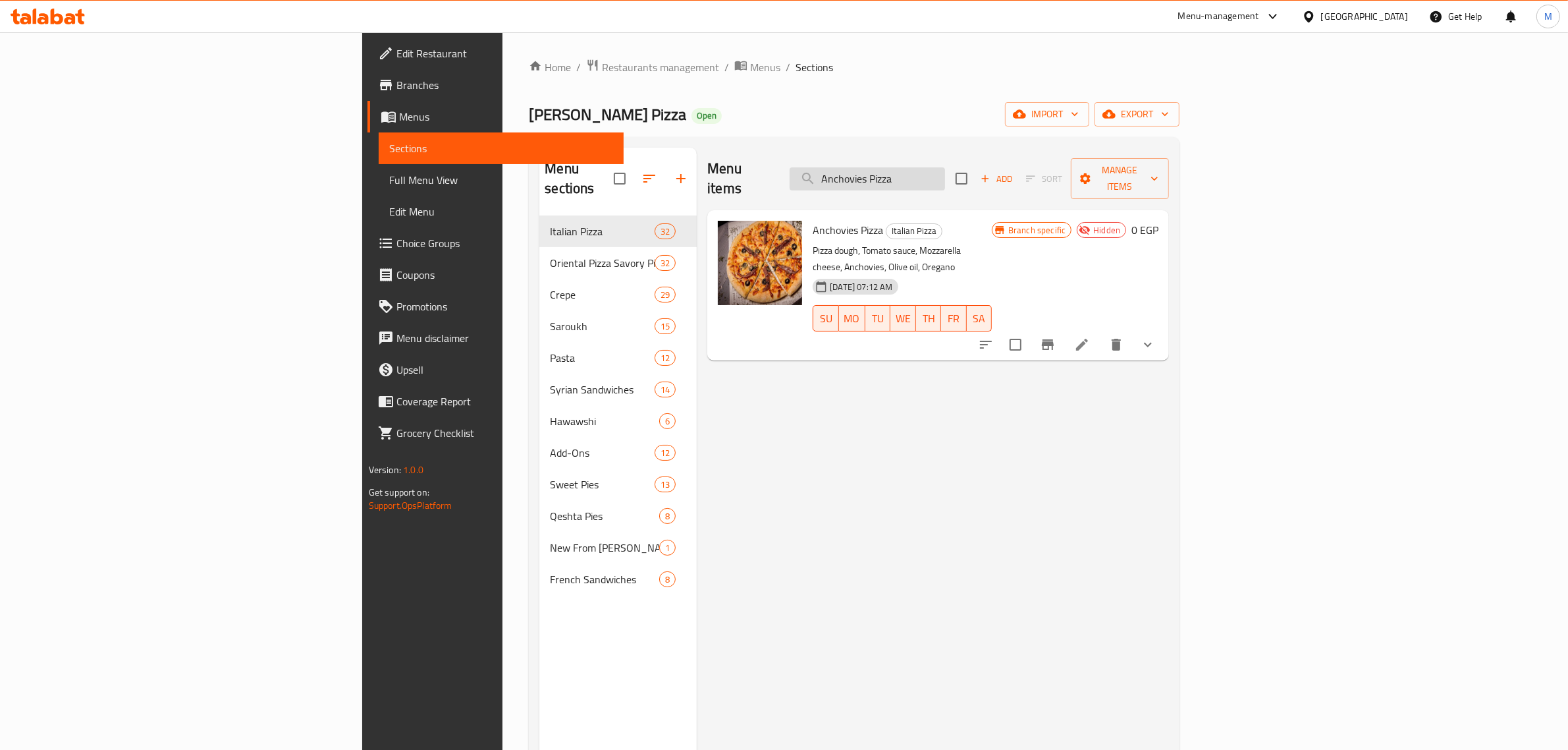
click at [946, 167] on input "Anchovies Pizza" at bounding box center [867, 178] width 155 height 23
paste input "e"
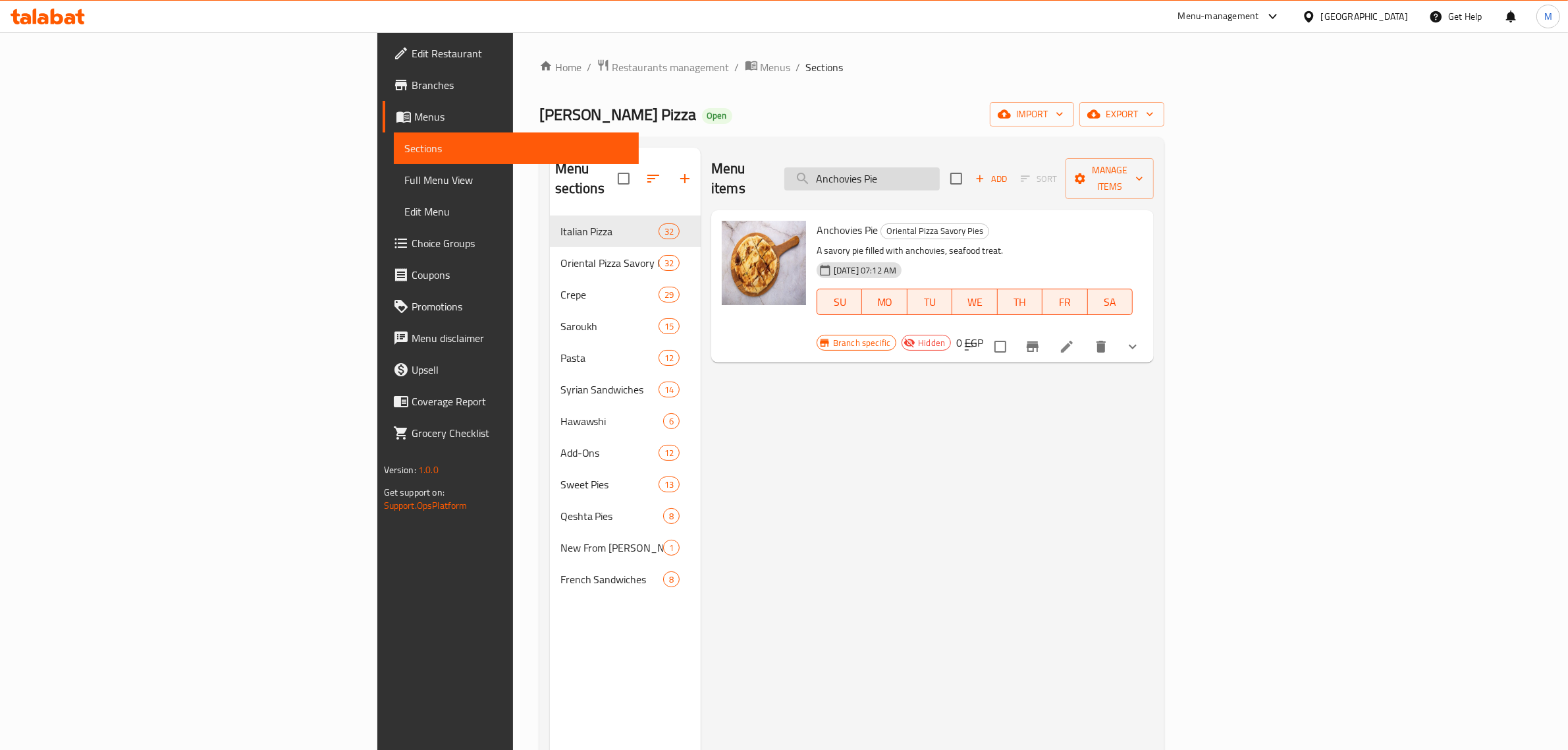
click at [940, 175] on input "Anchovies Pie" at bounding box center [862, 178] width 155 height 23
paste input "Meat Fajita Crep"
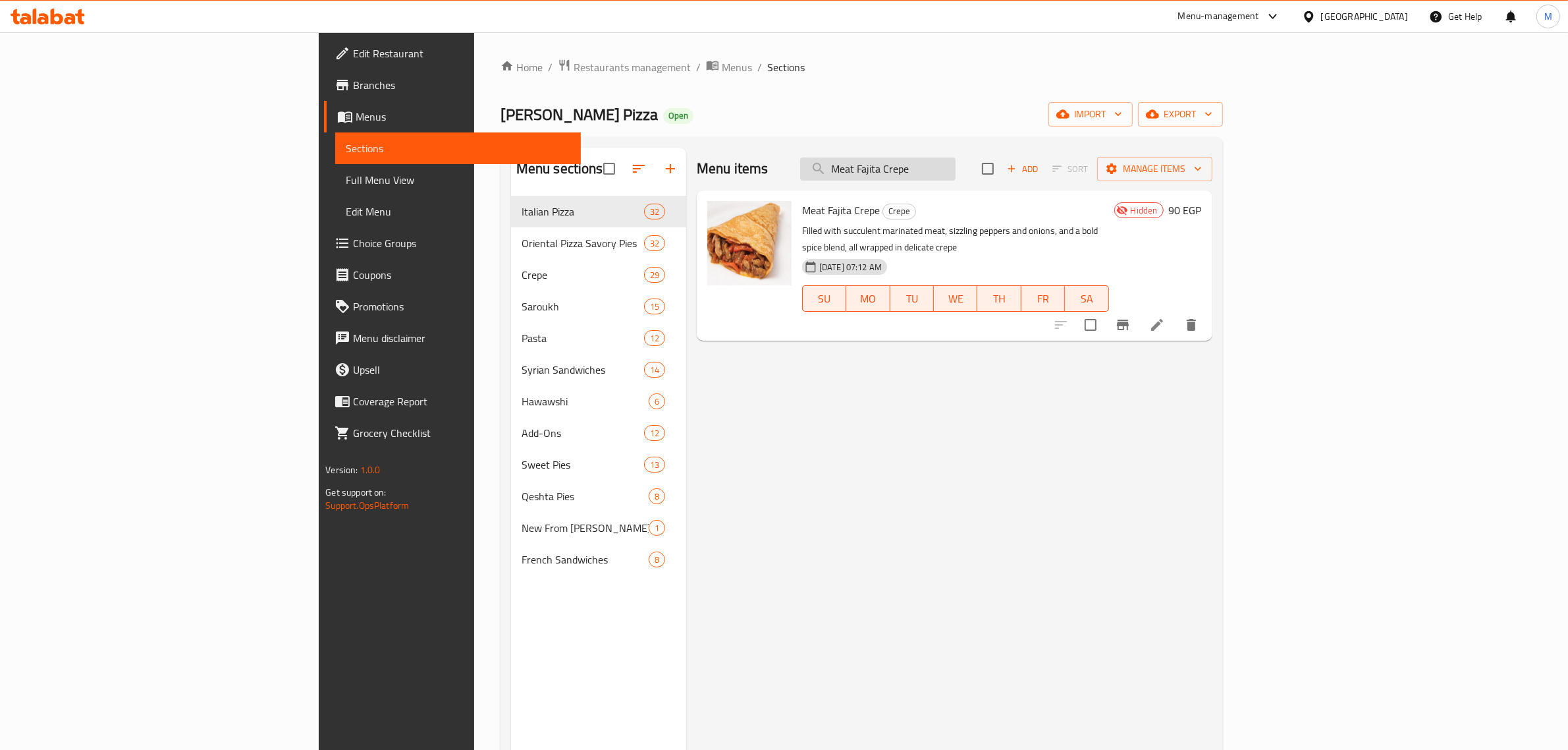
click at [956, 160] on input "Meat Fajita Crepe" at bounding box center [878, 169] width 155 height 23
paste input "Pastrami"
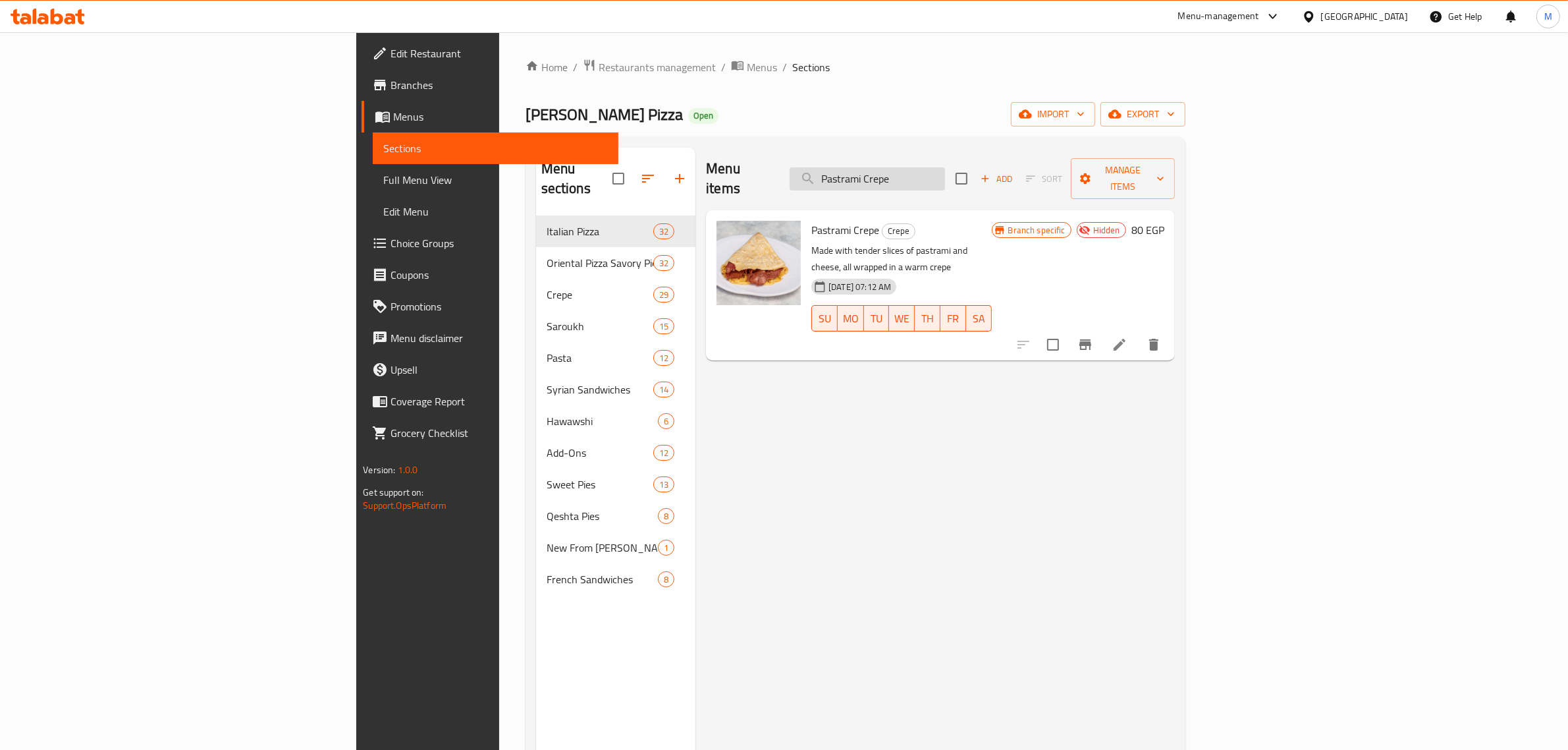
click at [946, 175] on input "Pastrami Crepe" at bounding box center [867, 178] width 155 height 23
paste input "Chicken Fajita"
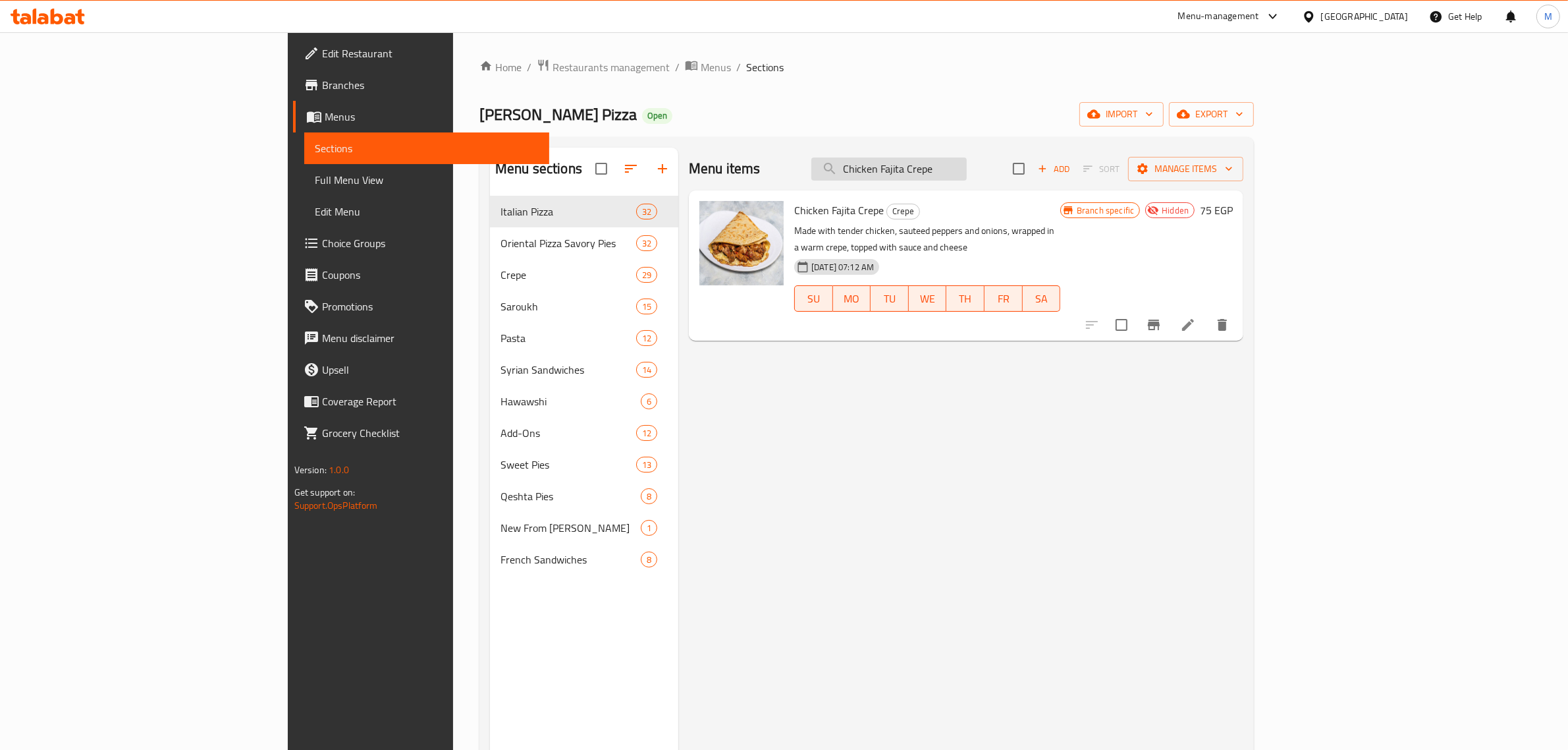
click at [967, 169] on input "Chicken Fajita Crepe" at bounding box center [889, 169] width 155 height 23
paste input "rispy"
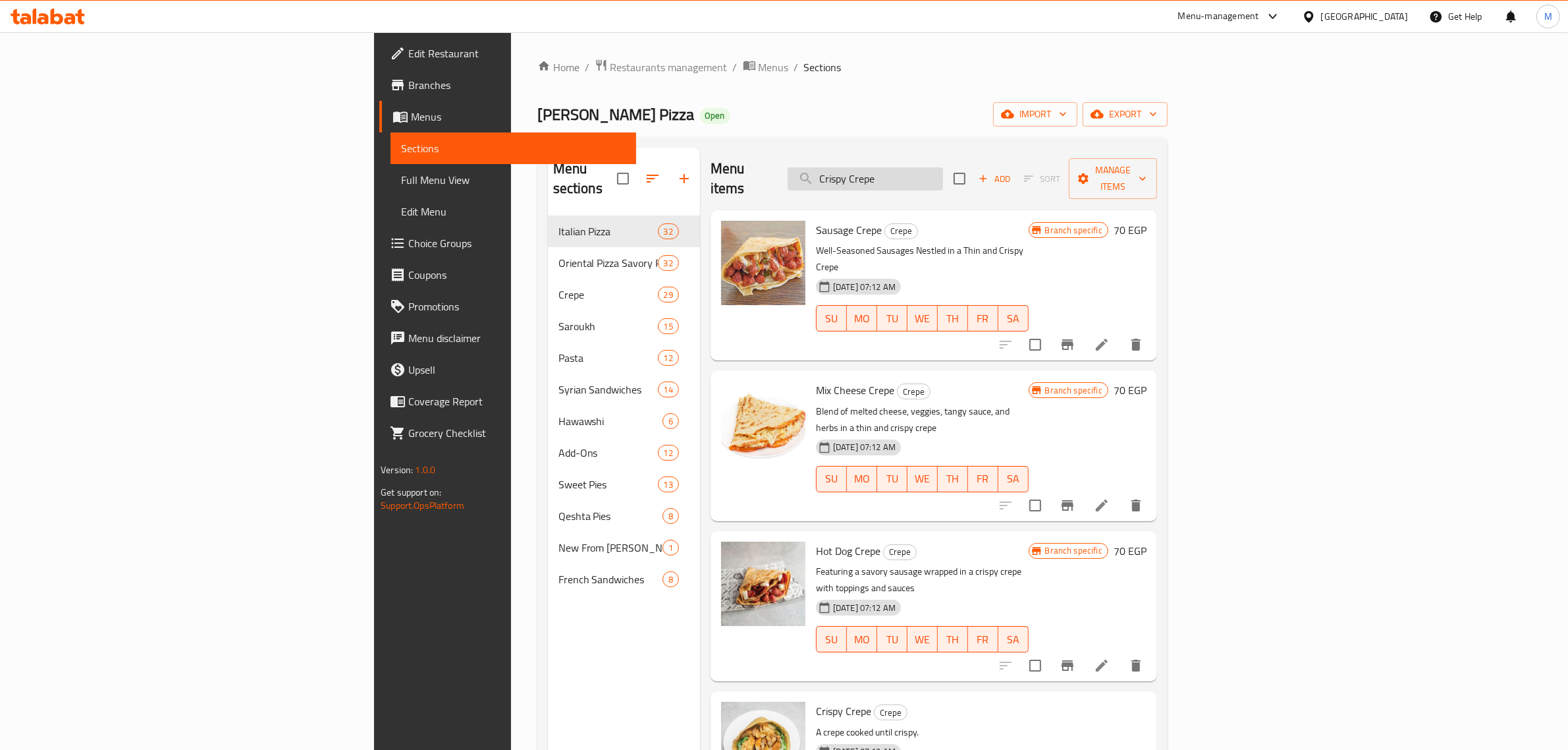
click at [943, 169] on input "Crispy Crepe" at bounding box center [866, 178] width 155 height 23
paste input "Zinger"
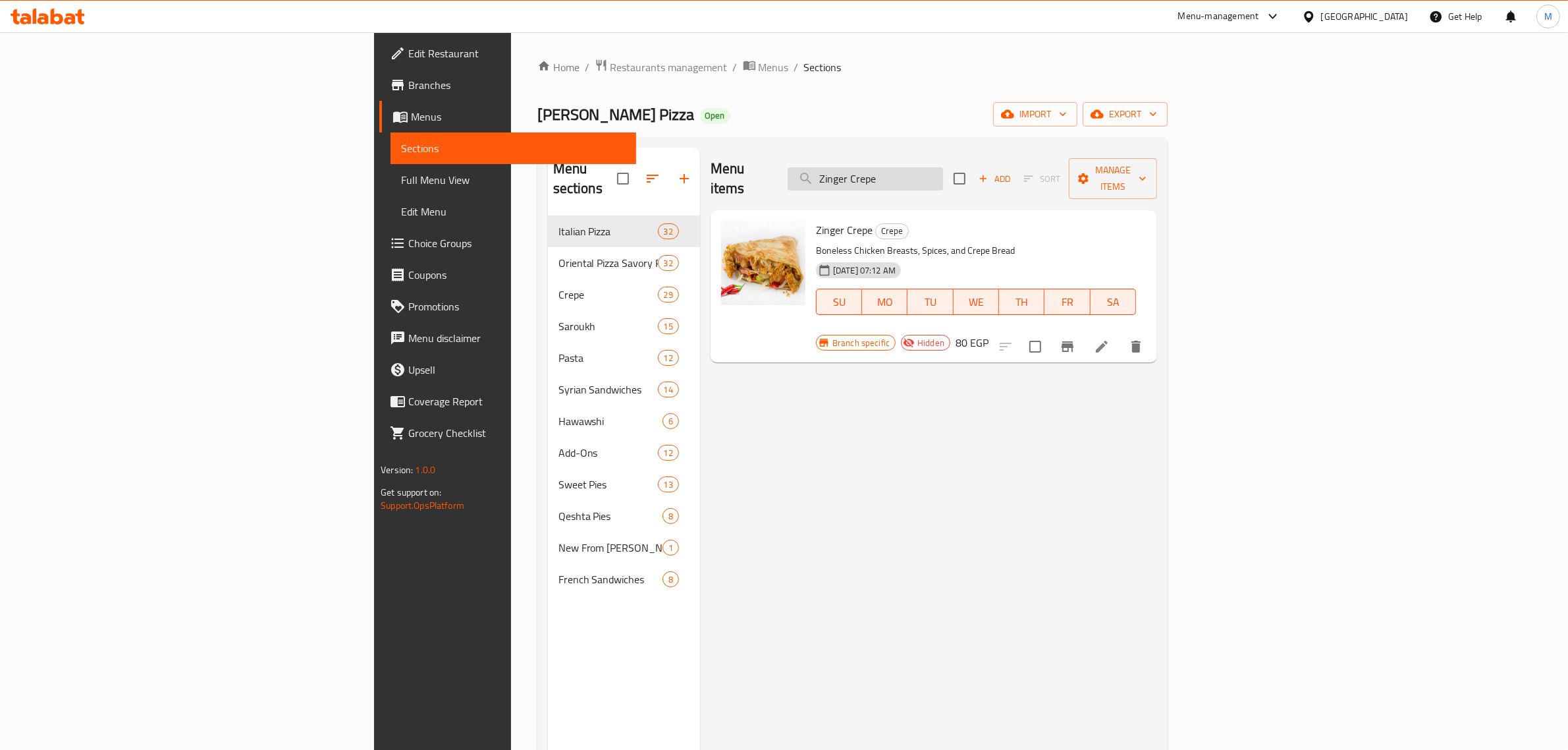
click at [943, 167] on input "Zinger Crepe" at bounding box center [866, 178] width 155 height 23
paste input "Shrimp"
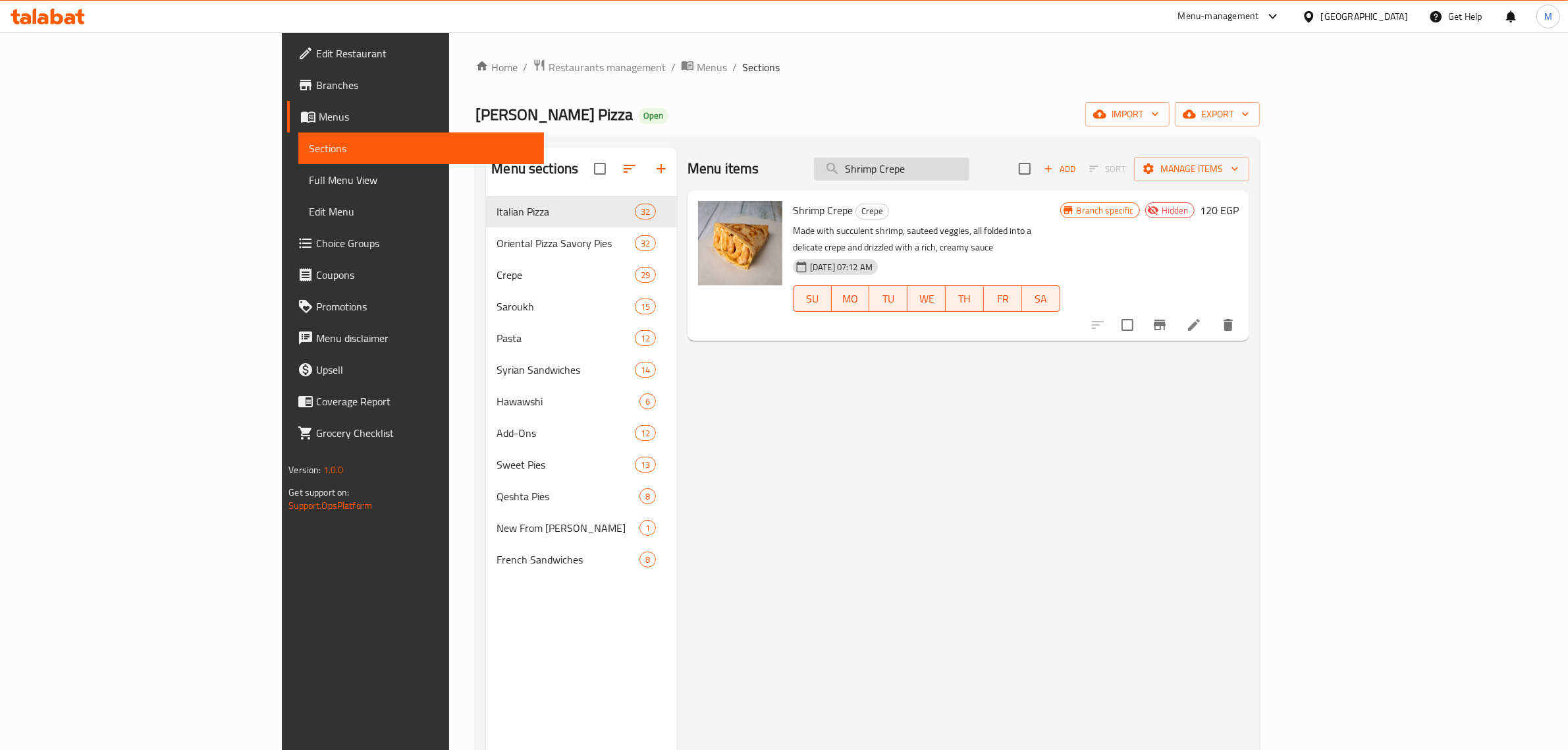
click at [969, 169] on input "Shrimp Crepe" at bounding box center [892, 169] width 155 height 23
paste input "eafood"
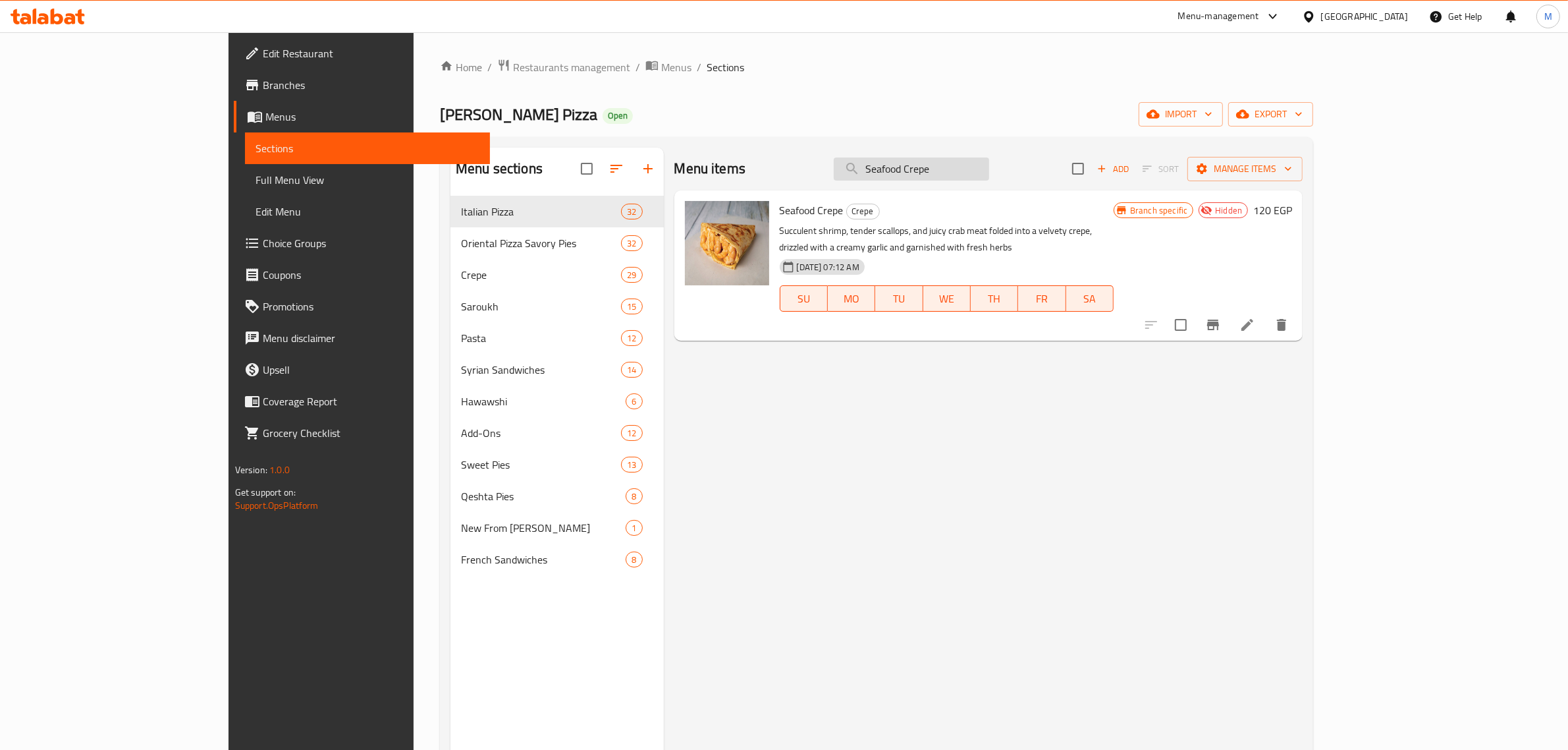
click at [989, 172] on input "Seafood Crepe" at bounding box center [912, 169] width 155 height 23
paste input "Cinnamon pi"
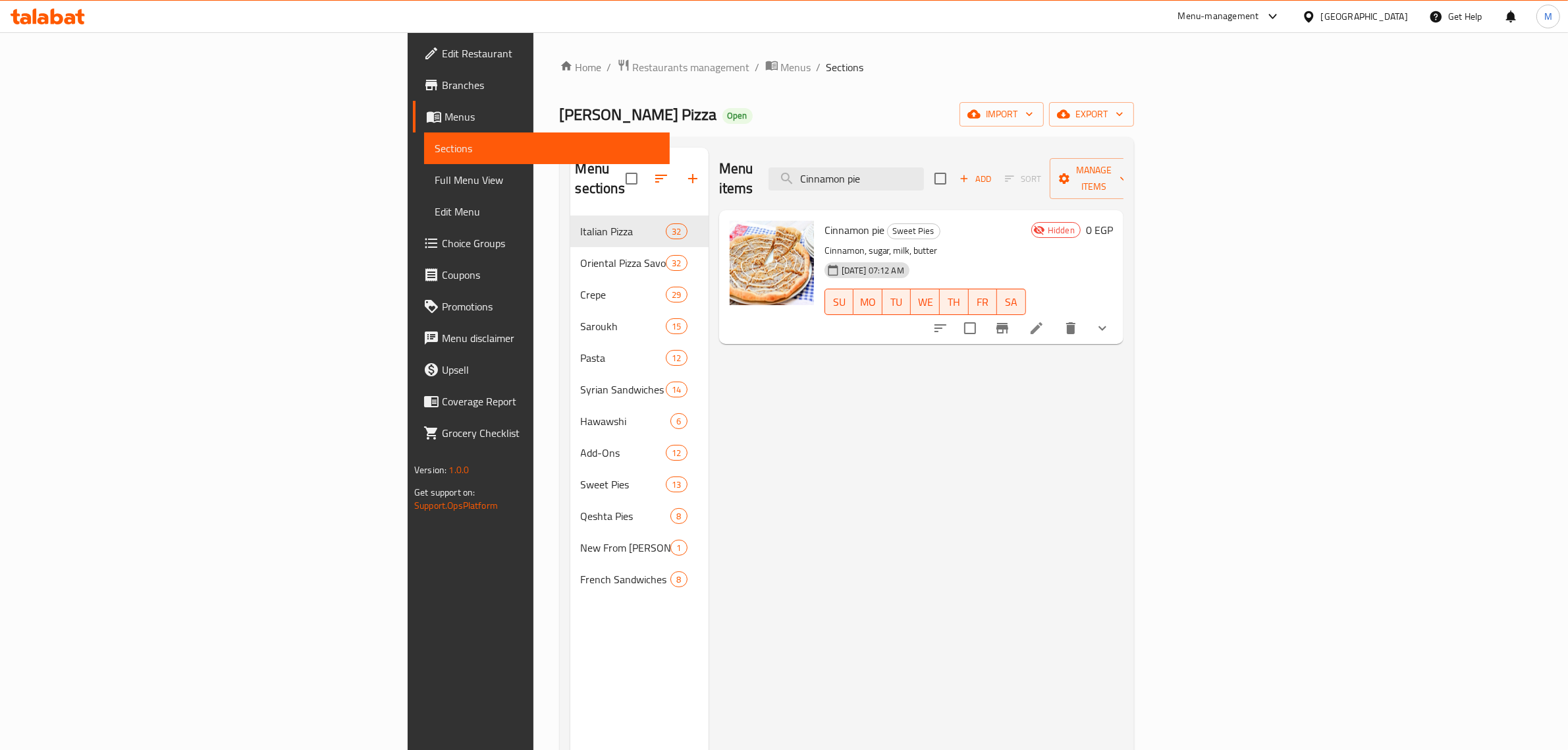
type input "Cinnamon pie"
click at [633, 64] on span "Restaurants management" at bounding box center [691, 67] width 118 height 16
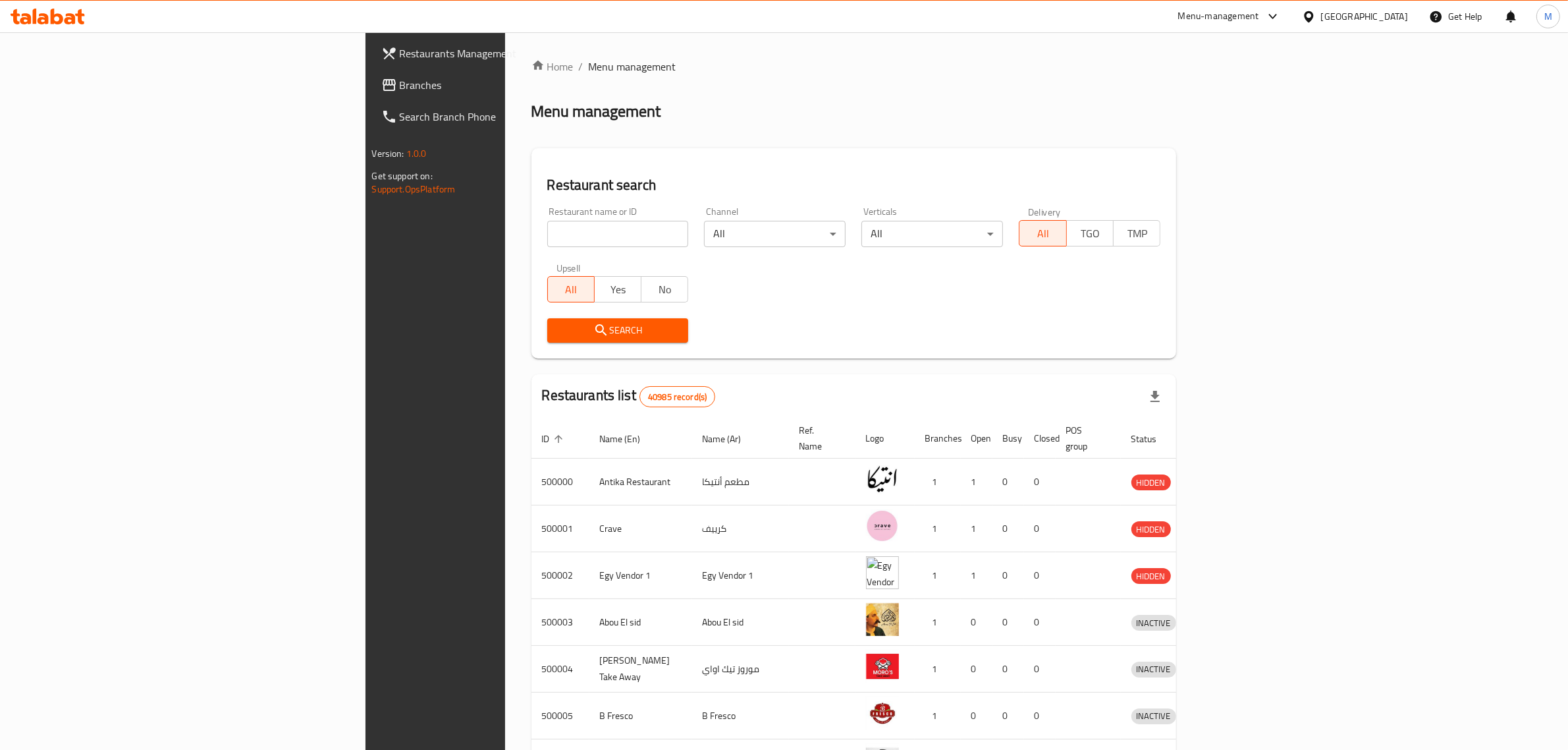
click at [371, 74] on link "Branches" at bounding box center [499, 85] width 257 height 32
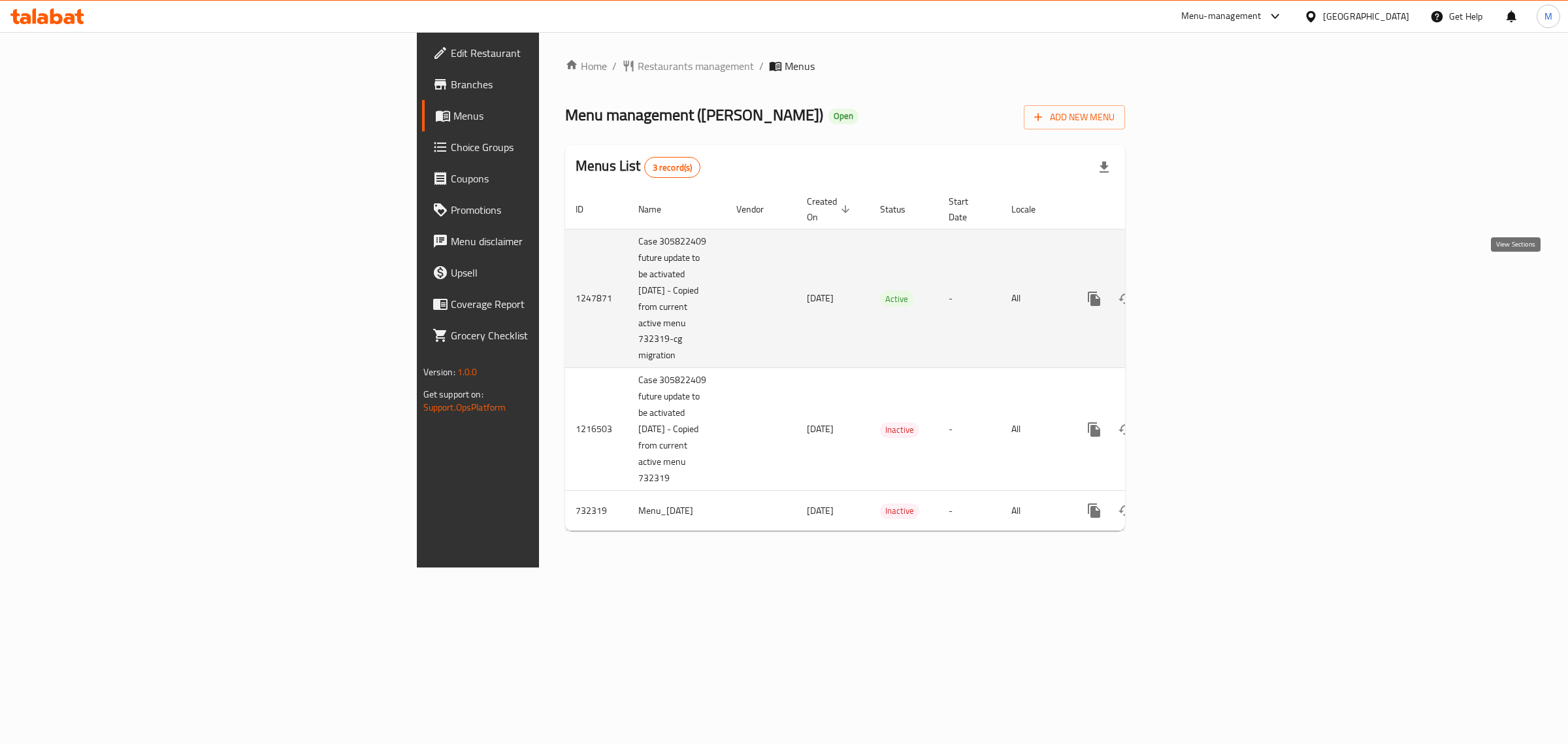
click at [1196, 291] on icon "enhanced table" at bounding box center [1188, 298] width 15 height 15
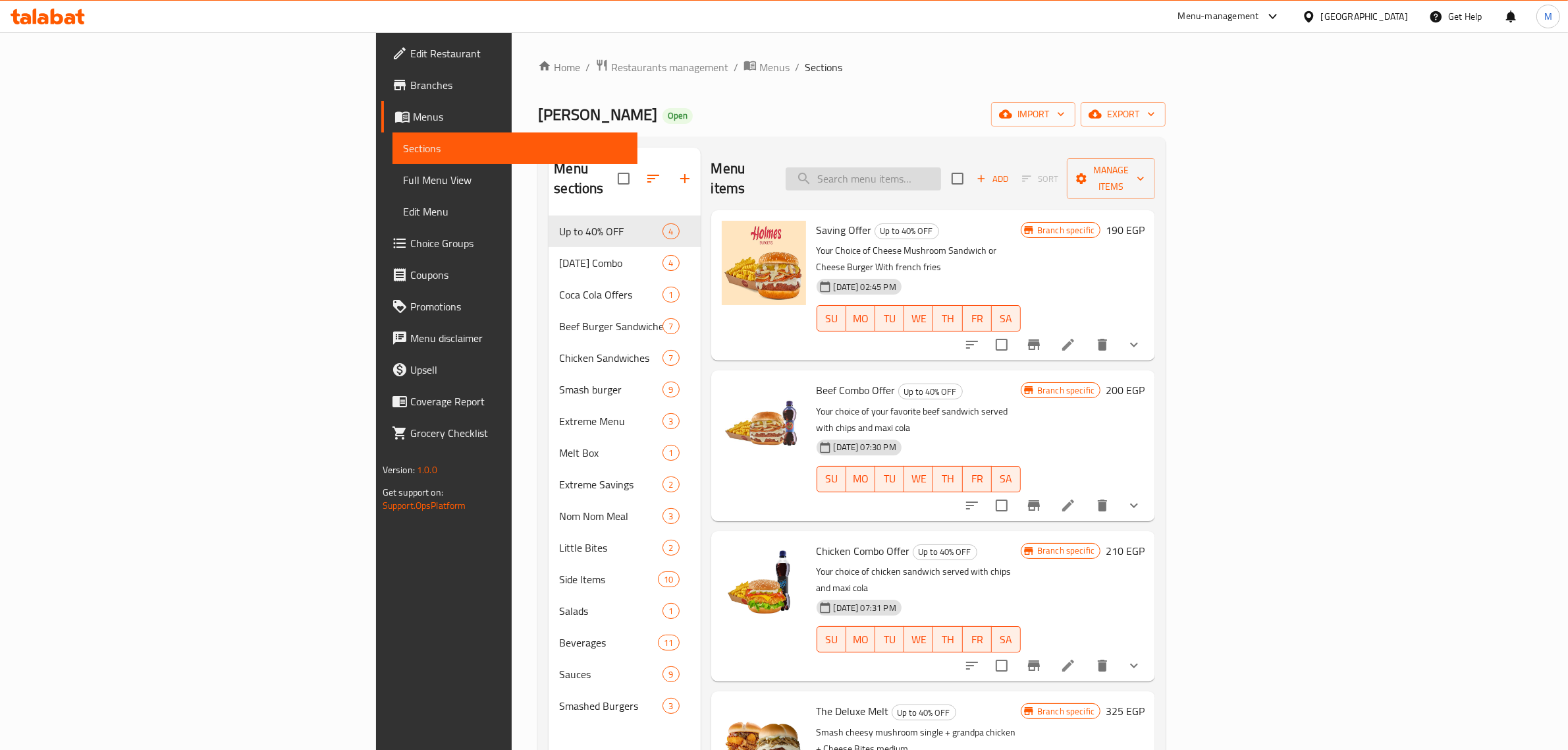
click at [941, 177] on input "search" at bounding box center [863, 178] width 155 height 23
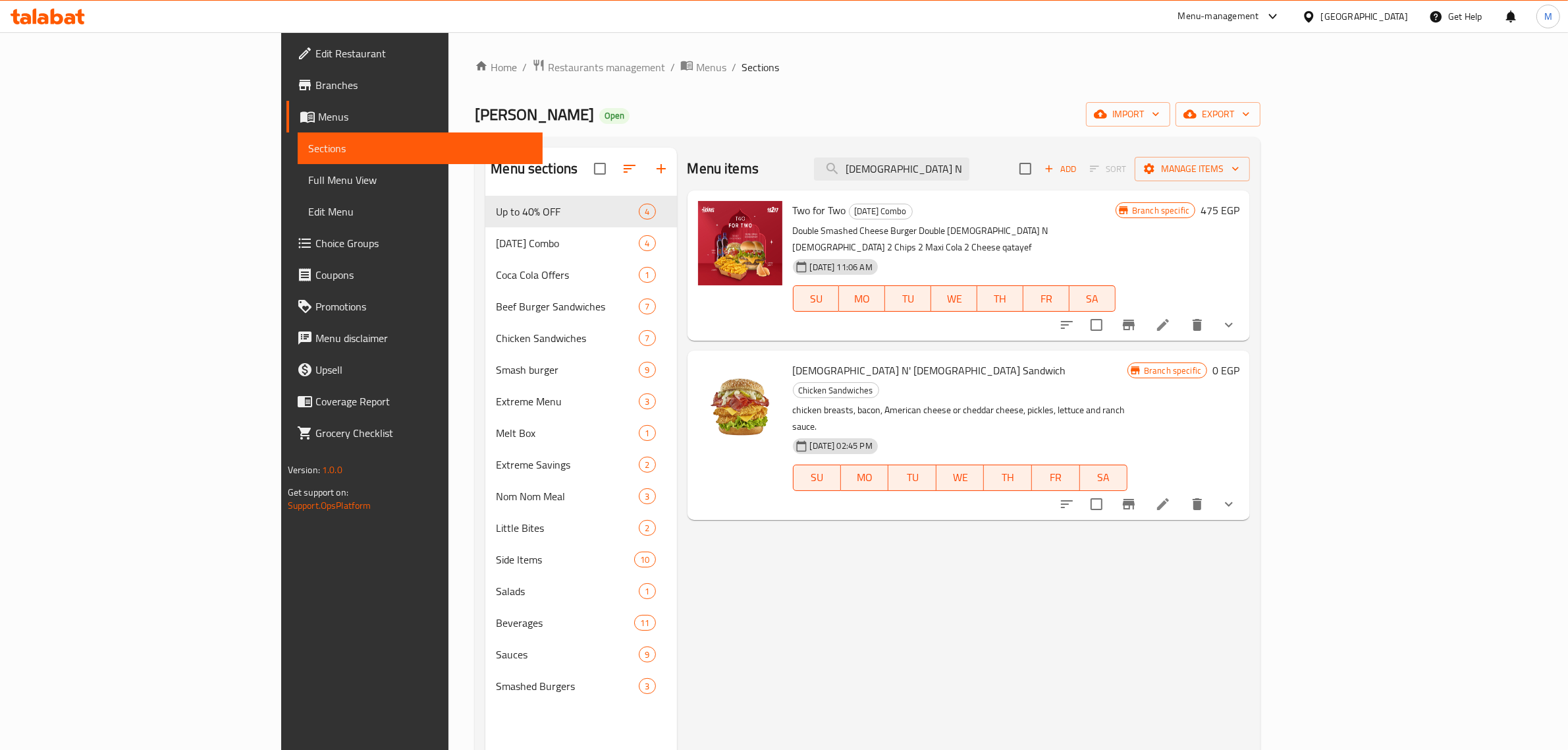
type input "Chick N"
click at [1169, 499] on icon at bounding box center [1163, 504] width 12 height 12
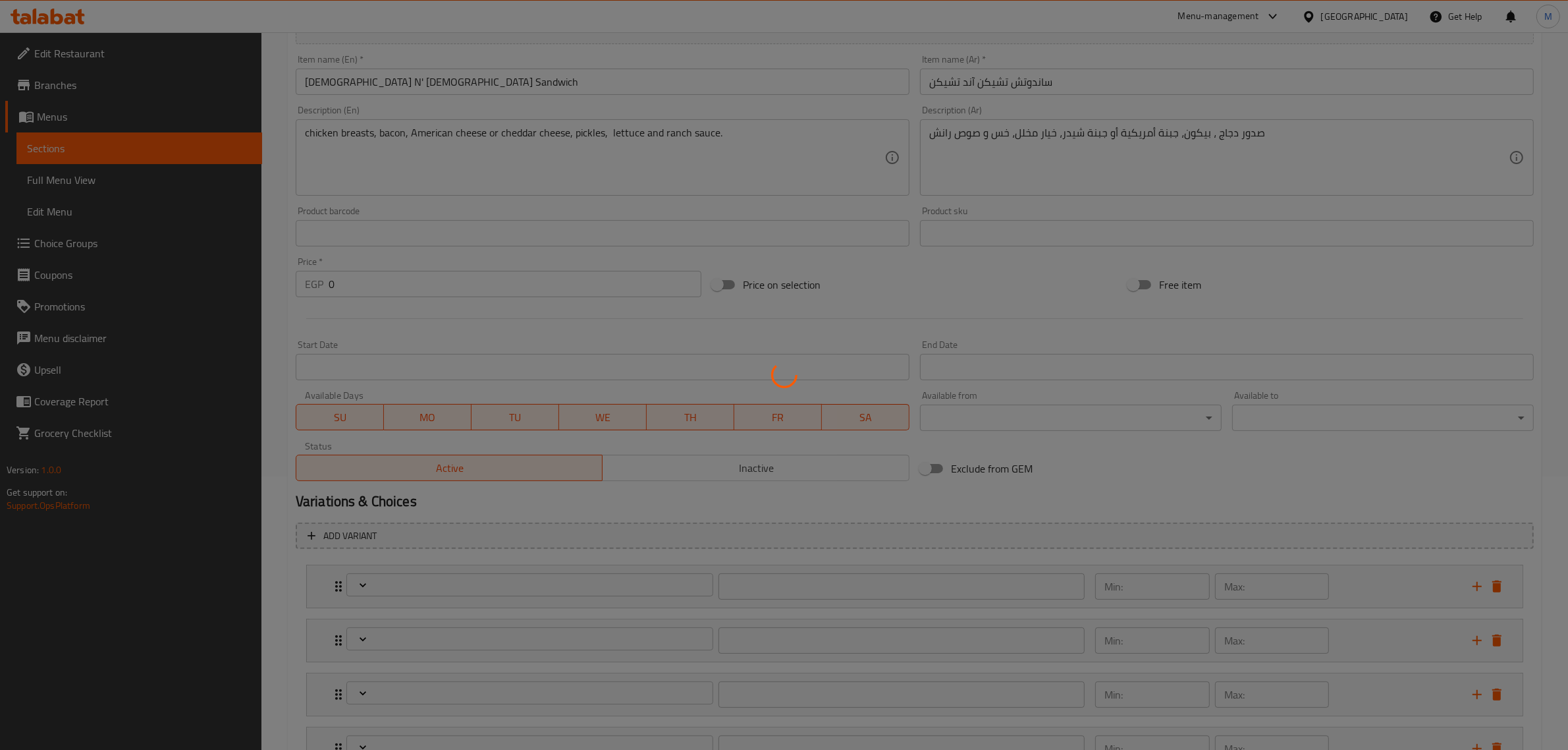
scroll to position [439, 0]
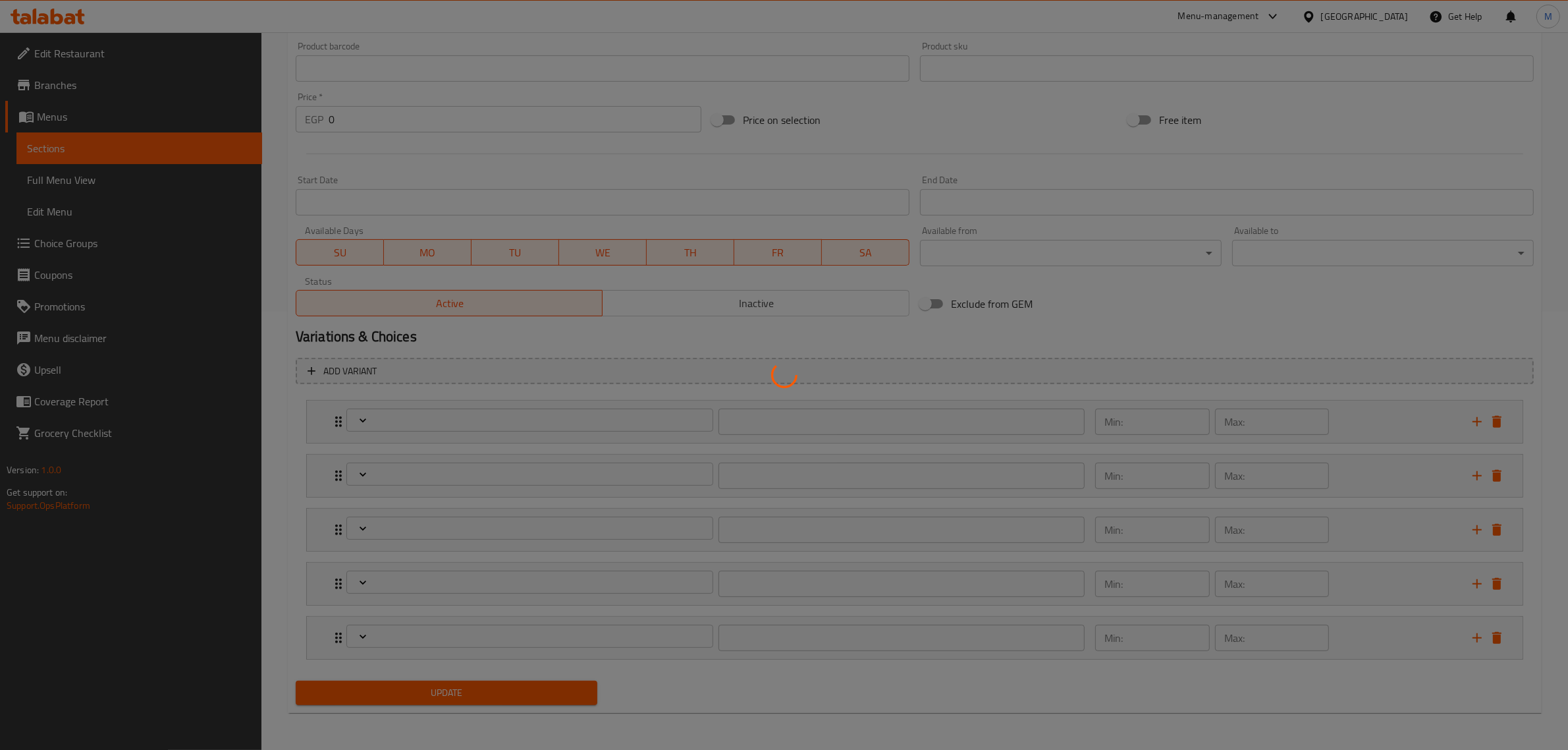
type input "اختيارك من الحجم"
type input "1"
type input "إجعلها كومبو:"
type input "0"
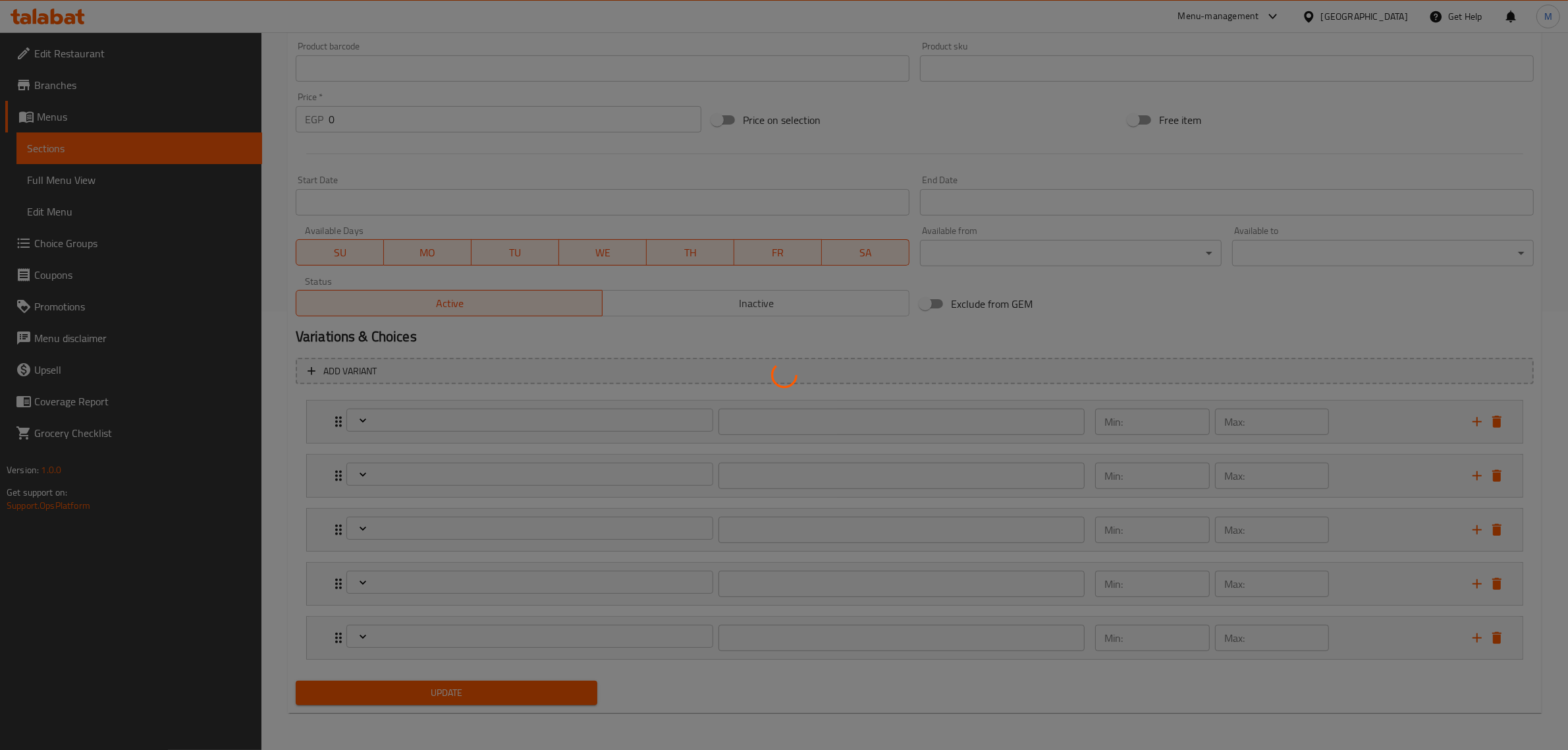
type input "1"
type input "إختيارك من الإضافات:"
type input "0"
type input "10"
type input "اختيارك من السلطة"
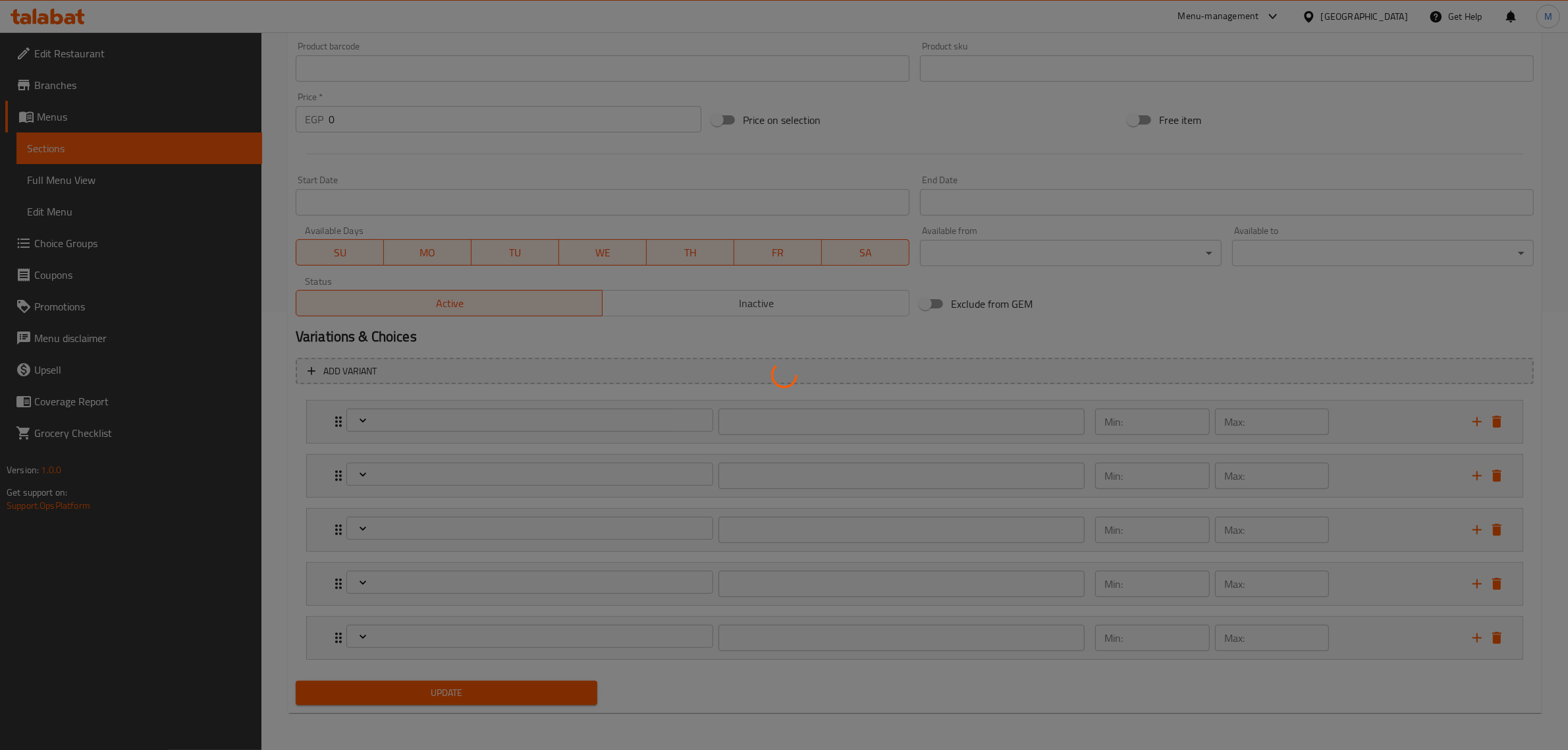
type input "1"
type input "اختيارك من الجبنة"
type input "1"
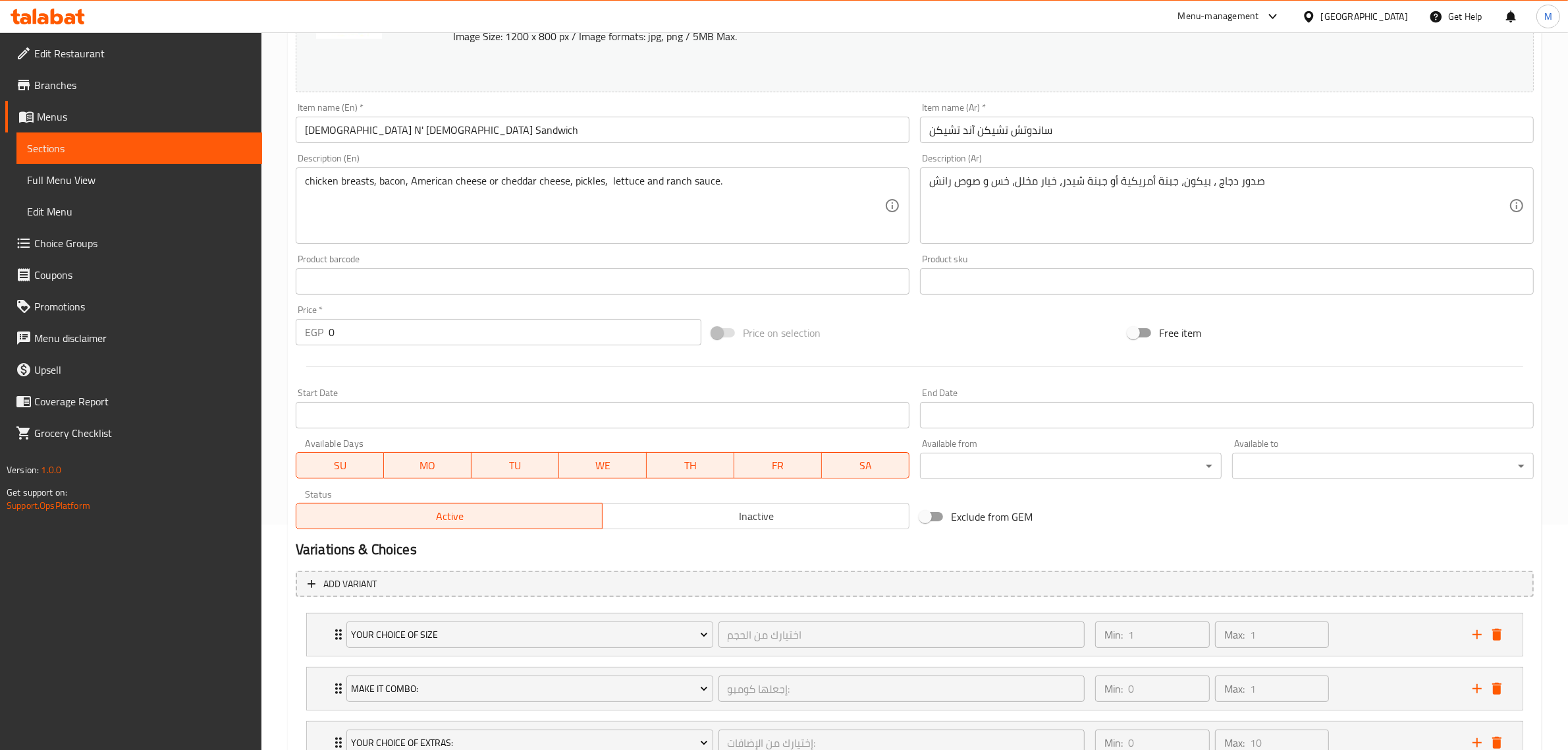
scroll to position [0, 0]
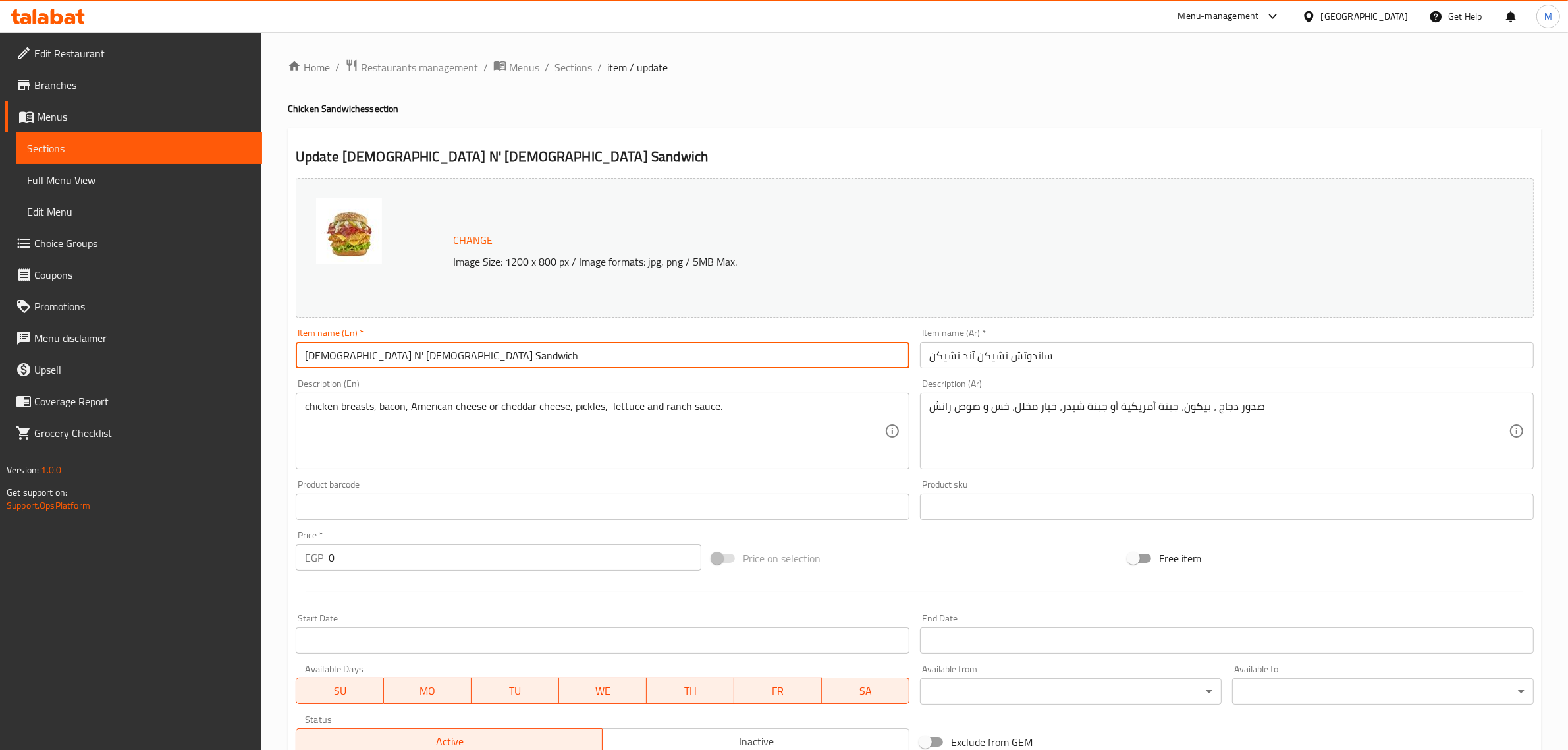
click at [407, 353] on input "[DEMOGRAPHIC_DATA] N' [DEMOGRAPHIC_DATA] Sandwich" at bounding box center [603, 355] width 614 height 27
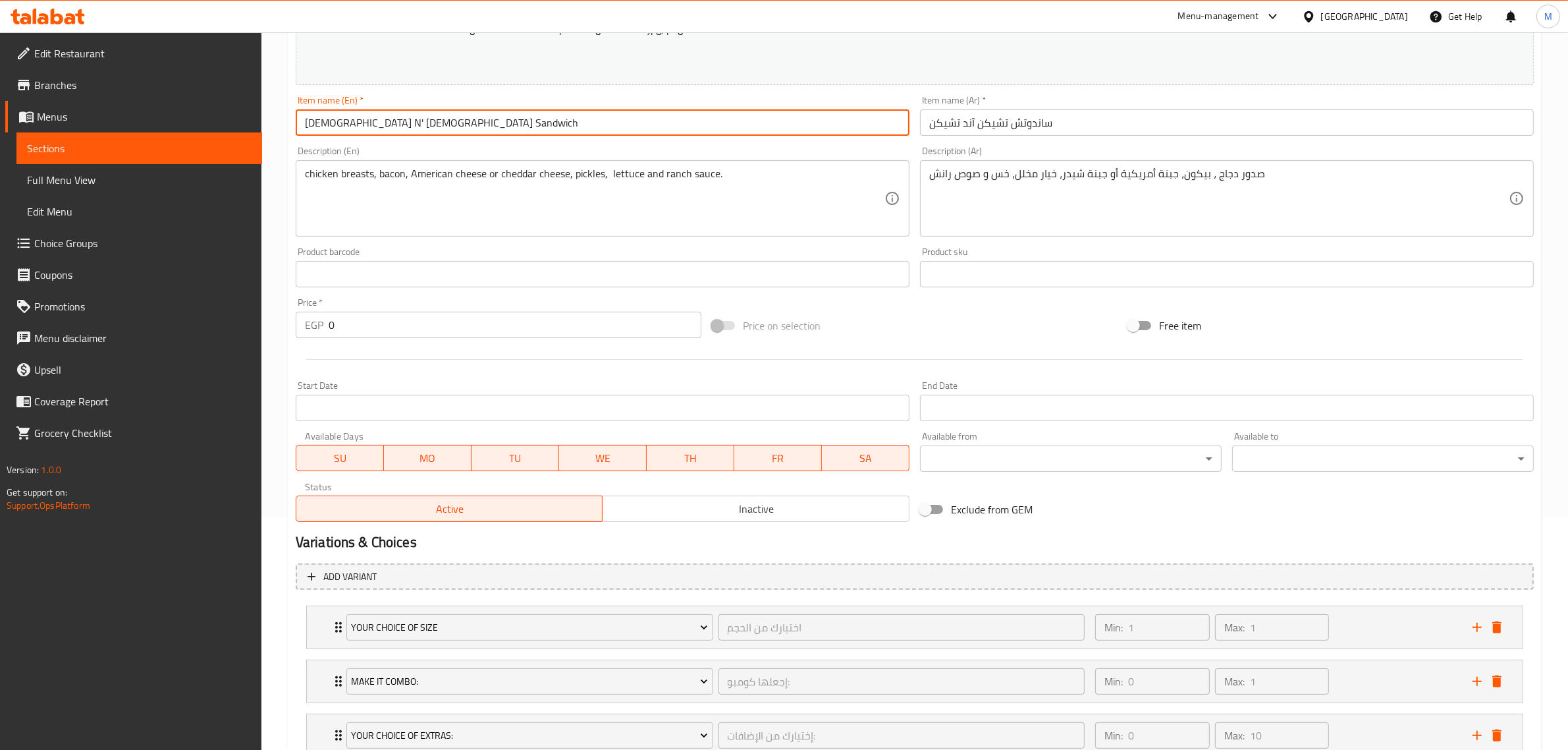
scroll to position [329, 0]
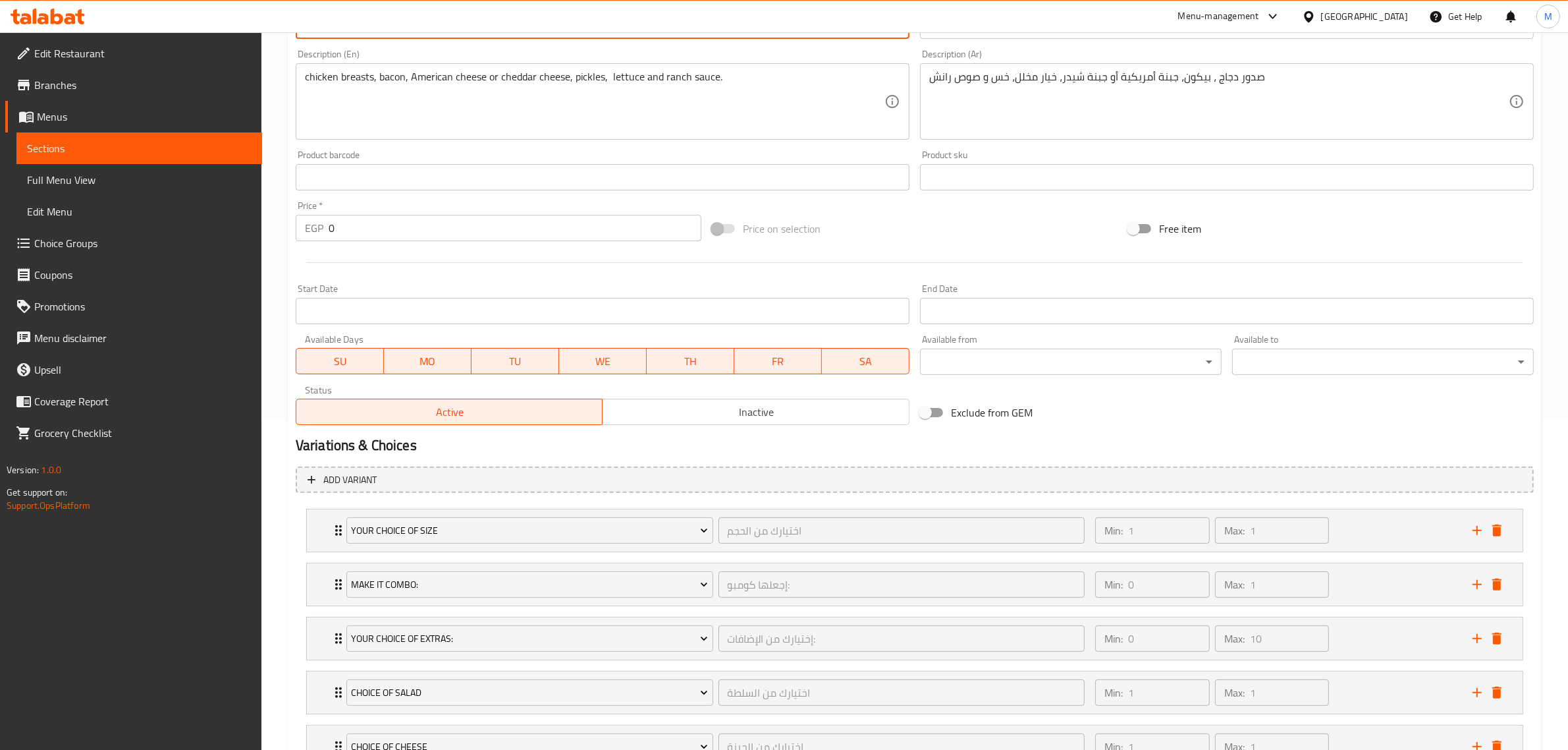
click at [718, 402] on button "Inactive" at bounding box center [756, 412] width 308 height 27
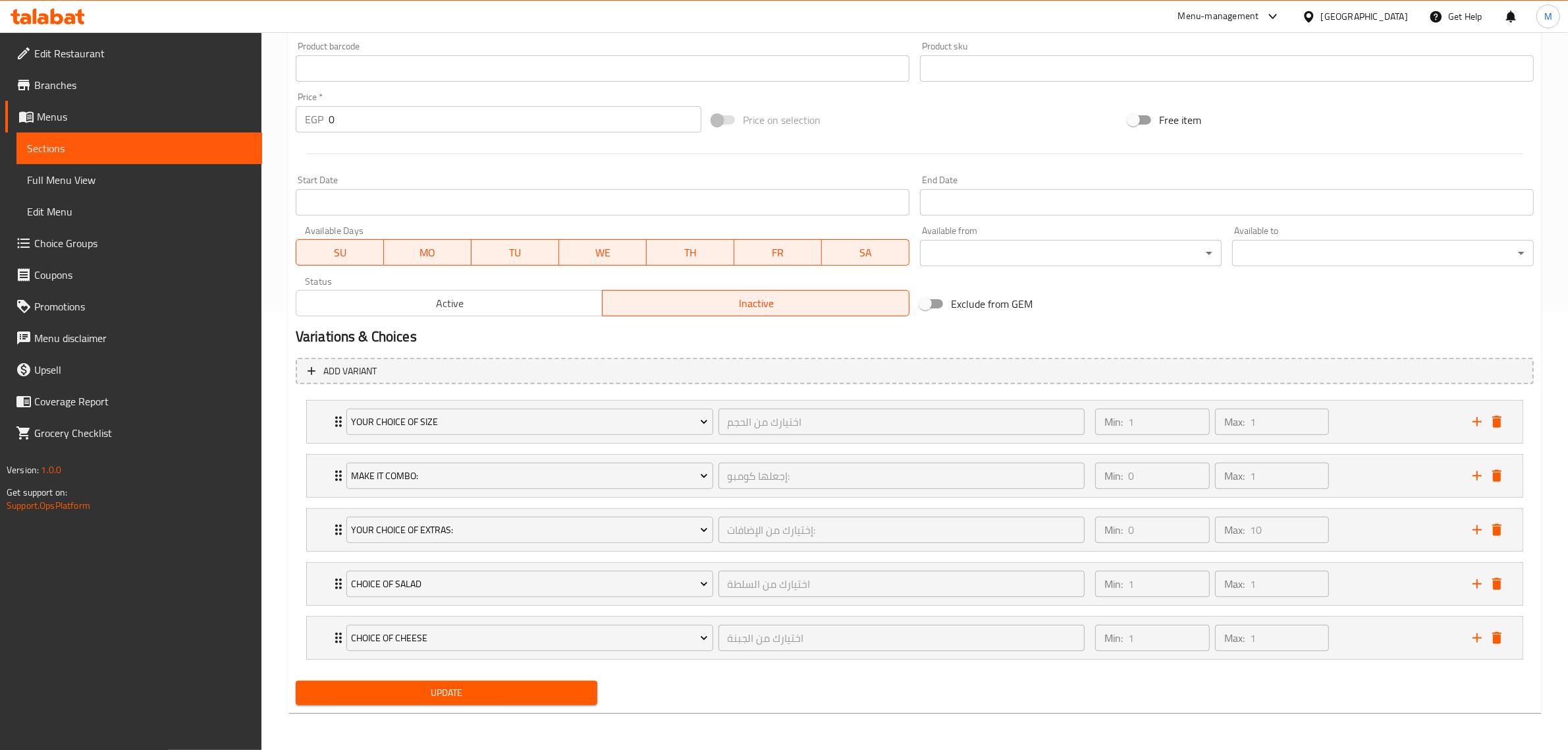
scroll to position [439, 0]
click at [418, 695] on span "Update" at bounding box center [447, 693] width 281 height 16
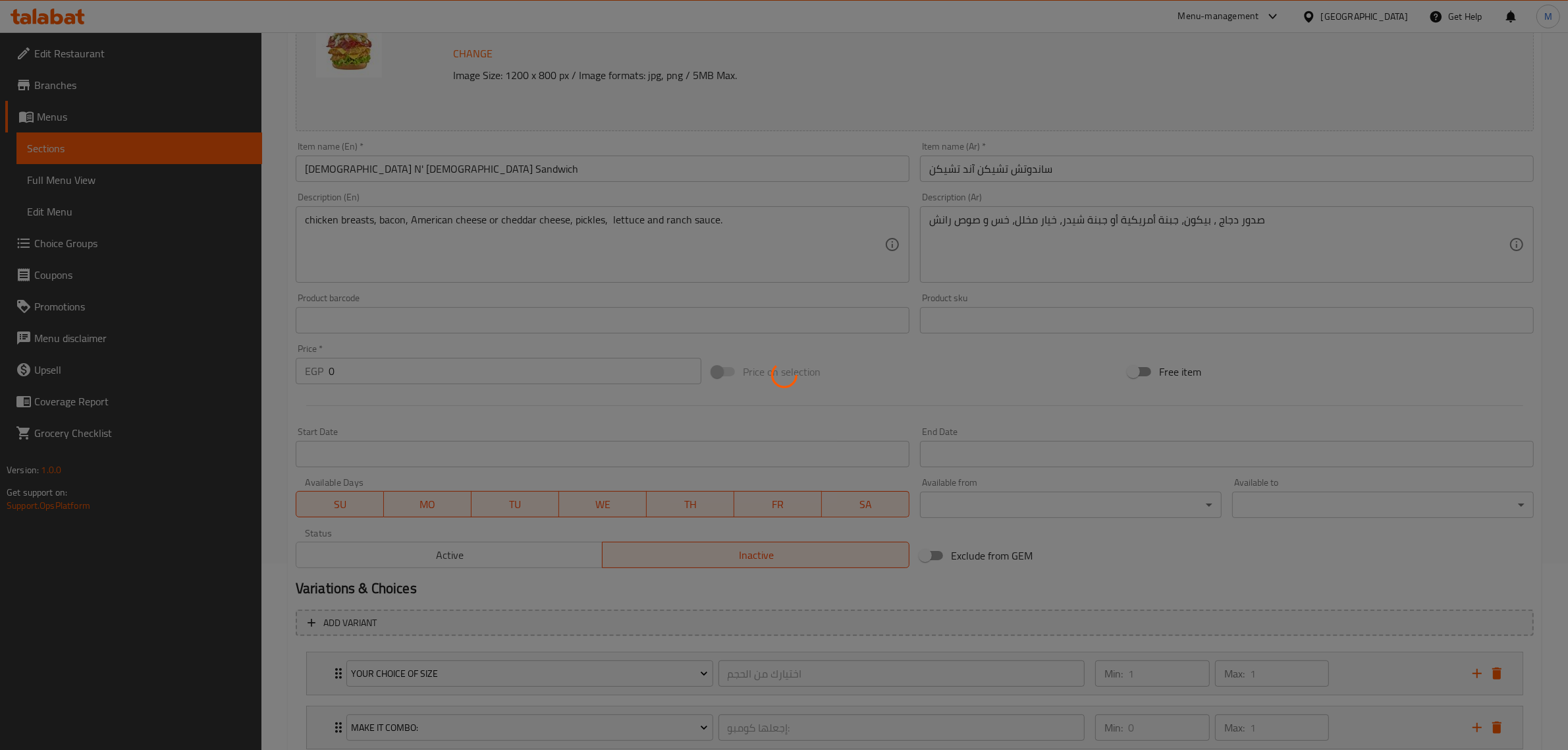
scroll to position [0, 0]
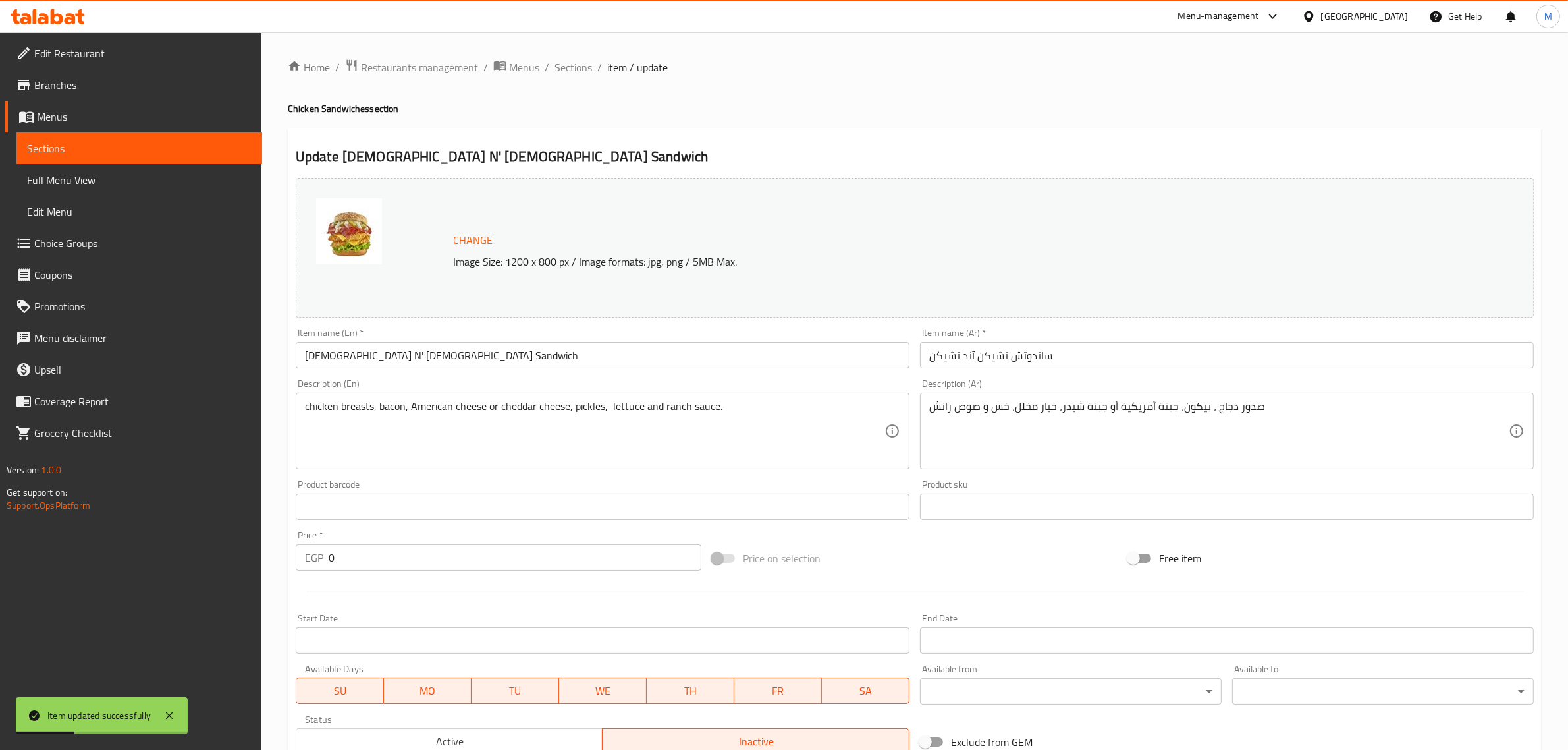
click at [574, 74] on span "Sections" at bounding box center [573, 67] width 38 height 16
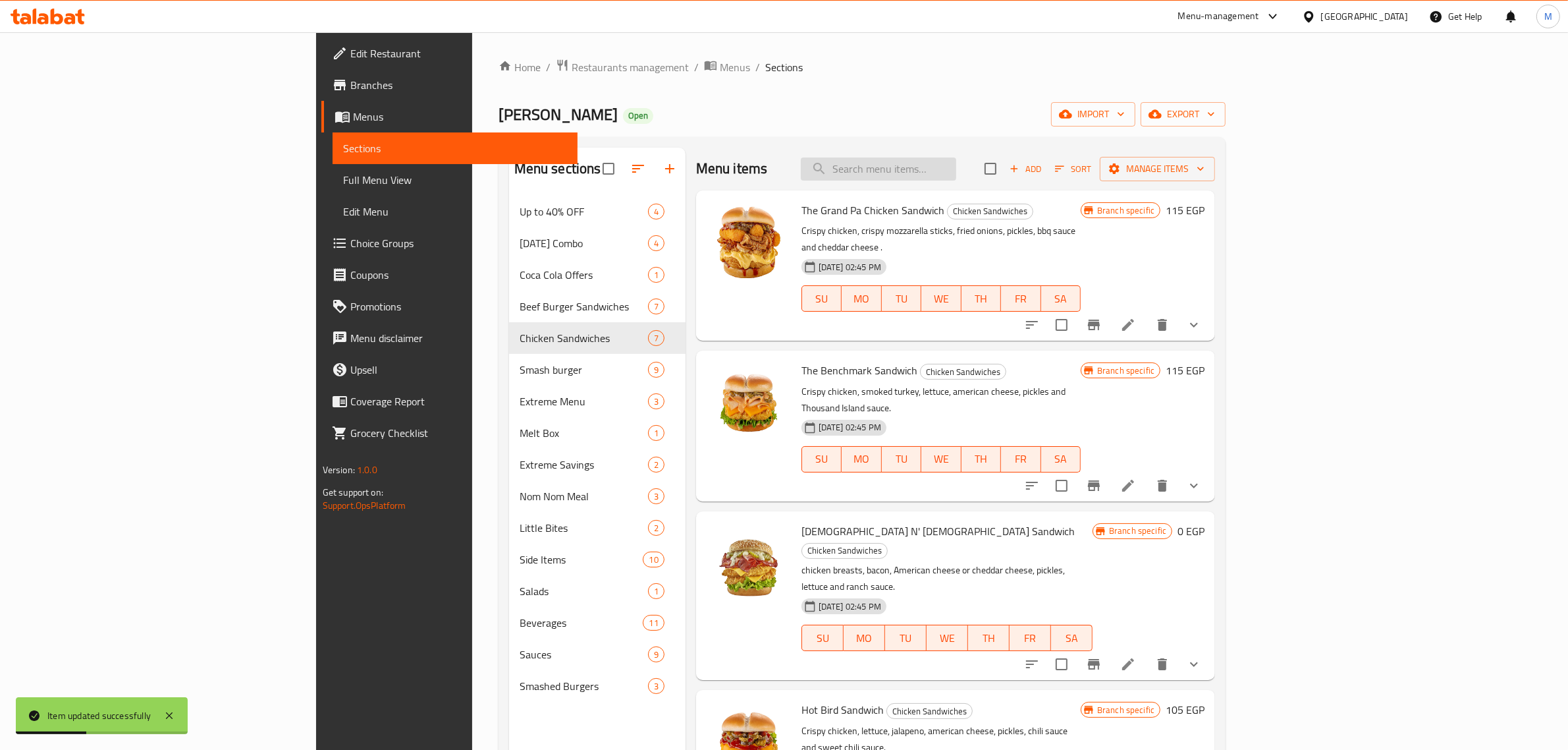
click at [957, 173] on input "search" at bounding box center [878, 169] width 155 height 23
paste input "[DEMOGRAPHIC_DATA] N' [DEMOGRAPHIC_DATA] Sandwich"
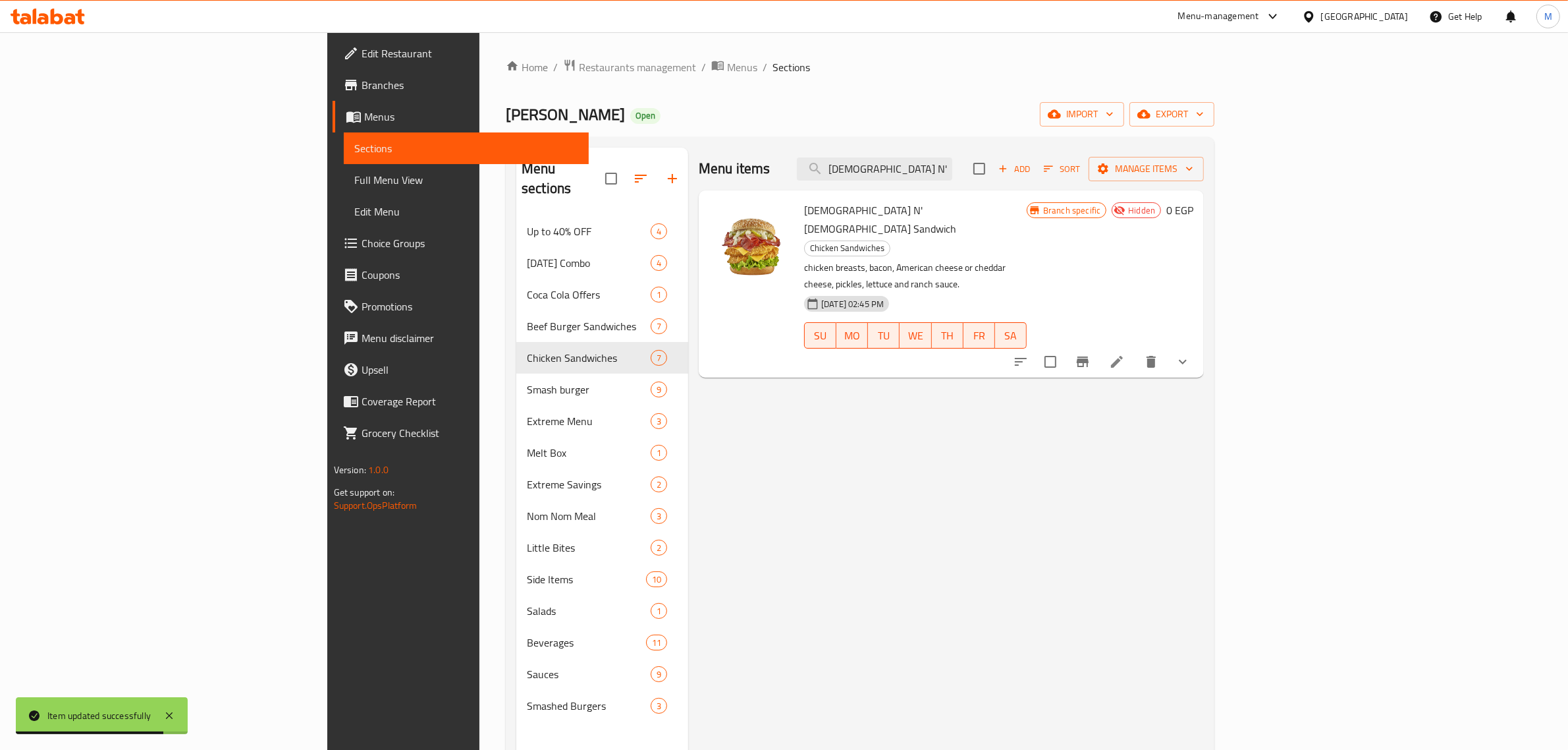
type input "[DEMOGRAPHIC_DATA] N' [DEMOGRAPHIC_DATA] Sandwich"
click at [804, 215] on span "[DEMOGRAPHIC_DATA] N' [DEMOGRAPHIC_DATA] Sandwich" at bounding box center [880, 220] width 152 height 38
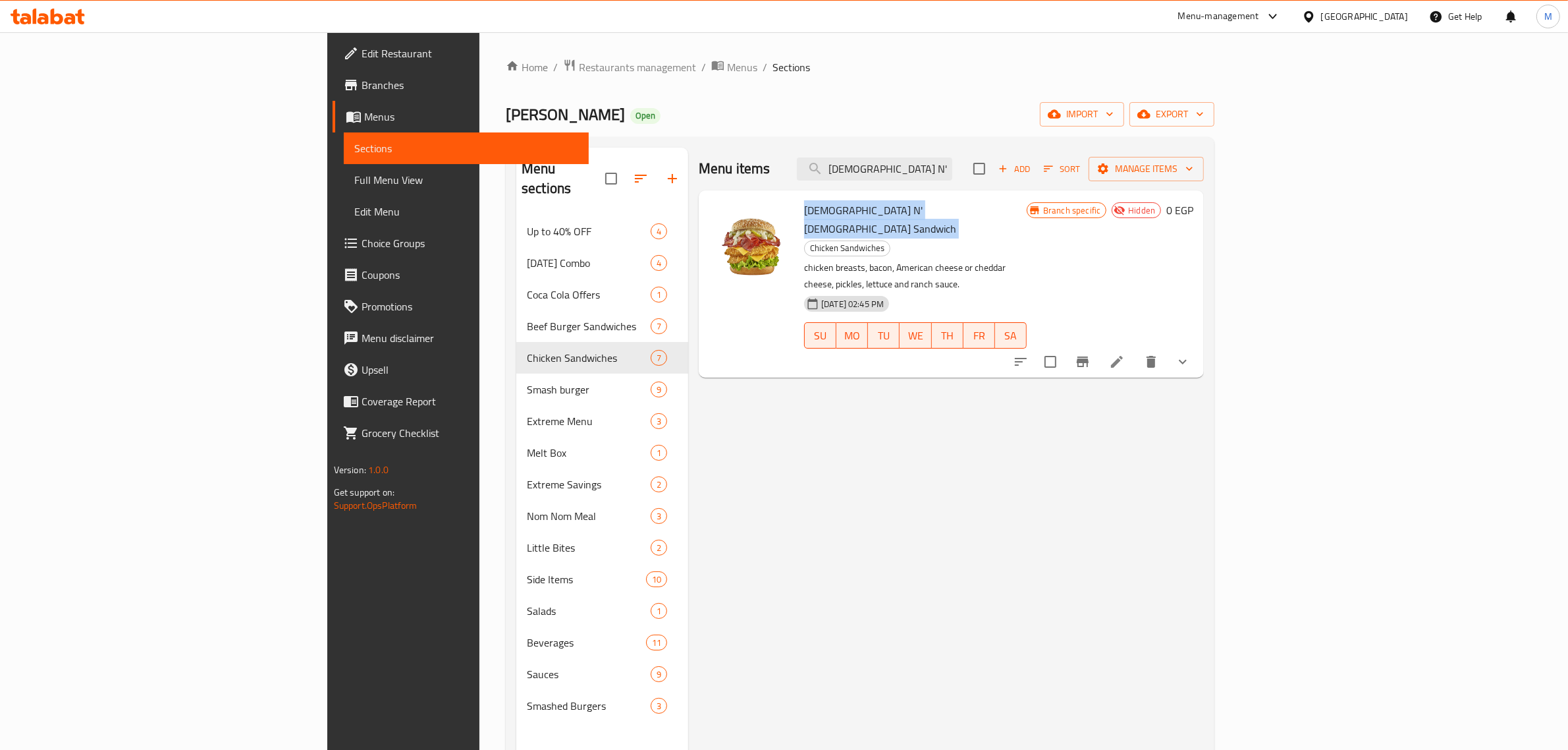
click at [804, 215] on span "[DEMOGRAPHIC_DATA] N' [DEMOGRAPHIC_DATA] Sandwich" at bounding box center [880, 220] width 152 height 38
copy h6 "[DEMOGRAPHIC_DATA] N' [DEMOGRAPHIC_DATA] Sandwich"
click at [727, 59] on span "Menus" at bounding box center [742, 67] width 30 height 16
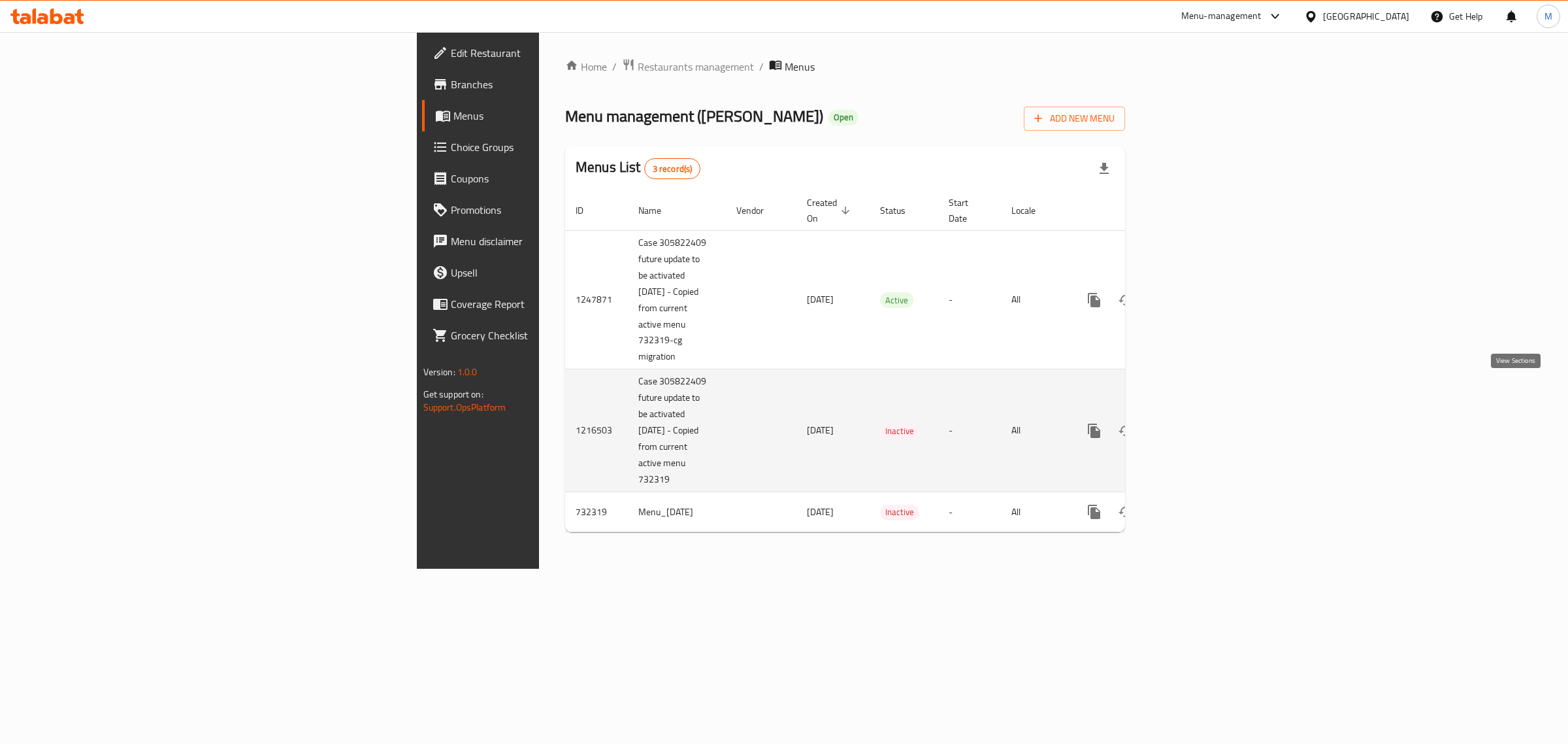
click at [1196, 423] on icon "enhanced table" at bounding box center [1188, 430] width 15 height 15
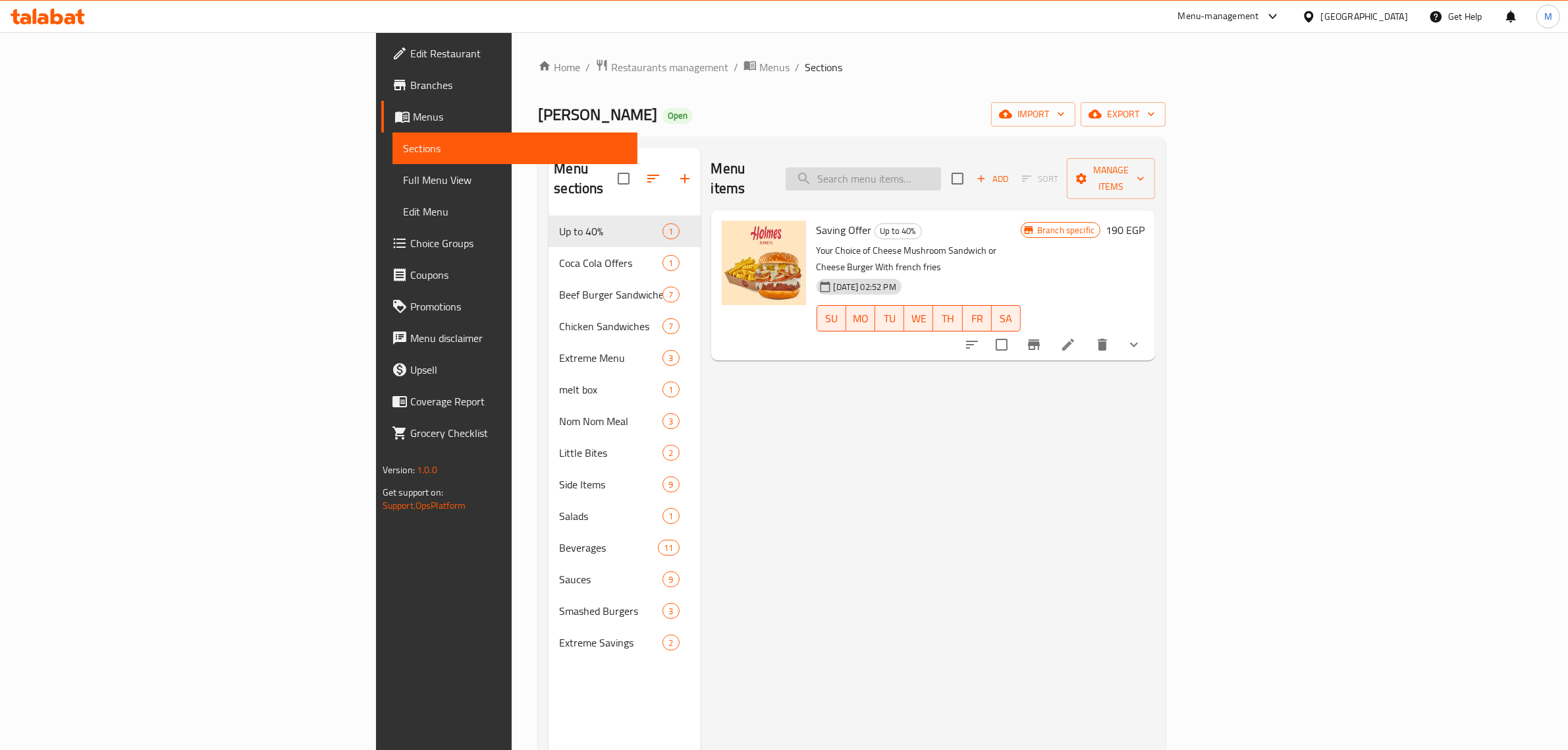
click at [941, 176] on input "search" at bounding box center [863, 178] width 155 height 23
paste input "[DEMOGRAPHIC_DATA] N' [DEMOGRAPHIC_DATA] Sandwich"
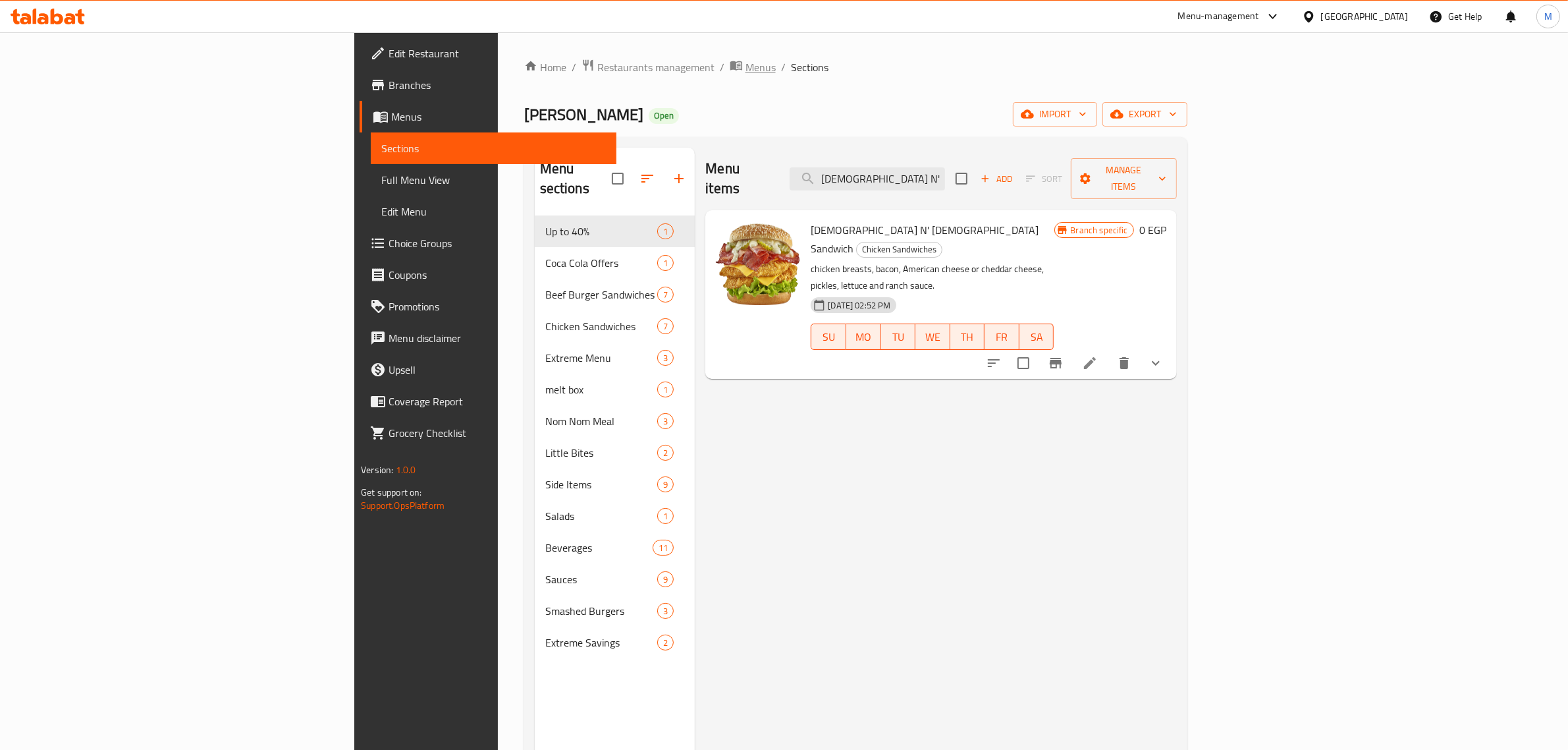
type input "[DEMOGRAPHIC_DATA] N' [DEMOGRAPHIC_DATA] Sandwich"
click at [746, 70] on span "Menus" at bounding box center [761, 67] width 30 height 16
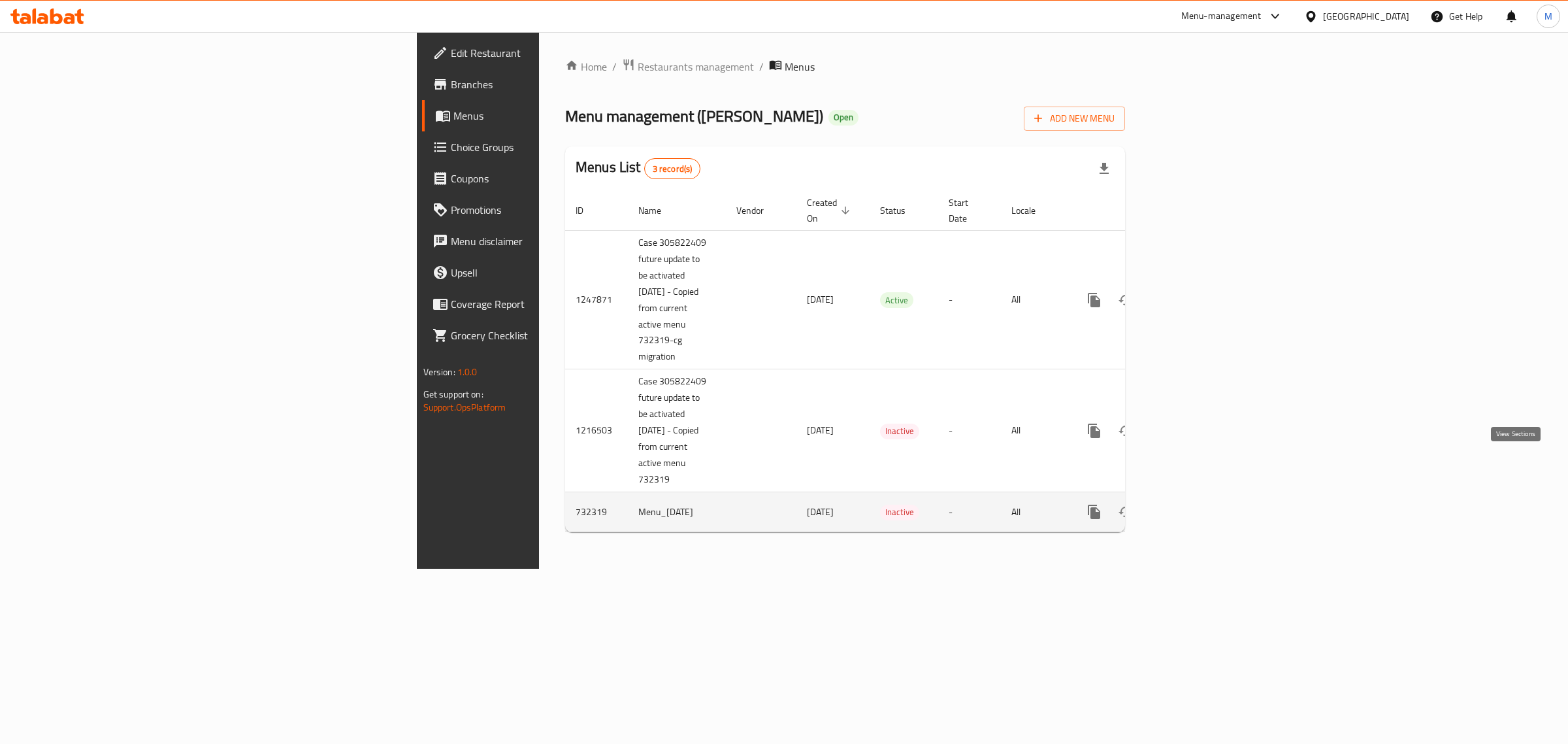
click at [1196, 504] on icon "enhanced table" at bounding box center [1188, 511] width 15 height 15
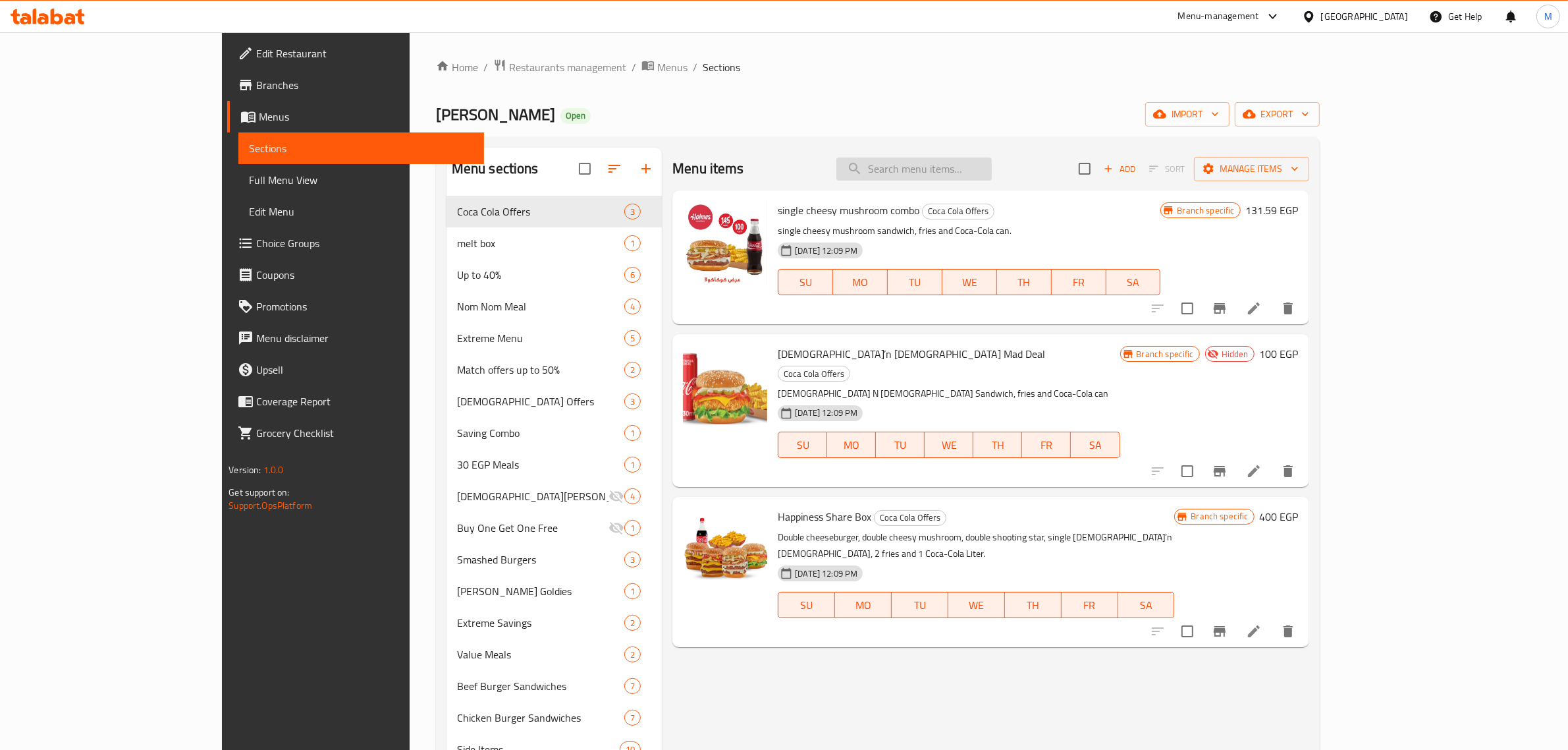
click at [992, 163] on input "search" at bounding box center [914, 169] width 155 height 23
paste input "[DEMOGRAPHIC_DATA] N' [DEMOGRAPHIC_DATA] Sandwich"
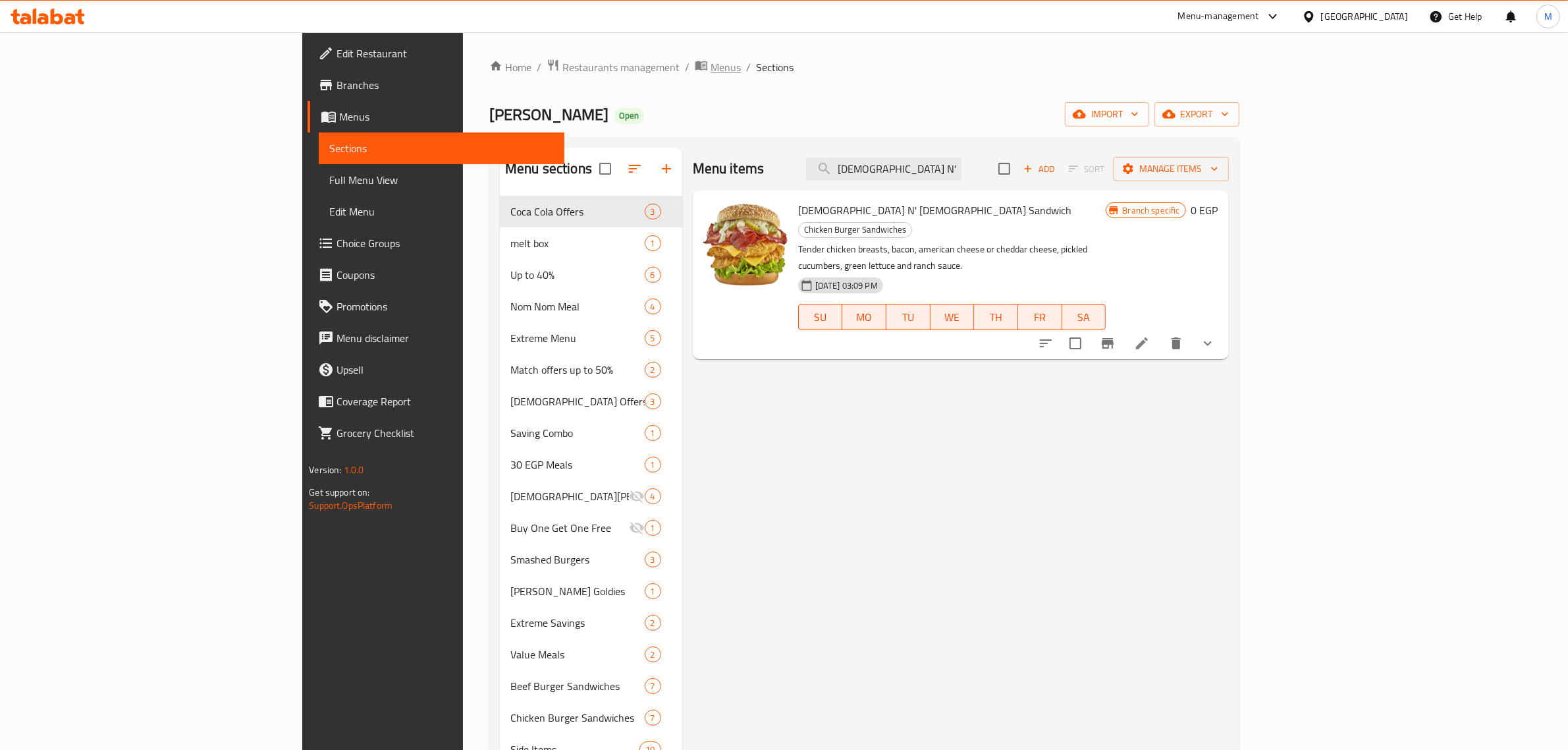
type input "[DEMOGRAPHIC_DATA] N' [DEMOGRAPHIC_DATA] Sandwich"
click at [710, 61] on span "Menus" at bounding box center [725, 67] width 30 height 16
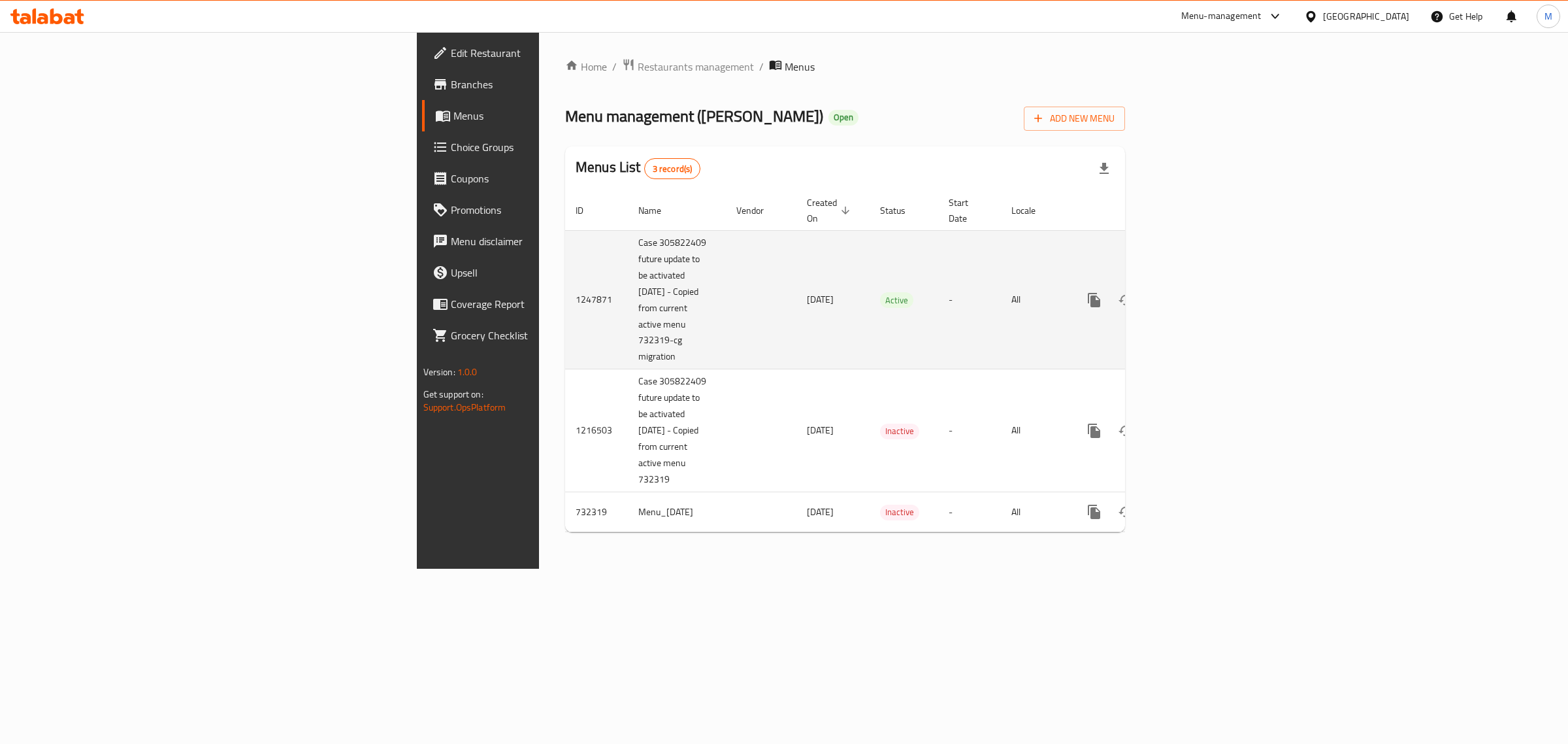
click at [628, 230] on td "Case 305822409 future update to be activated [DATE] - Copied from current activ…" at bounding box center [677, 300] width 98 height 139
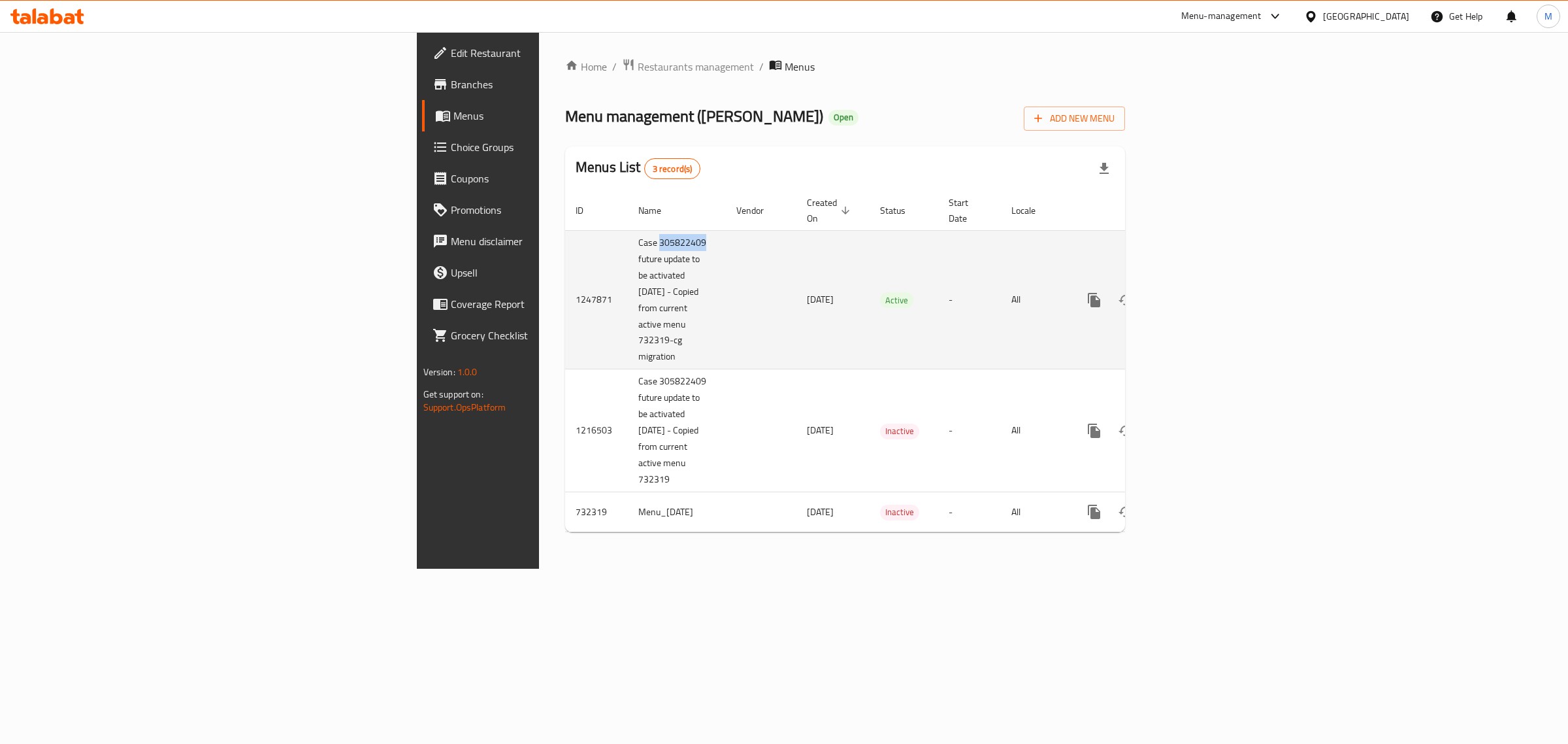
drag, startPoint x: 422, startPoint y: 230, endPoint x: 392, endPoint y: 230, distance: 30.0
click at [628, 230] on td "Case 305822409 future update to be activated [DATE] - Copied from current activ…" at bounding box center [677, 300] width 98 height 139
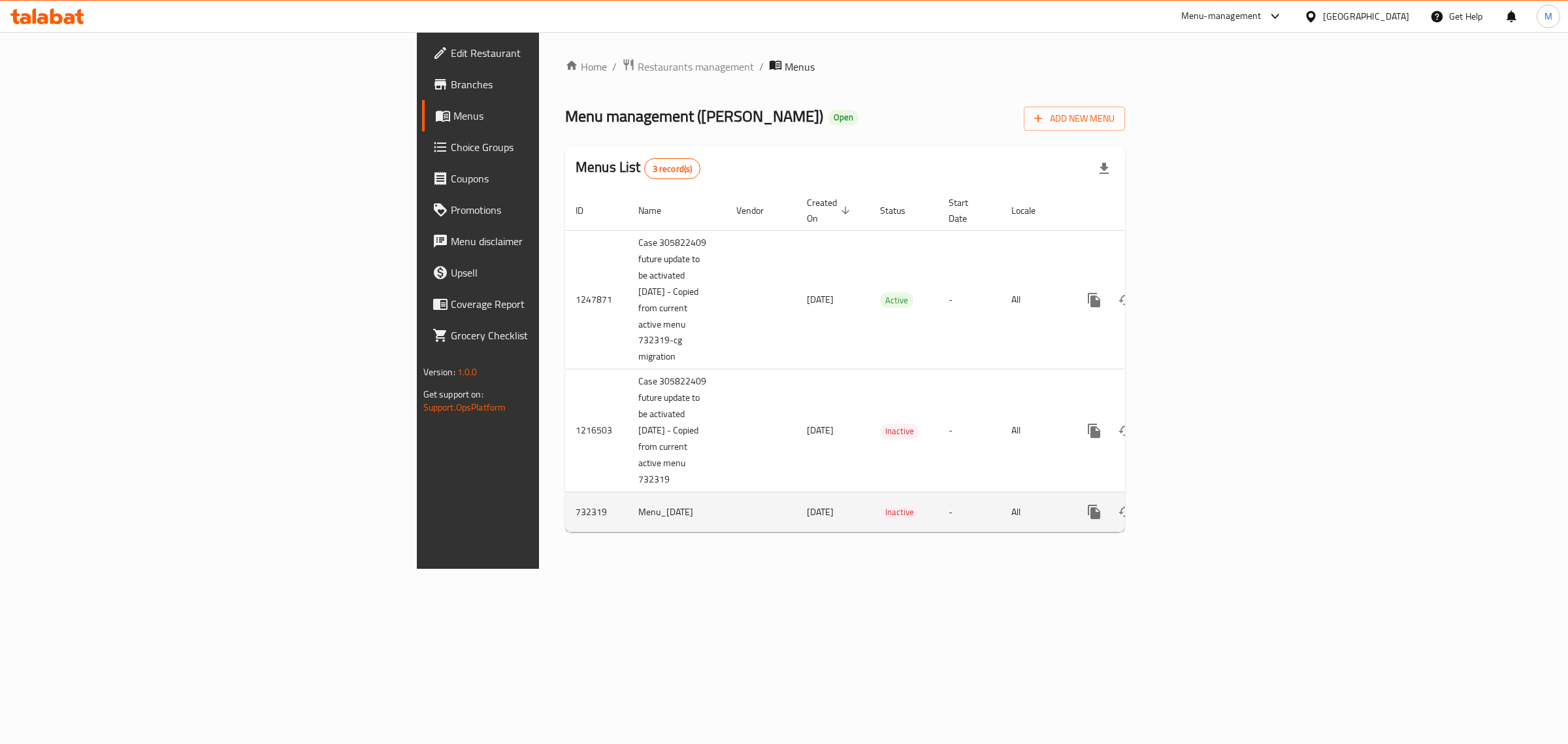
click at [628, 492] on td "Menu_[DATE]" at bounding box center [677, 512] width 98 height 40
click at [539, 553] on div "Home / Restaurants management / Menus Menu management ( Holmes ) Open Add New M…" at bounding box center [845, 300] width 612 height 536
click at [1195, 506] on icon "enhanced table" at bounding box center [1189, 512] width 12 height 12
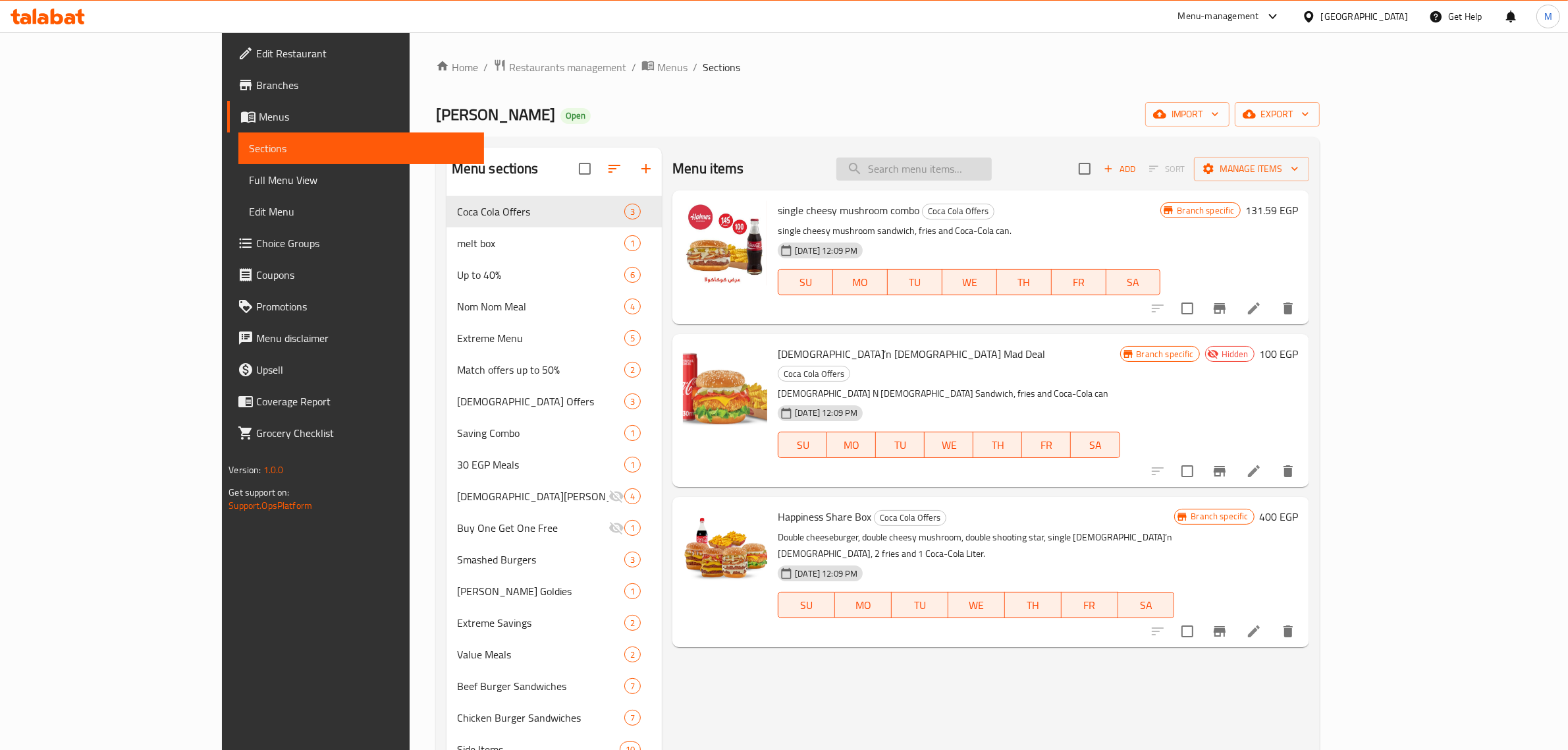
click at [992, 166] on input "search" at bounding box center [914, 169] width 155 height 23
paste input "305822409"
type input "305822409"
click at [992, 166] on input "search" at bounding box center [914, 169] width 155 height 23
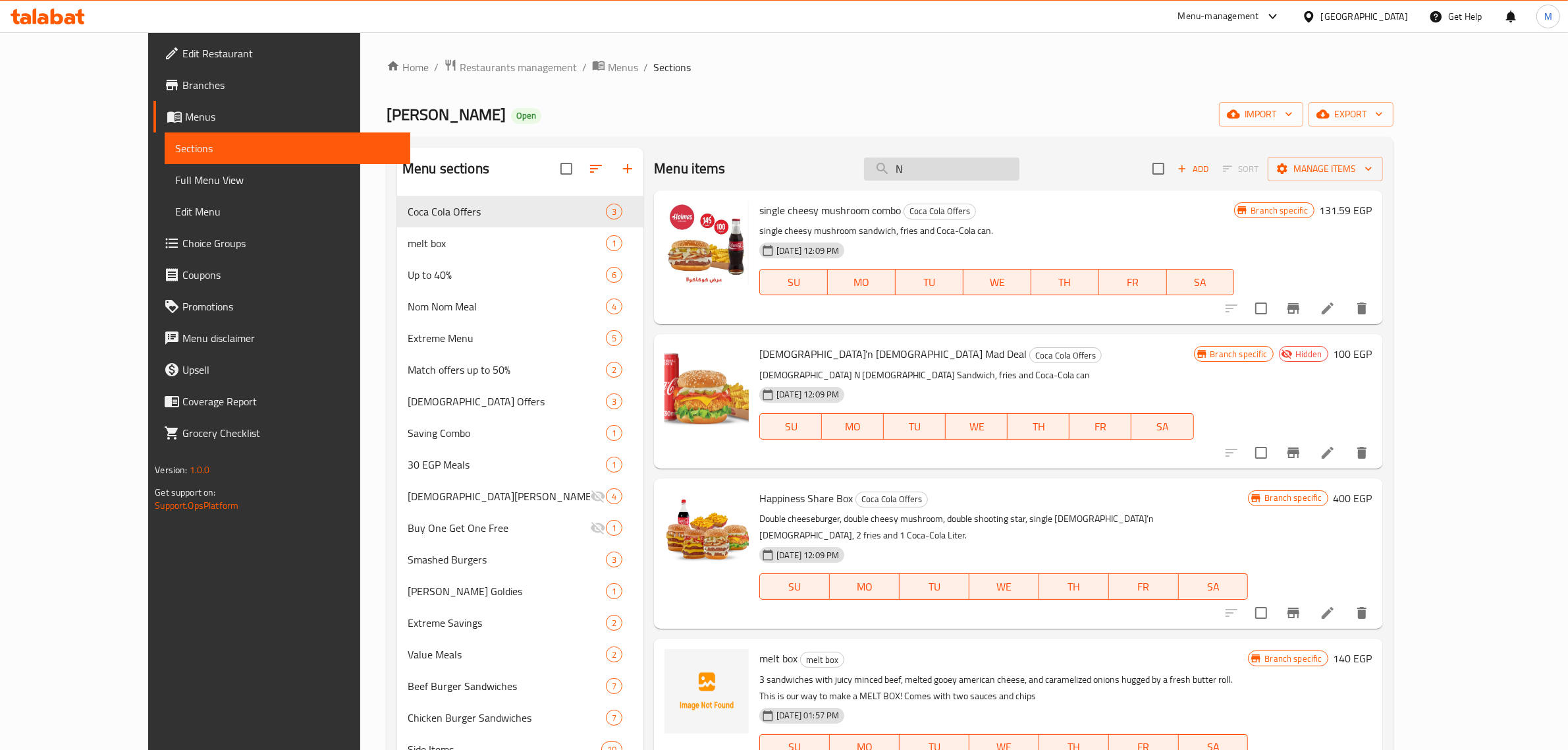
click at [989, 163] on input "N" at bounding box center [942, 169] width 155 height 23
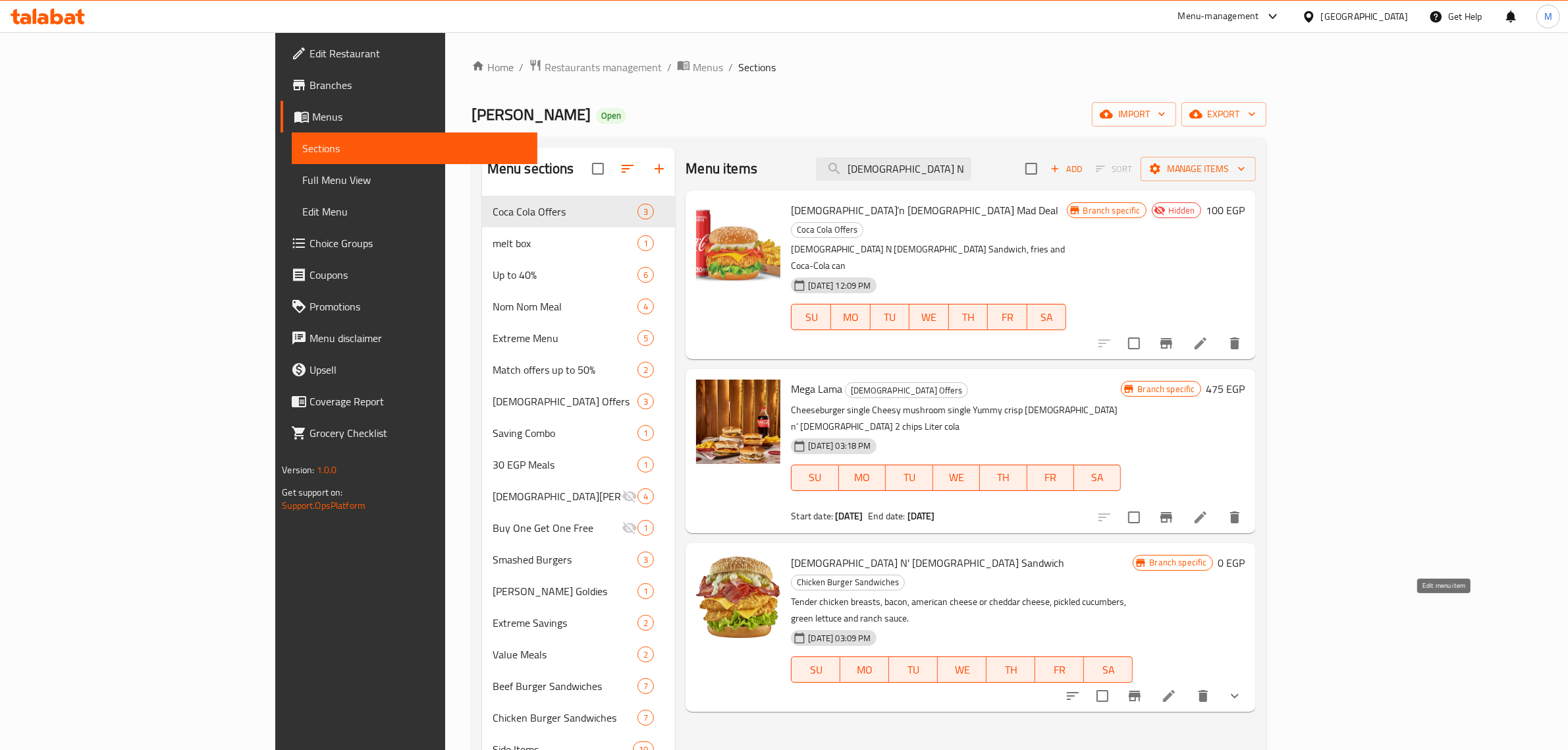
type input "Chick N"
click at [1175, 690] on icon at bounding box center [1169, 696] width 12 height 12
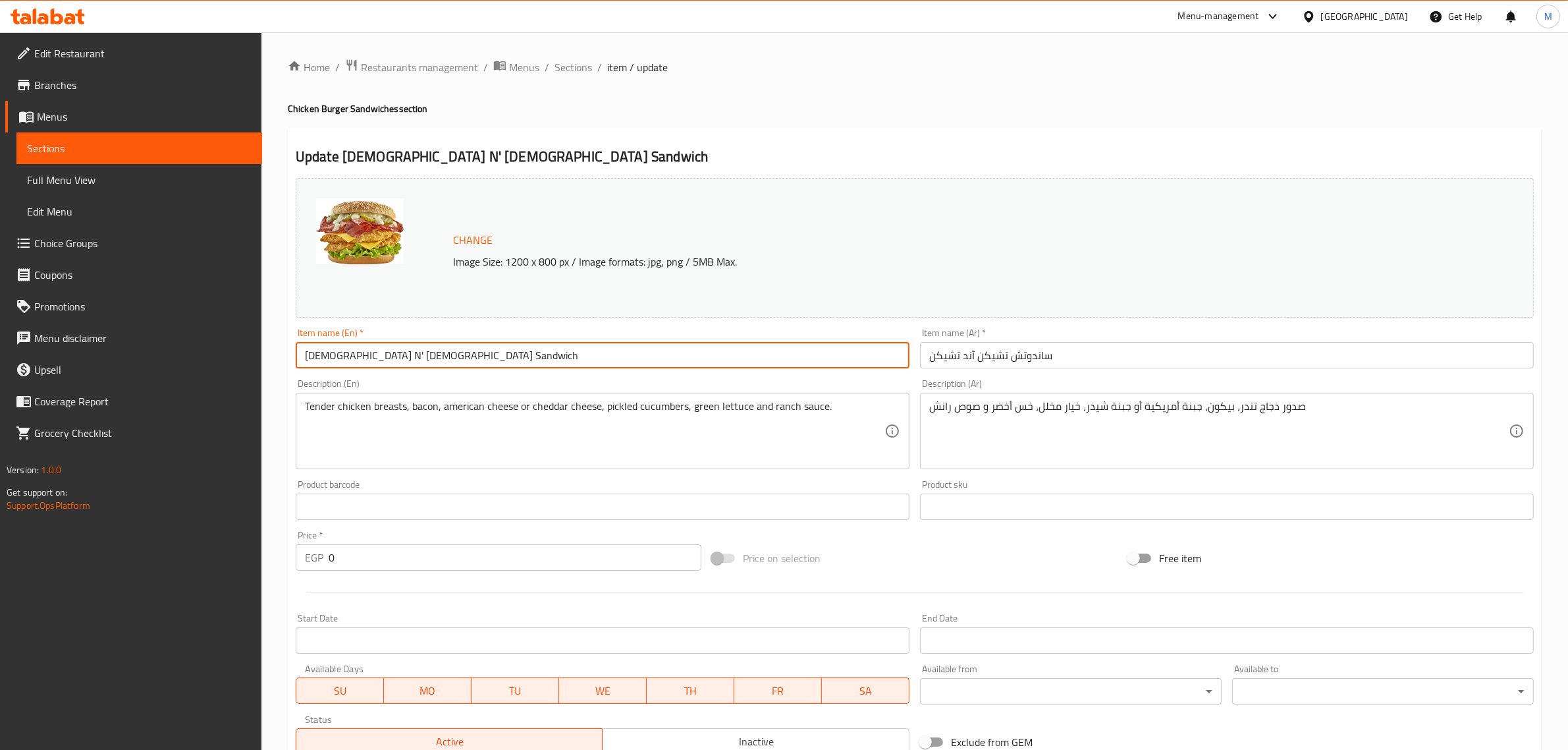
click at [412, 362] on input "[DEMOGRAPHIC_DATA] N' [DEMOGRAPHIC_DATA] Sandwich" at bounding box center [603, 355] width 614 height 27
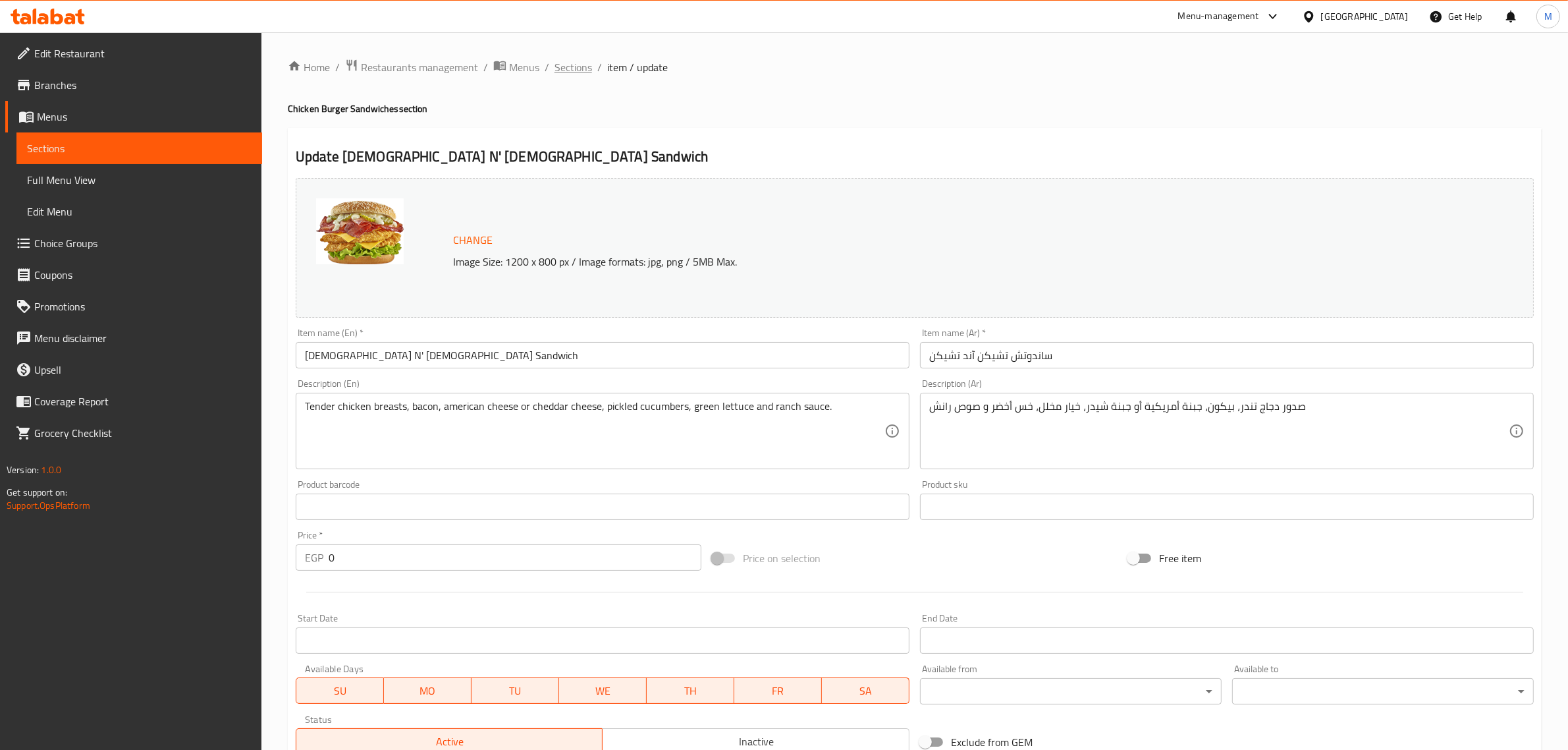
click at [574, 59] on span "Sections" at bounding box center [573, 67] width 38 height 16
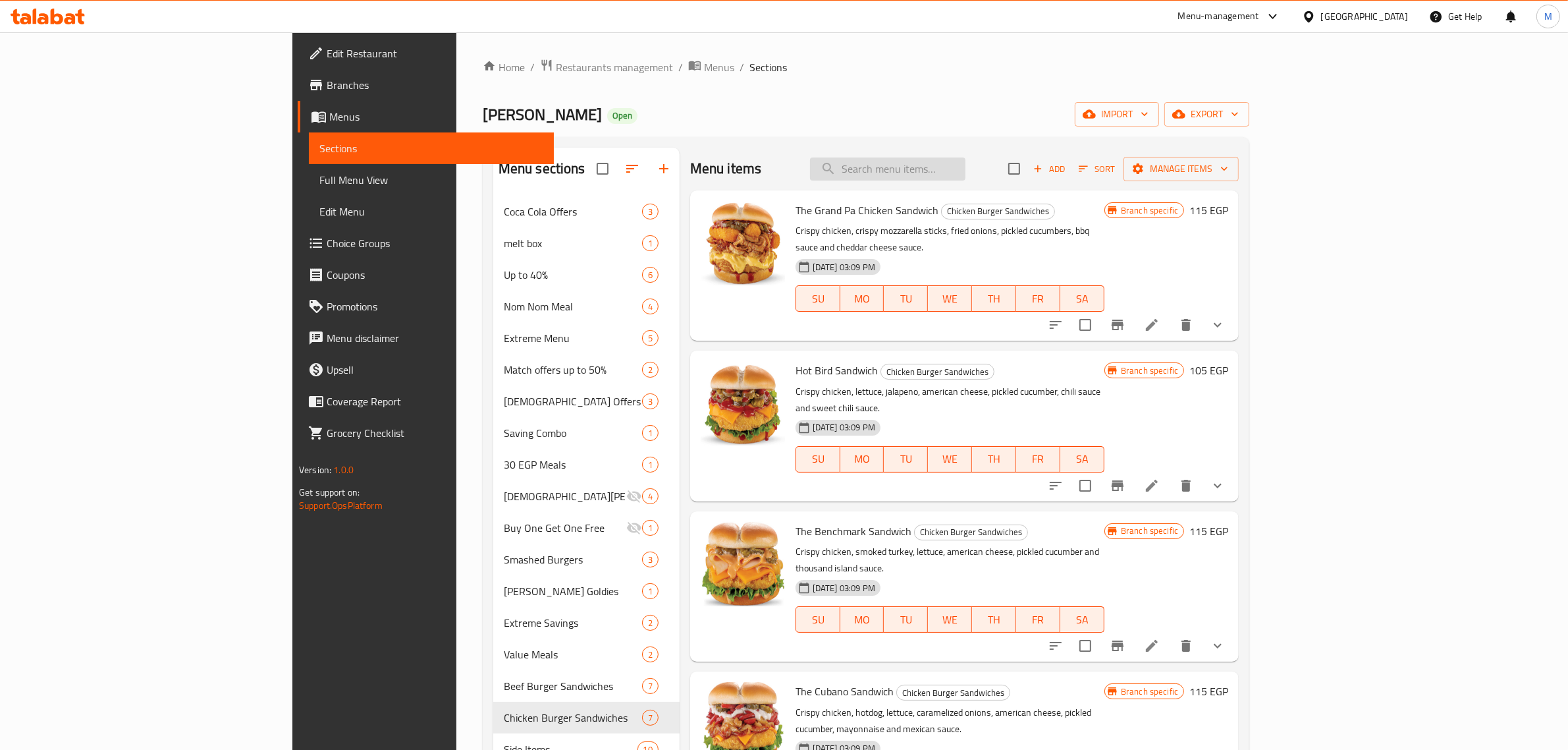
click at [965, 172] on input "search" at bounding box center [888, 169] width 155 height 23
paste input "[DEMOGRAPHIC_DATA] N' [DEMOGRAPHIC_DATA] Sandwich"
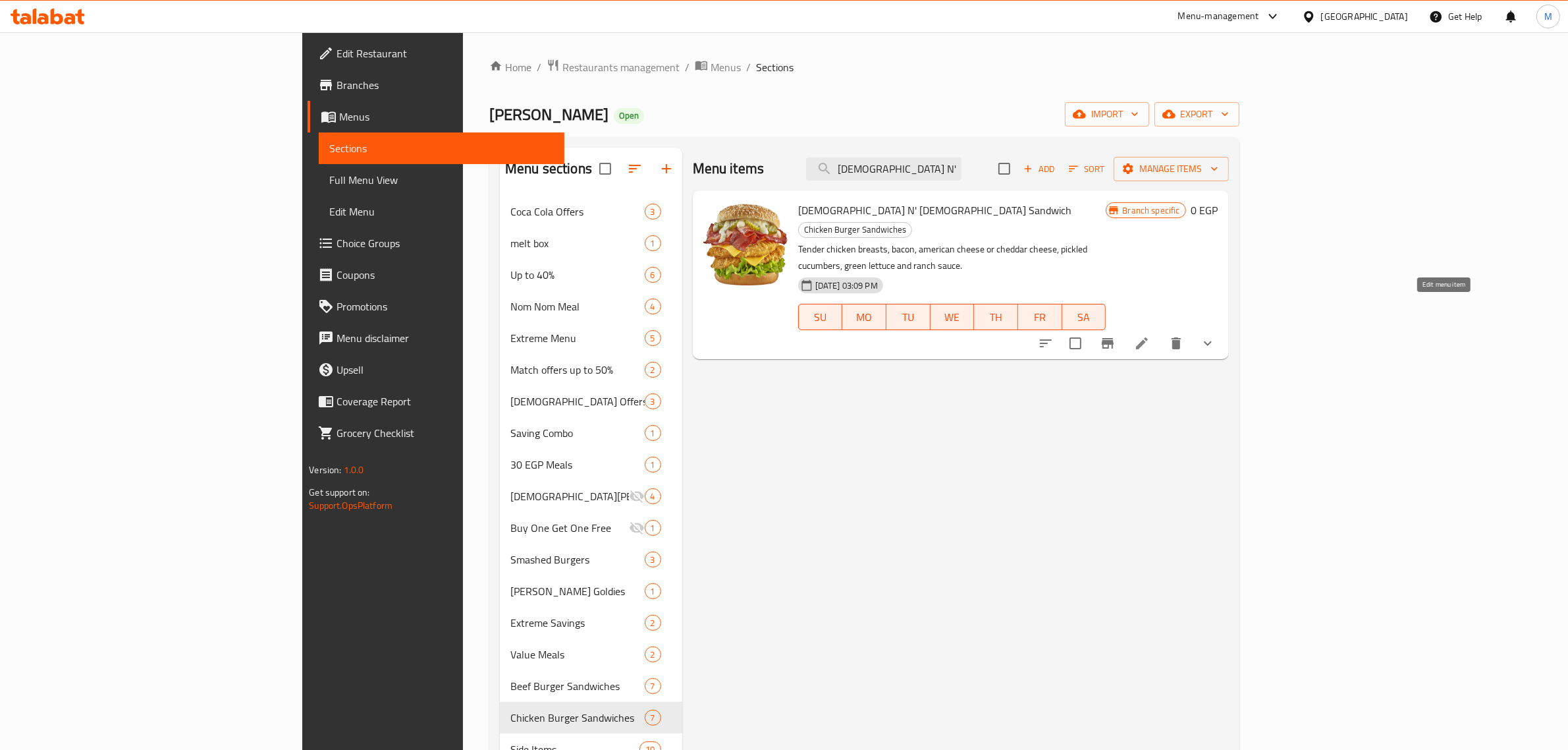
type input "[DEMOGRAPHIC_DATA] N' [DEMOGRAPHIC_DATA] Sandwich"
click at [1150, 335] on icon at bounding box center [1141, 342] width 16 height 16
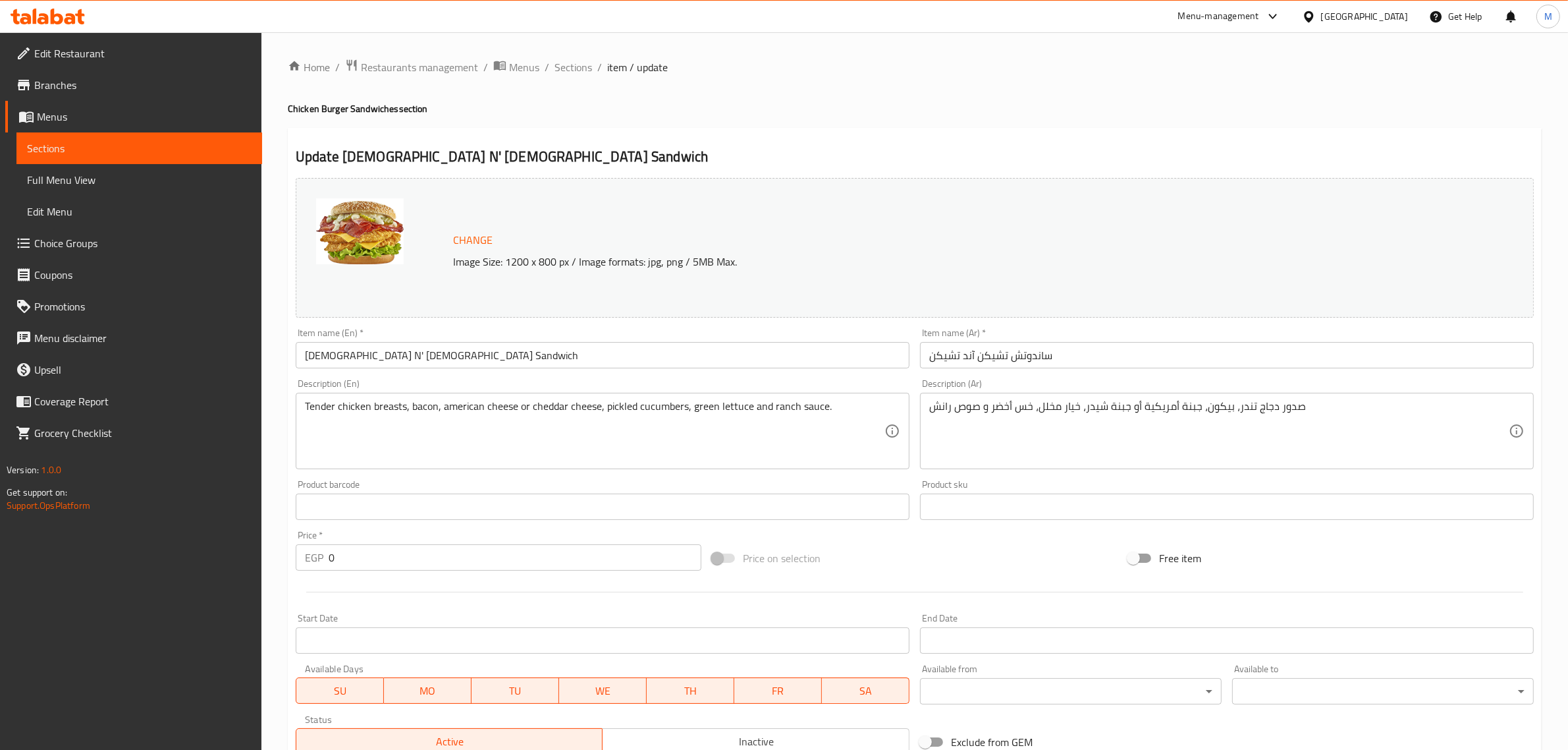
click at [113, 81] on span "Branches" at bounding box center [143, 84] width 217 height 16
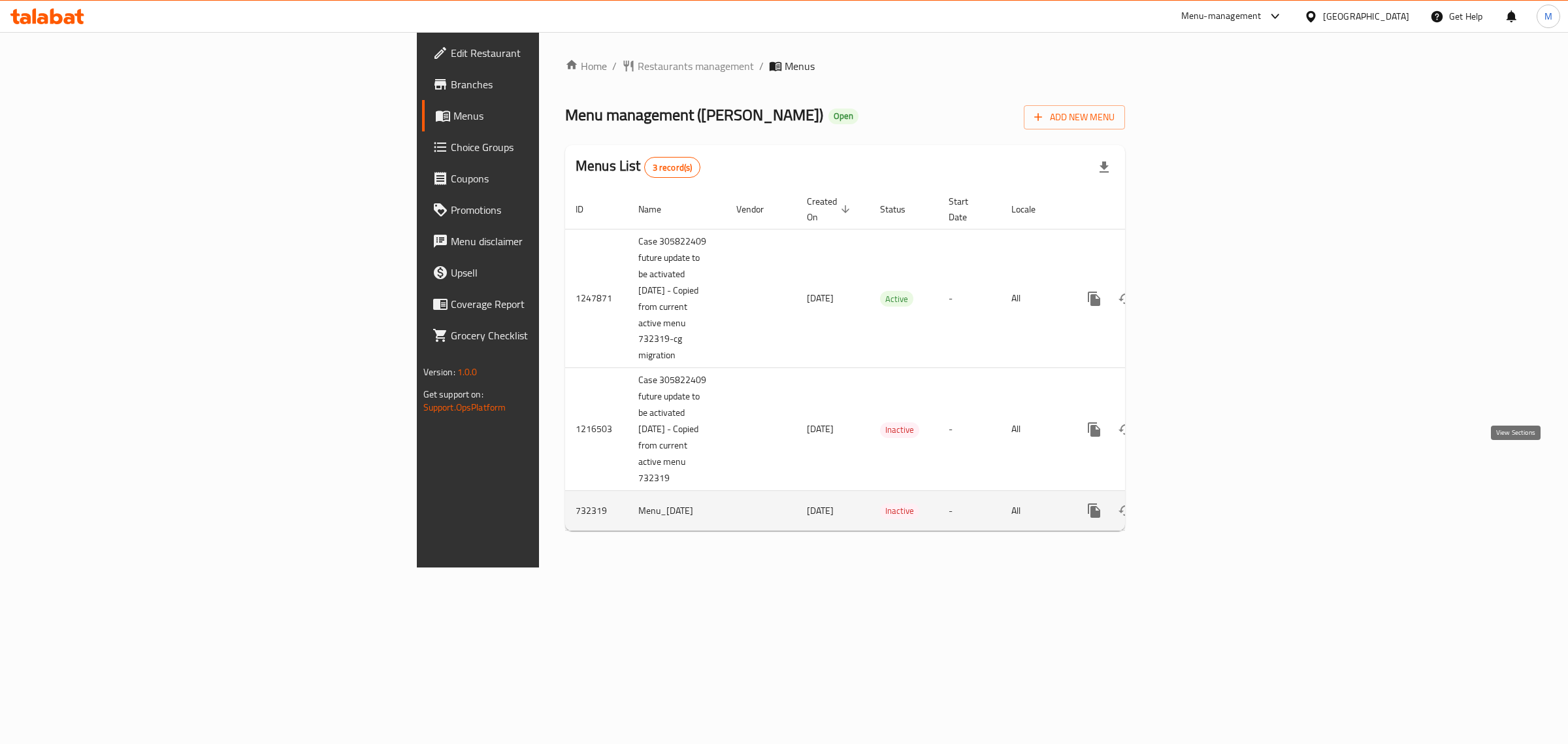
click at [1196, 503] on icon "enhanced table" at bounding box center [1188, 510] width 15 height 15
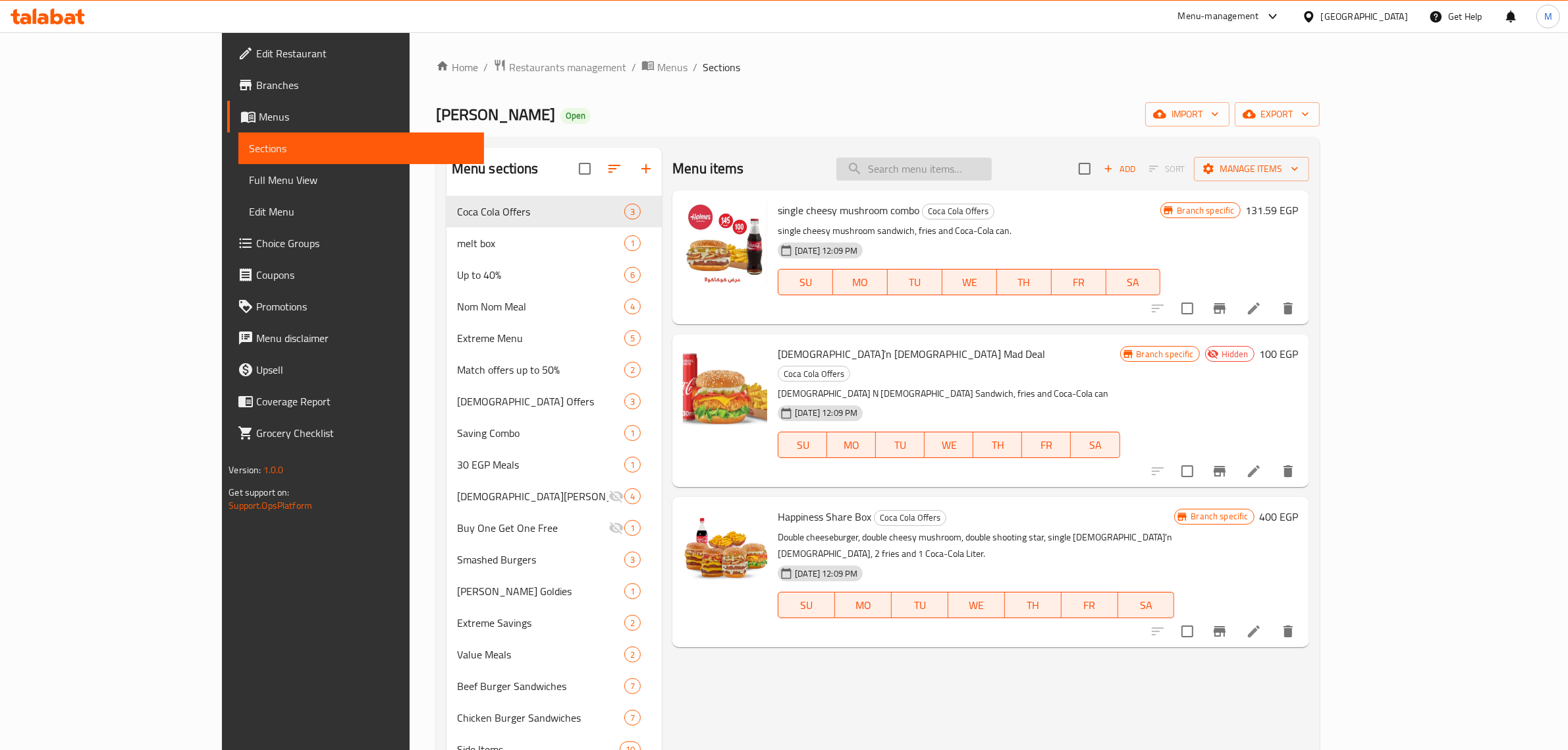
click at [985, 166] on input "search" at bounding box center [914, 169] width 155 height 23
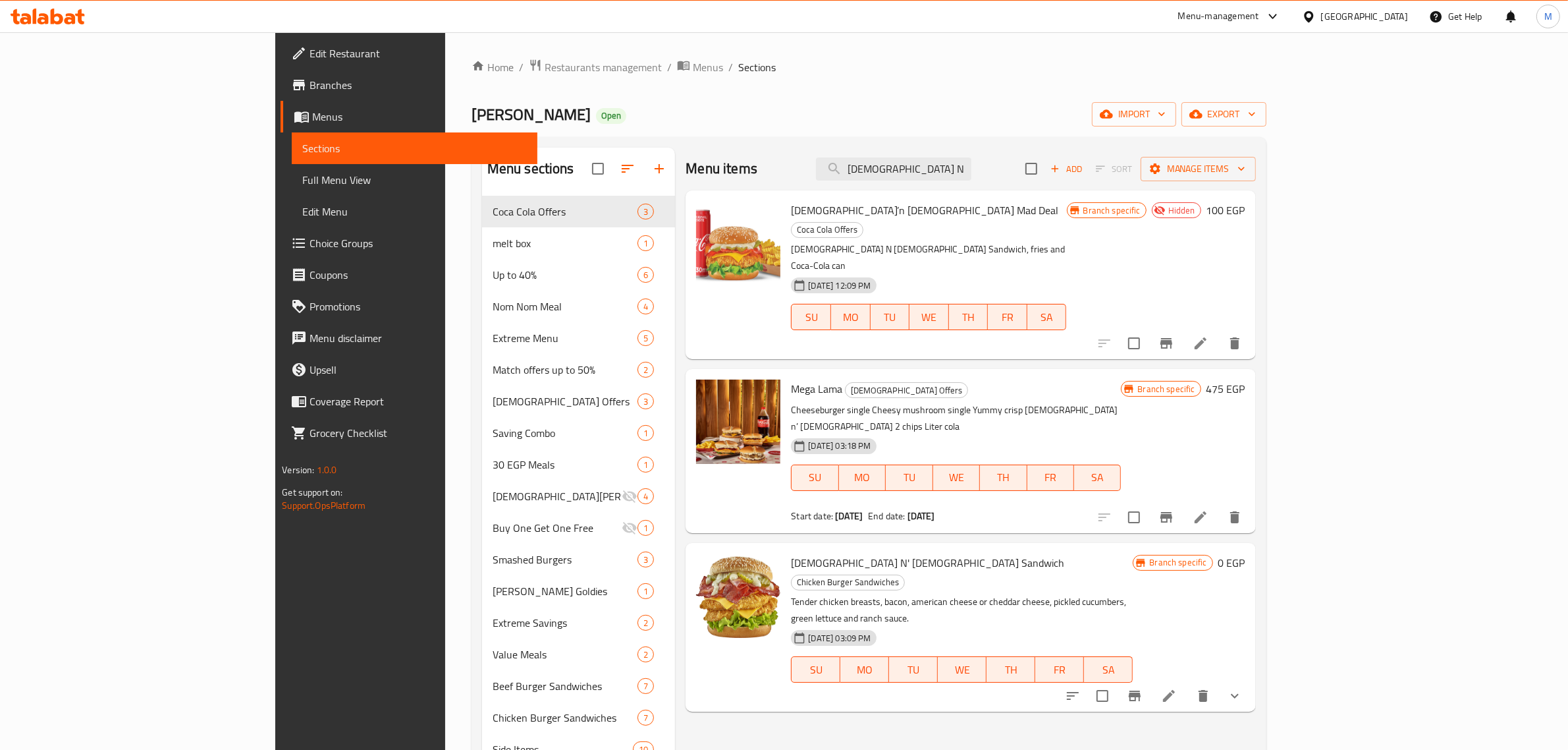
type input "[DEMOGRAPHIC_DATA] N"
click at [693, 64] on span "Menus" at bounding box center [707, 67] width 30 height 16
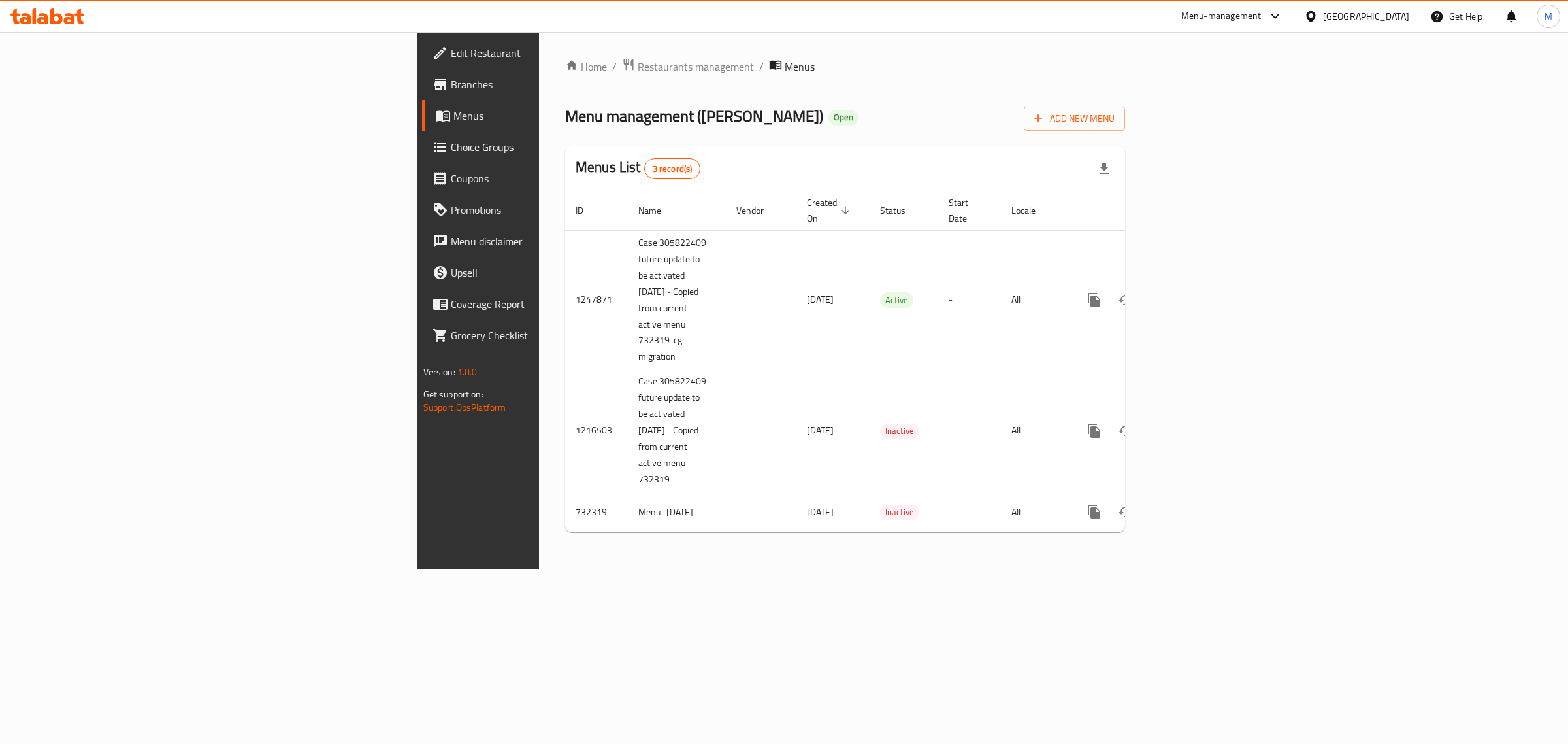
click at [685, 569] on div "Home / Restaurants management / Menus Menu management ( [PERSON_NAME] ) Open Ad…" at bounding box center [845, 300] width 612 height 536
click at [451, 82] on span "Branches" at bounding box center [560, 84] width 218 height 15
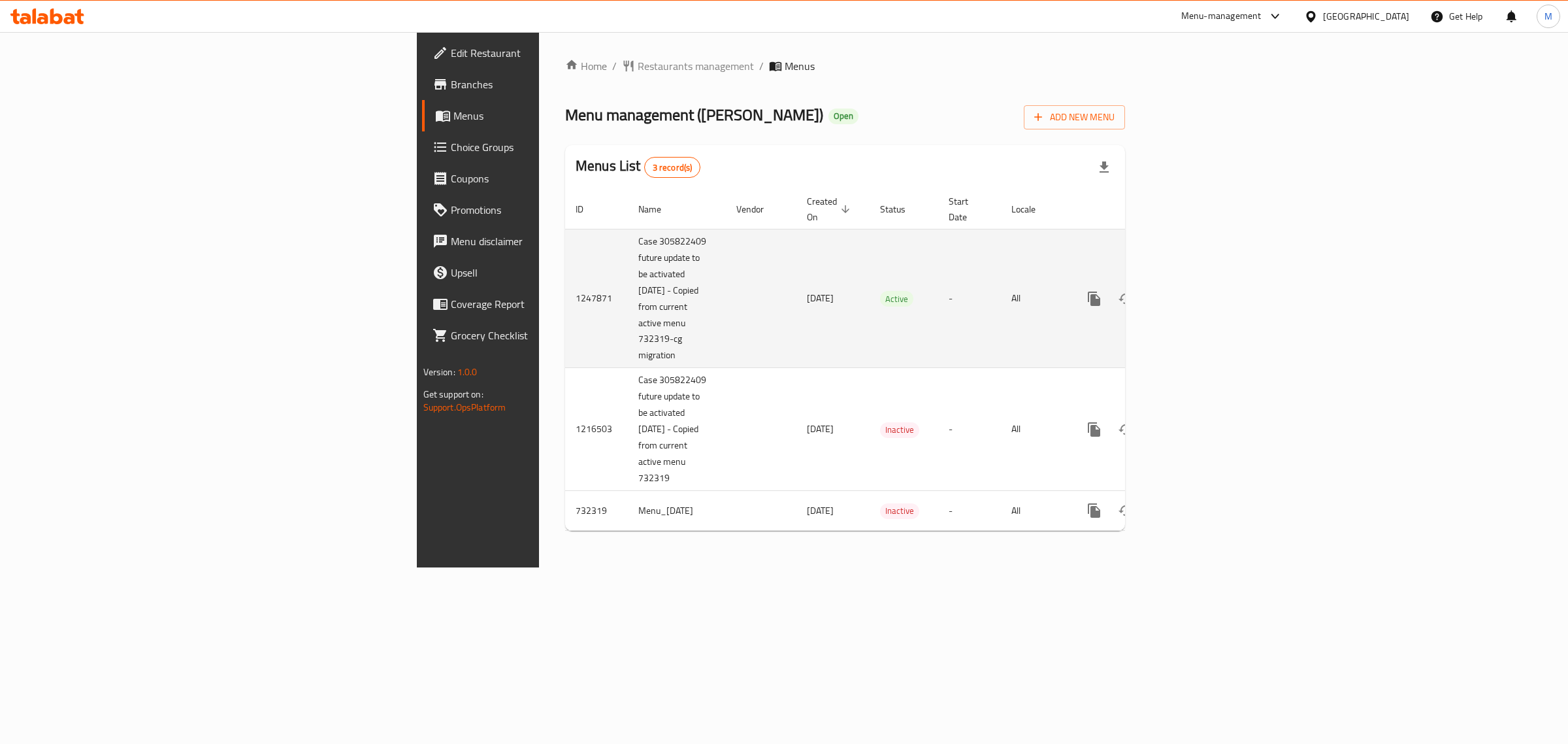
click at [1204, 283] on link "enhanced table" at bounding box center [1188, 299] width 32 height 32
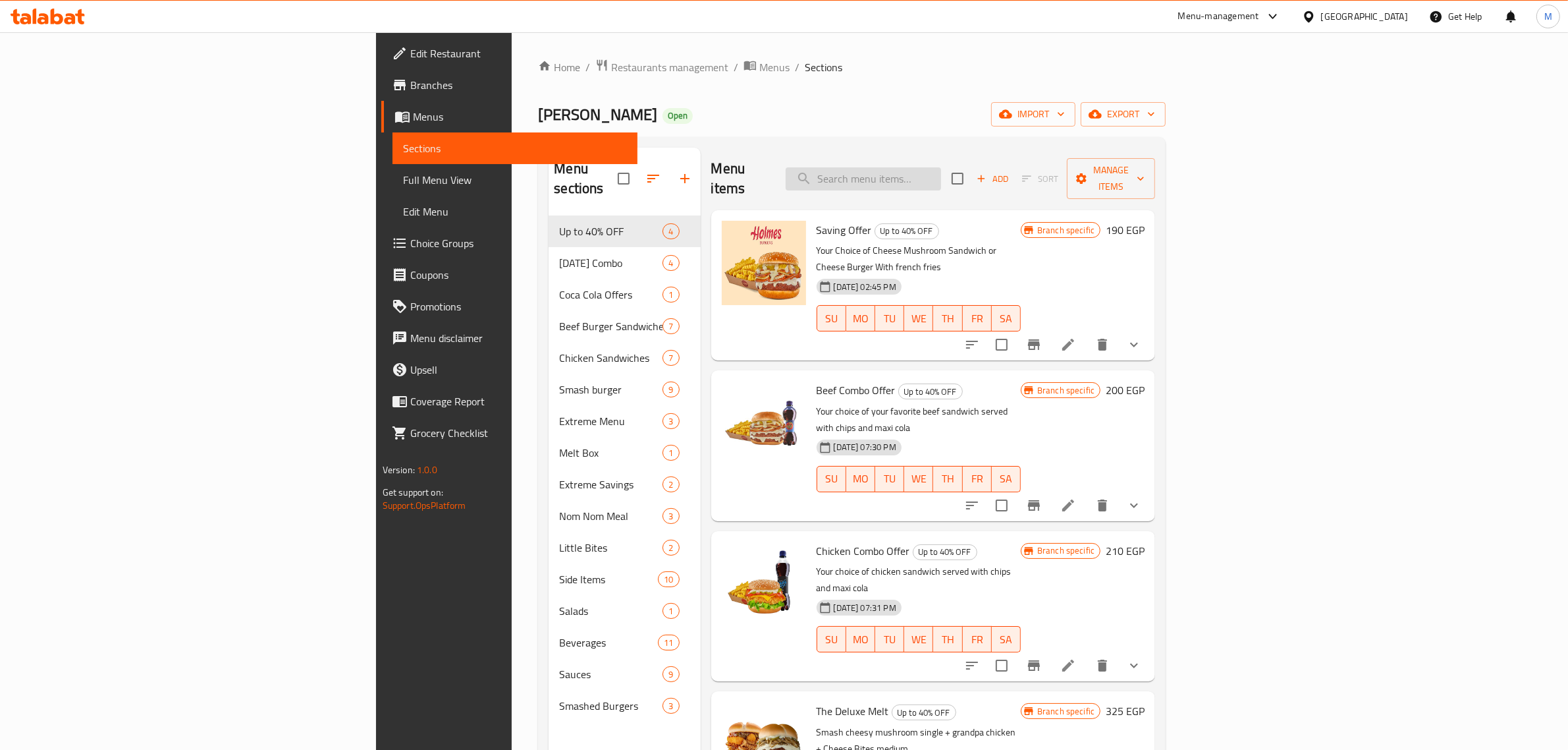
click at [941, 168] on input "search" at bounding box center [863, 178] width 155 height 23
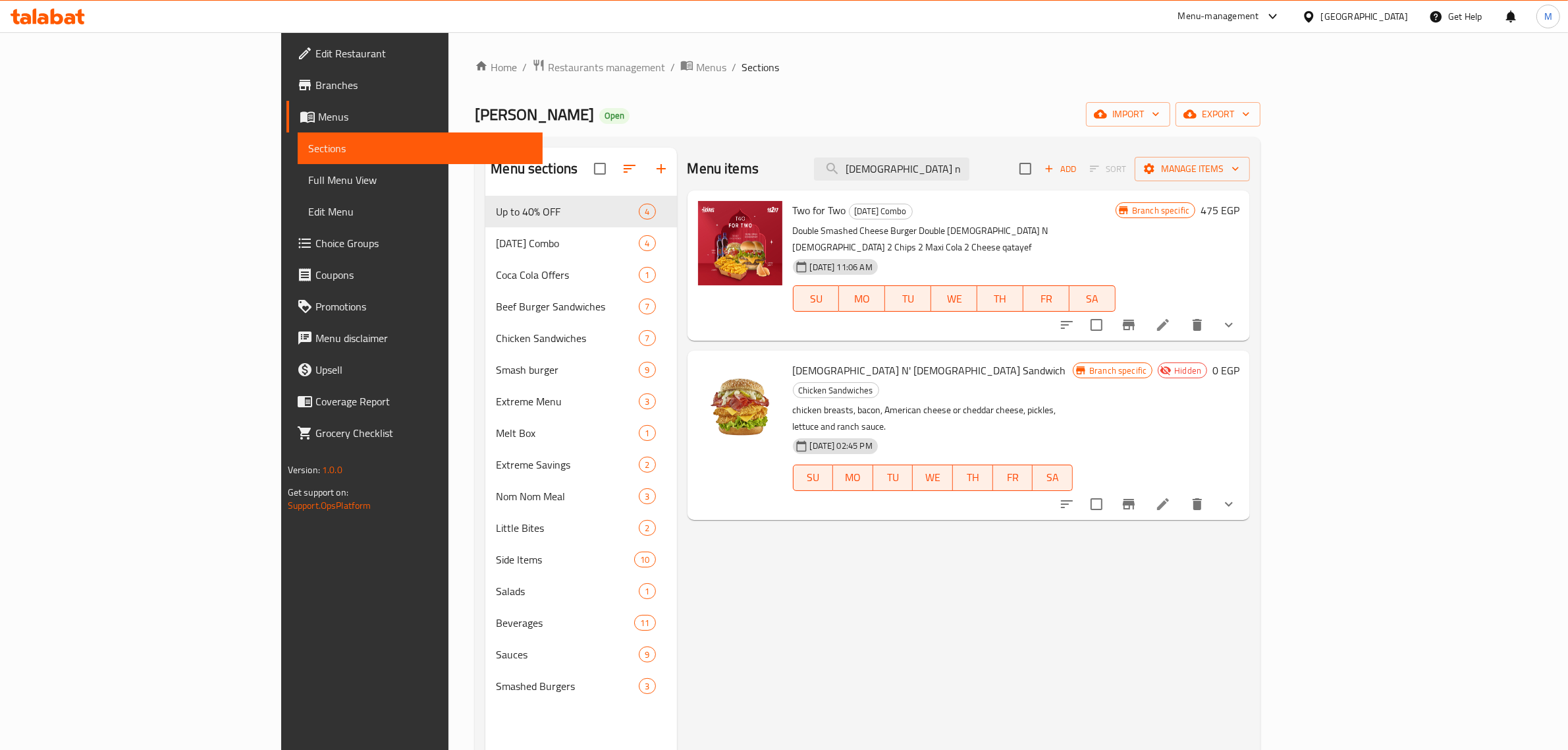
type input "[DEMOGRAPHIC_DATA] n"
click at [793, 364] on span "[DEMOGRAPHIC_DATA] N' [DEMOGRAPHIC_DATA] Sandwich" at bounding box center [930, 370] width 274 height 20
click at [793, 360] on span "[DEMOGRAPHIC_DATA] N' [DEMOGRAPHIC_DATA] Sandwich" at bounding box center [930, 370] width 274 height 20
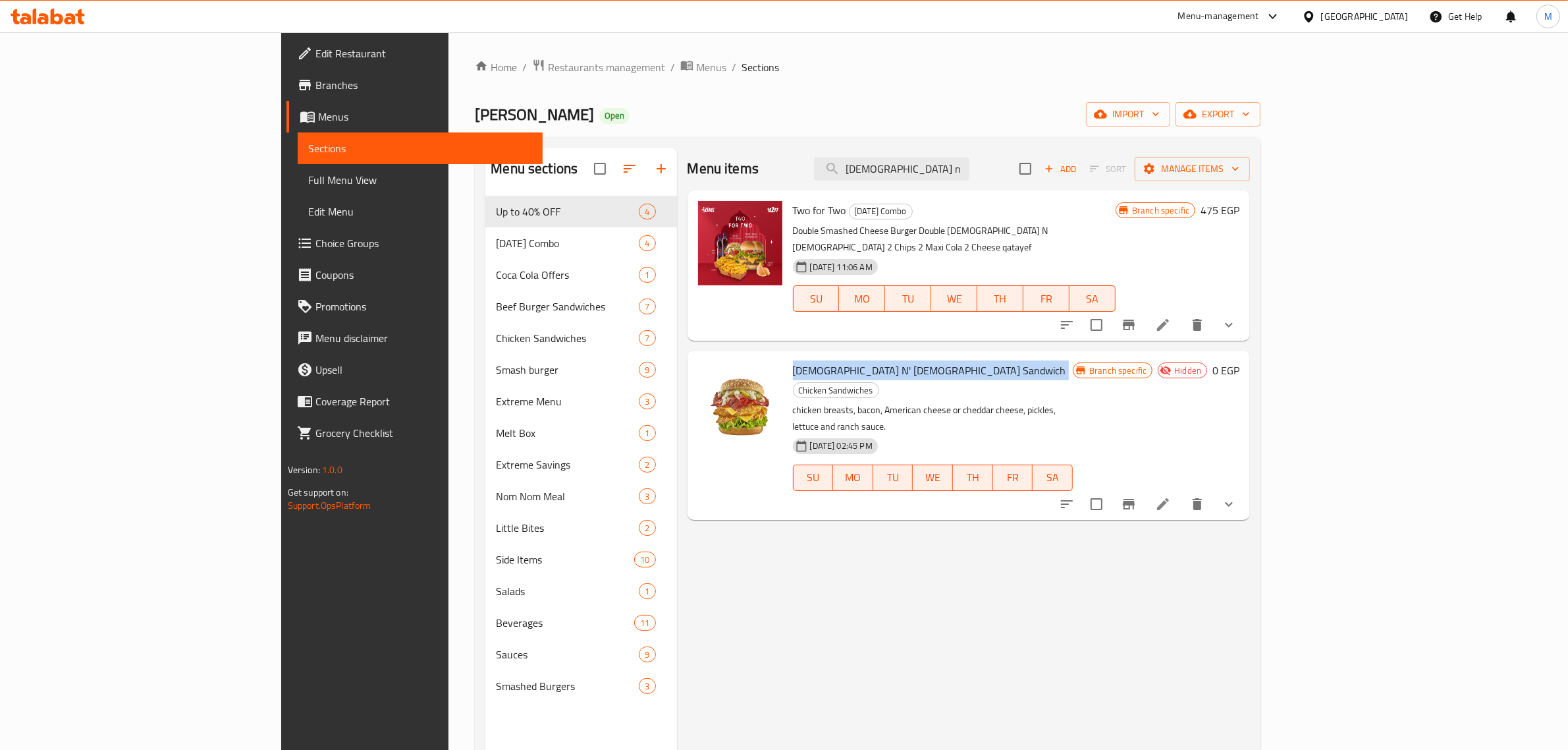
copy h6 "[DEMOGRAPHIC_DATA] N' [DEMOGRAPHIC_DATA] Sandwich"
click at [449, 114] on div "Home / Restaurants management / Menus / Sections [PERSON_NAME] Open import expo…" at bounding box center [868, 484] width 838 height 902
click at [475, 112] on span "[PERSON_NAME]" at bounding box center [534, 115] width 119 height 30
copy span "[PERSON_NAME]"
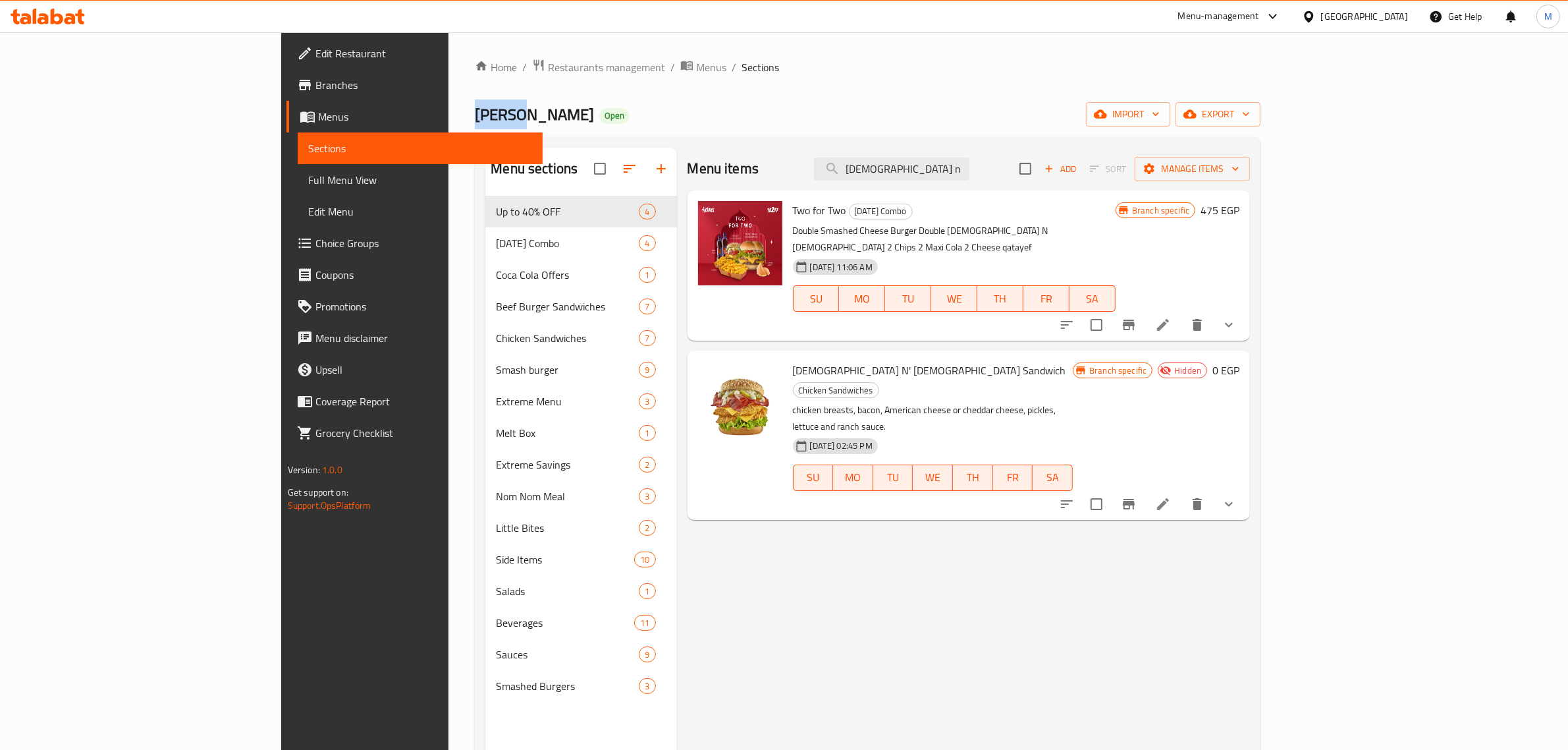
click at [287, 94] on link "Branches" at bounding box center [415, 85] width 257 height 32
